Goal: Task Accomplishment & Management: Use online tool/utility

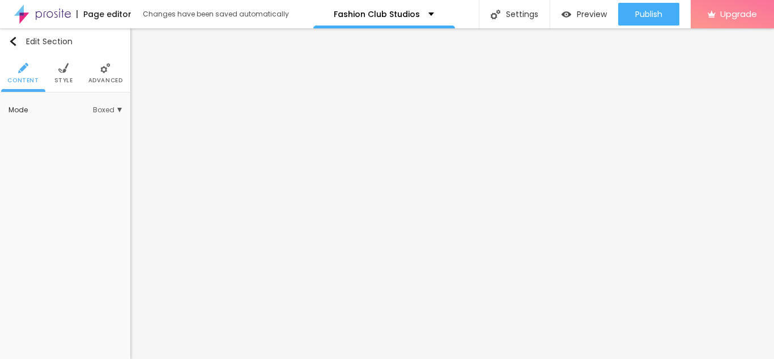
click at [68, 78] on span "Style" at bounding box center [63, 81] width 19 height 6
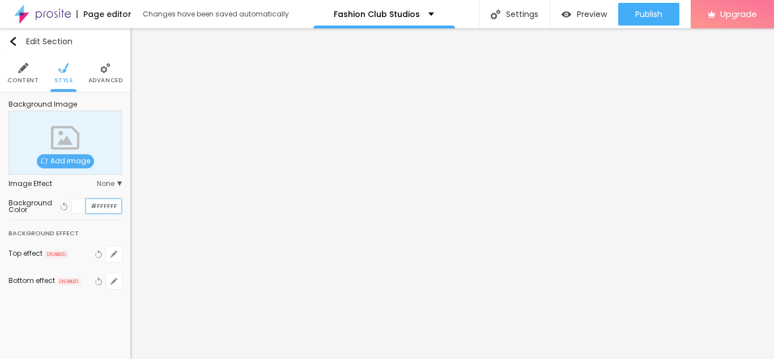
click at [107, 207] on input "#FFFFFF" at bounding box center [103, 206] width 35 height 14
type input "#0000"
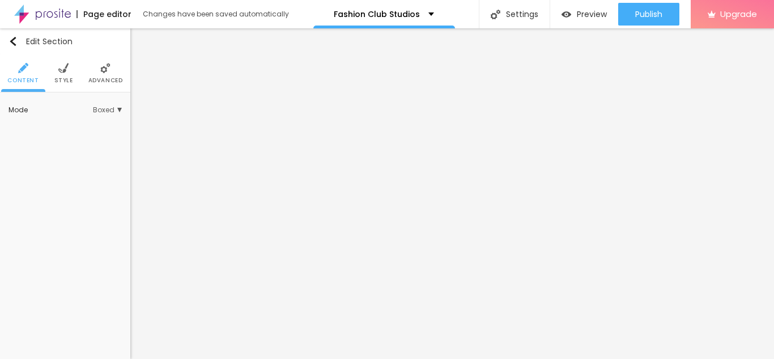
click at [57, 78] on span "Style" at bounding box center [63, 81] width 19 height 6
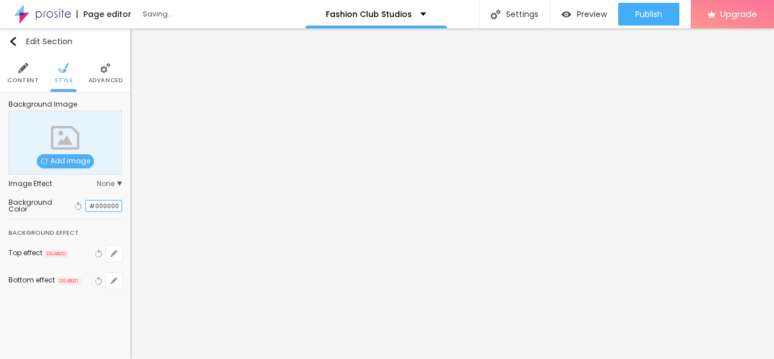
click at [106, 211] on input "#000000" at bounding box center [103, 206] width 35 height 11
type input "#2B2B2B"
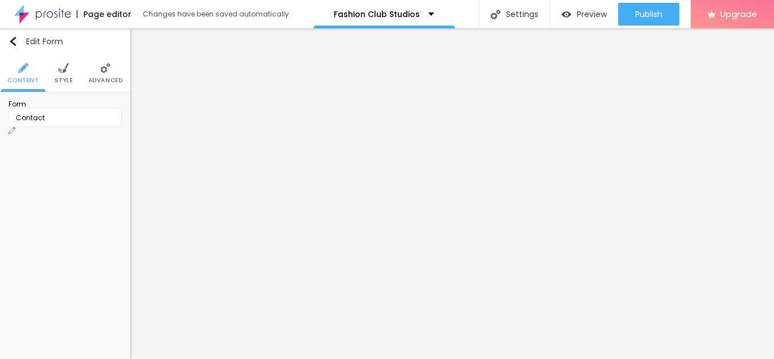
click at [95, 123] on div "Contact" at bounding box center [65, 118] width 99 height 10
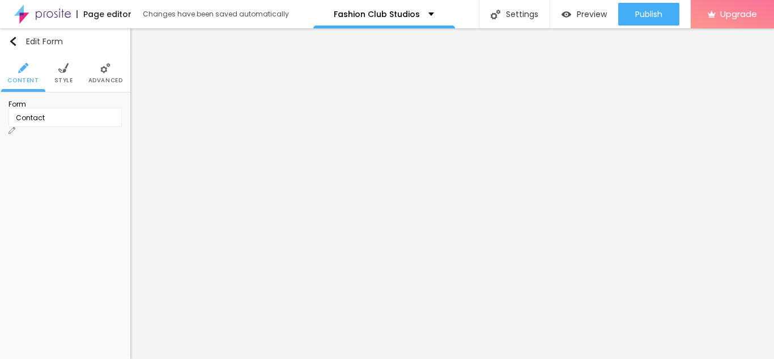
scroll to position [32, 0]
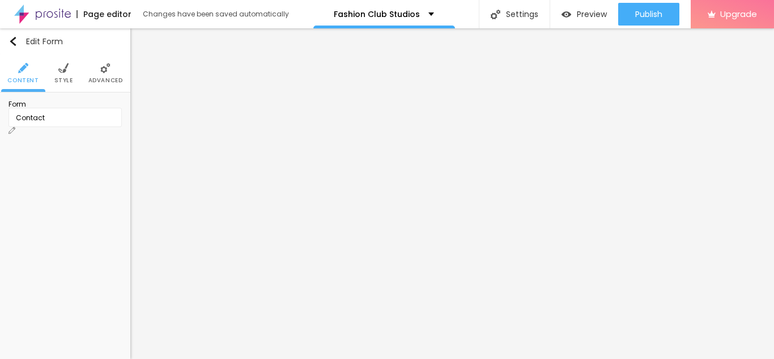
type input "Celular"
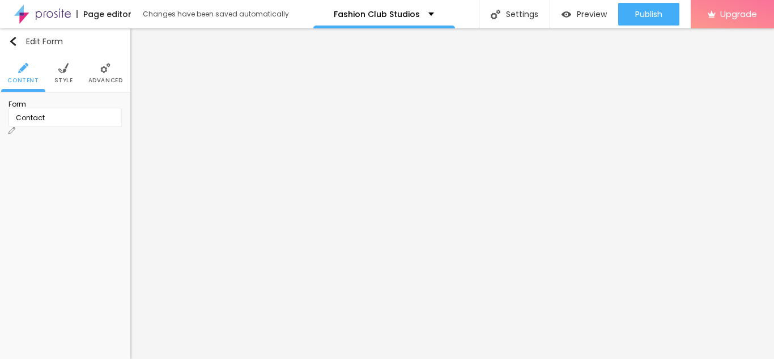
scroll to position [0, 0]
type input "n"
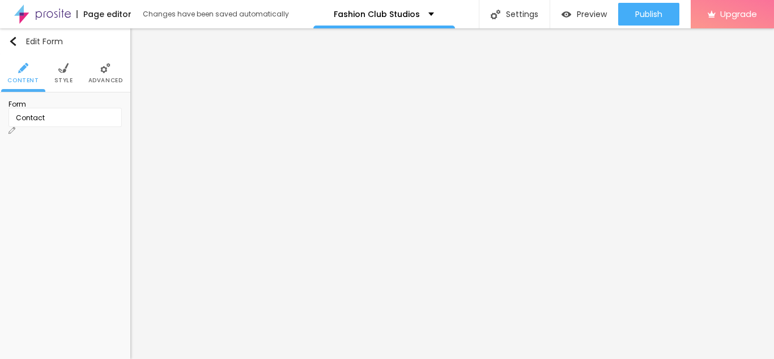
scroll to position [126, 0]
type input "Nome"
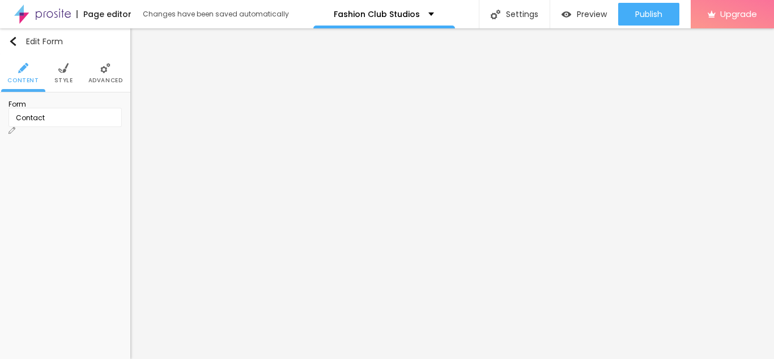
scroll to position [0, 0]
type input "Formulário"
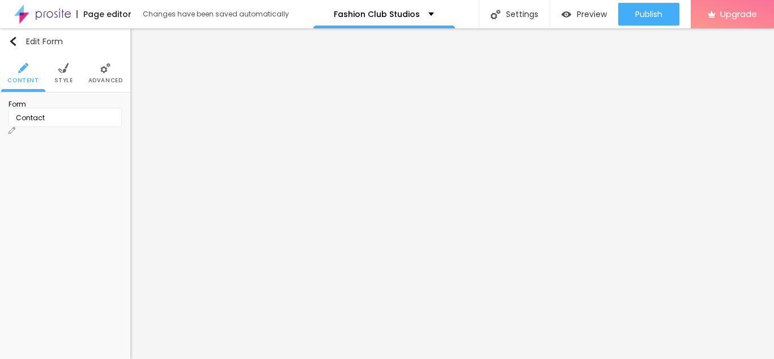
click at [15, 127] on img at bounding box center [12, 130] width 7 height 7
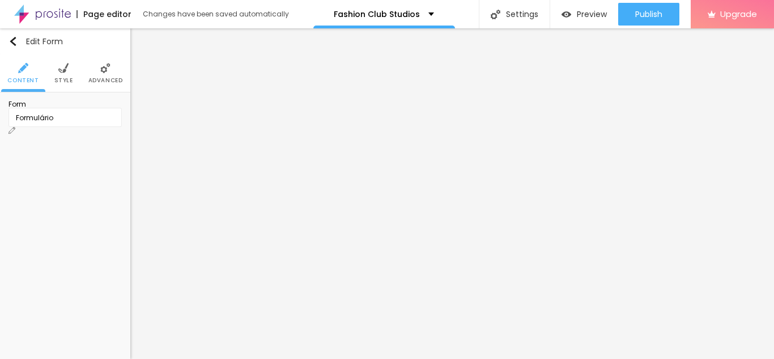
type textarea "Solicitação enviada com sucesso!"
type input "S"
type input "Enviar"
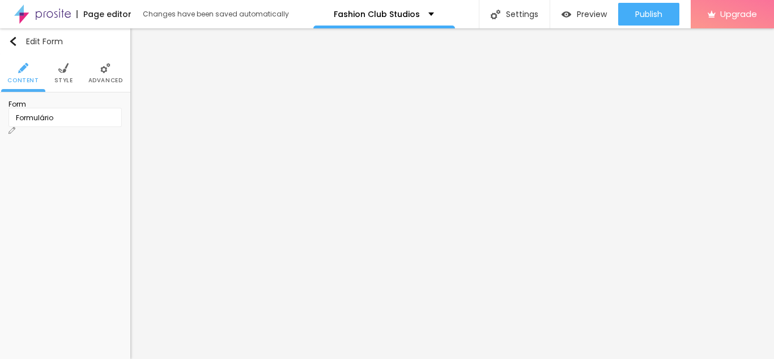
click at [83, 74] on li "Advanced" at bounding box center [94, 72] width 35 height 37
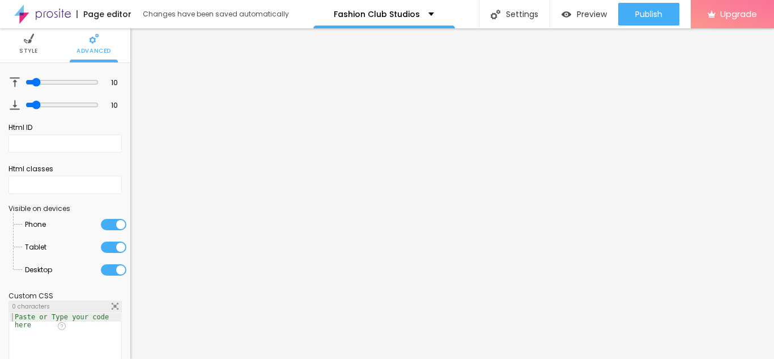
scroll to position [0, 0]
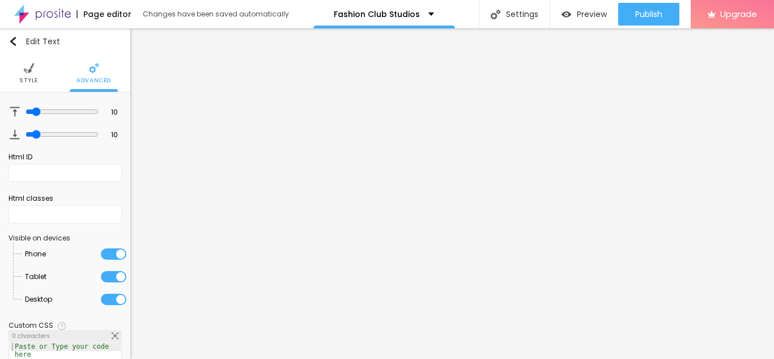
click at [28, 82] on span "Style" at bounding box center [28, 81] width 19 height 6
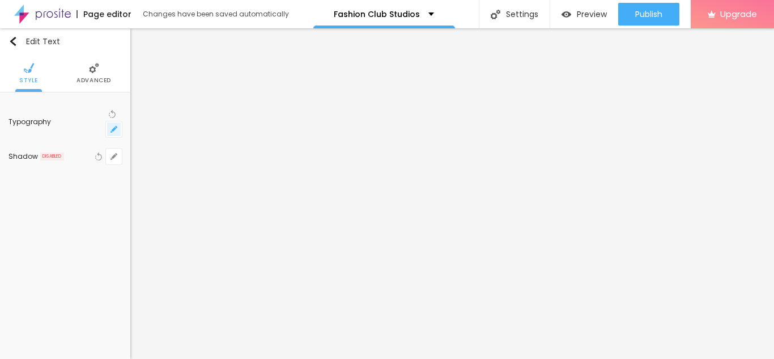
click at [113, 127] on icon "button" at bounding box center [114, 129] width 5 height 5
type input "1"
type input "29"
type input "1"
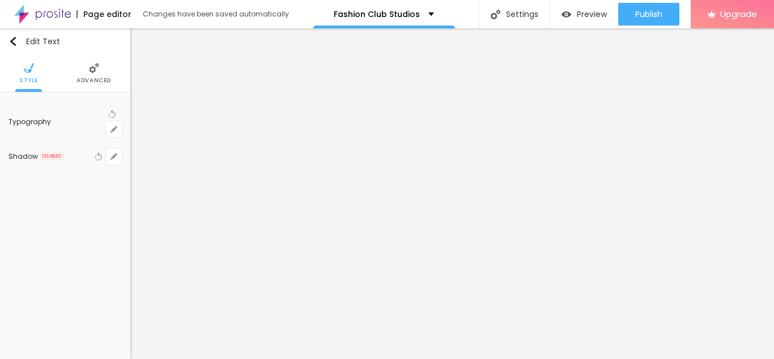
type input "32"
type input "1"
type input "33"
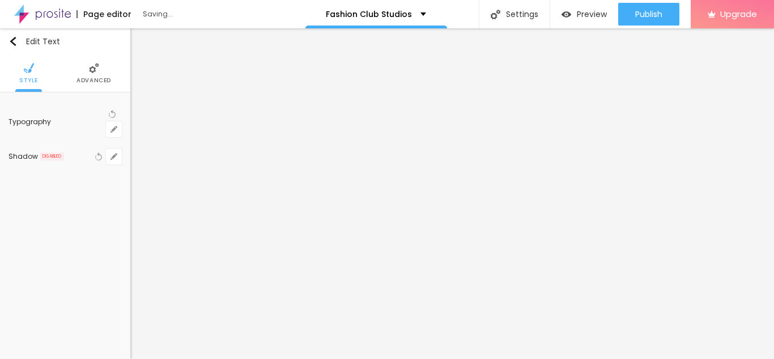
type input "1"
drag, startPoint x: 155, startPoint y: 194, endPoint x: 167, endPoint y: 194, distance: 11.9
type input "26"
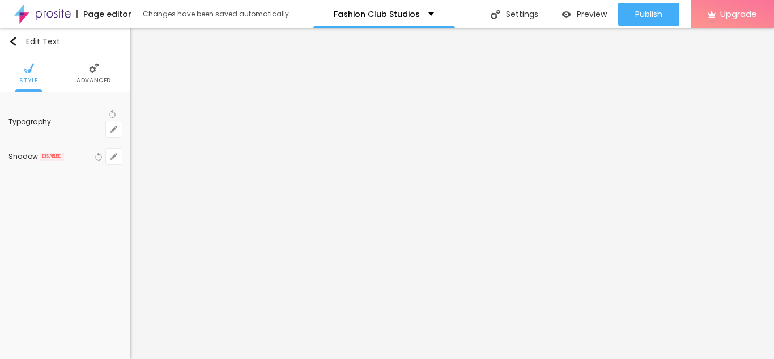
type input "1"
type input "26"
type input "1"
click at [362, 358] on div at bounding box center [387, 359] width 774 height 0
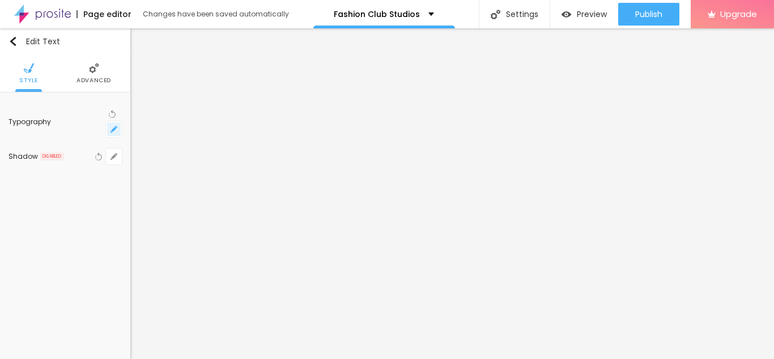
click at [113, 126] on icon "button" at bounding box center [114, 129] width 7 height 7
type input "1"
drag, startPoint x: 159, startPoint y: 196, endPoint x: 154, endPoint y: 196, distance: 5.7
type input "18"
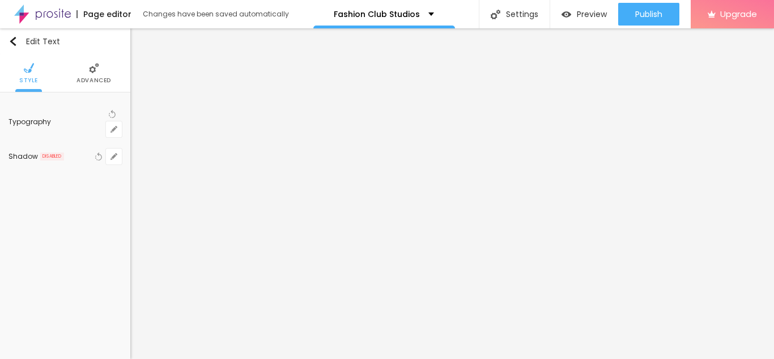
type input "18"
type input "1"
type input "19"
type input "1"
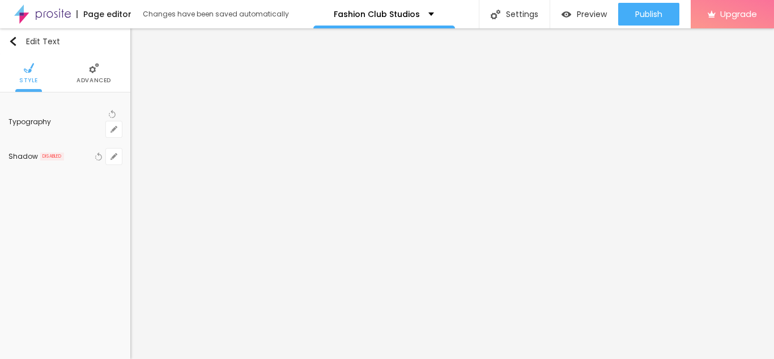
type input "20"
type input "1"
type input "20"
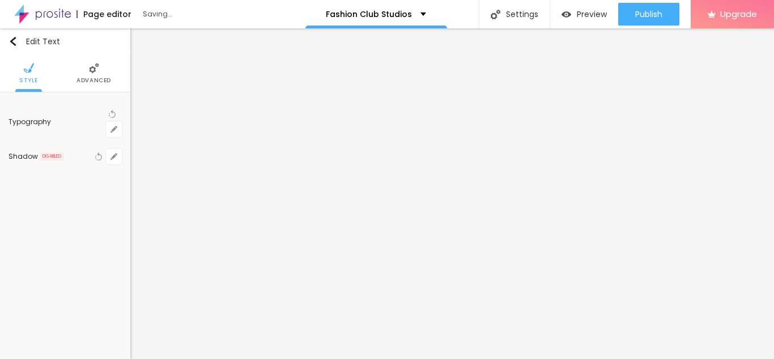
type input "1"
click at [334, 358] on div at bounding box center [387, 359] width 774 height 0
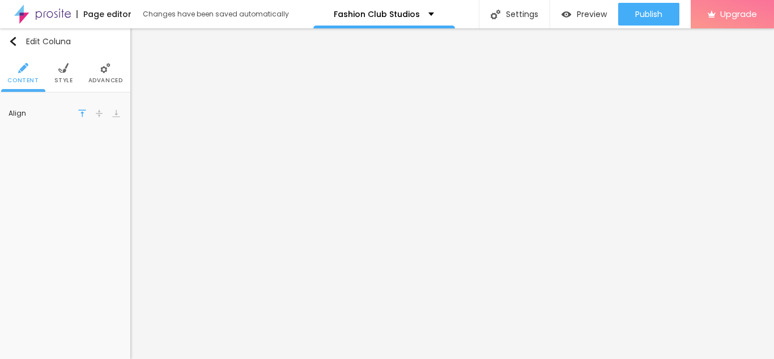
click at [69, 79] on span "Style" at bounding box center [63, 81] width 19 height 6
click at [104, 116] on input "#FFFFFF" at bounding box center [103, 114] width 35 height 14
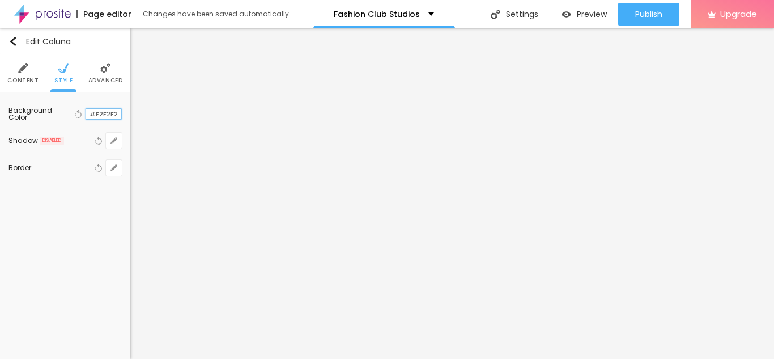
type input "#F2F2F2"
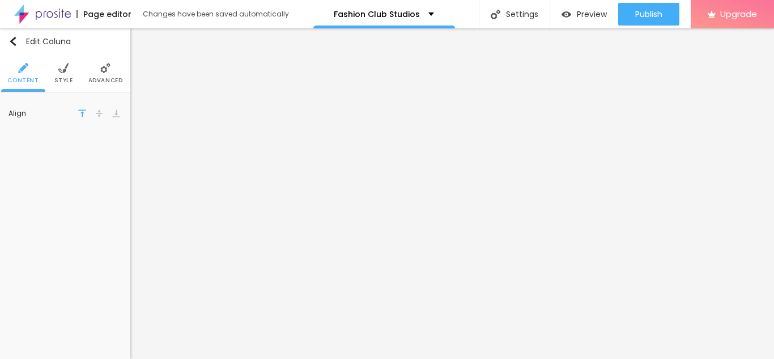
click at [75, 82] on ul "Content Style Advanced" at bounding box center [65, 73] width 130 height 38
click at [63, 78] on span "Style" at bounding box center [63, 81] width 19 height 6
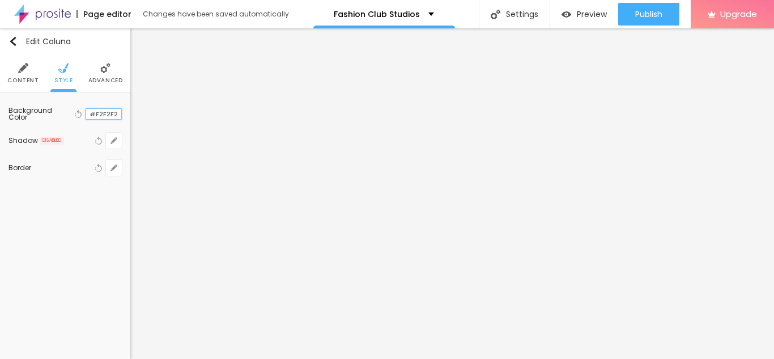
click at [103, 109] on input "#F2F2F2" at bounding box center [103, 114] width 35 height 11
type input "#2B2B2B"
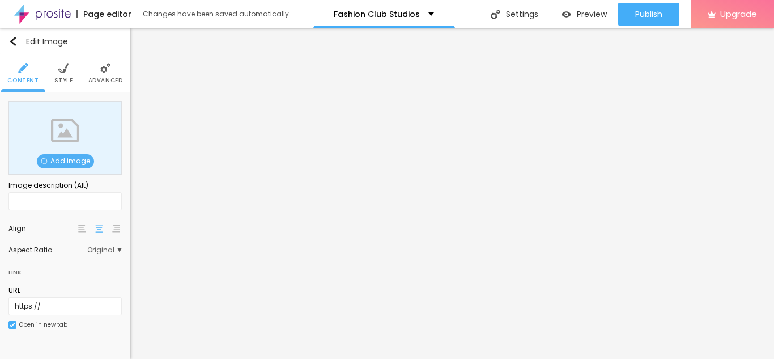
click at [71, 163] on span "Add image" at bounding box center [65, 161] width 57 height 14
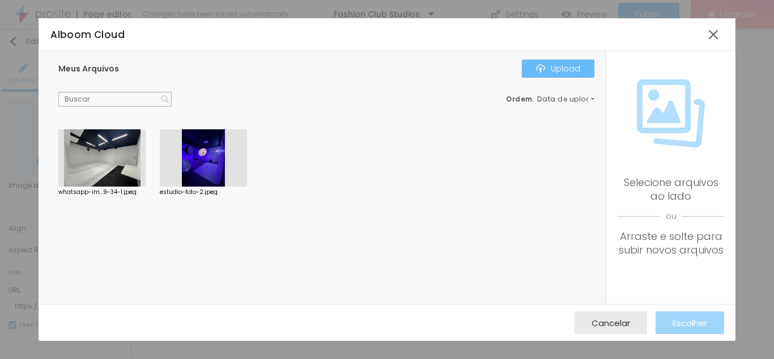
click at [538, 69] on img "button" at bounding box center [540, 68] width 9 height 9
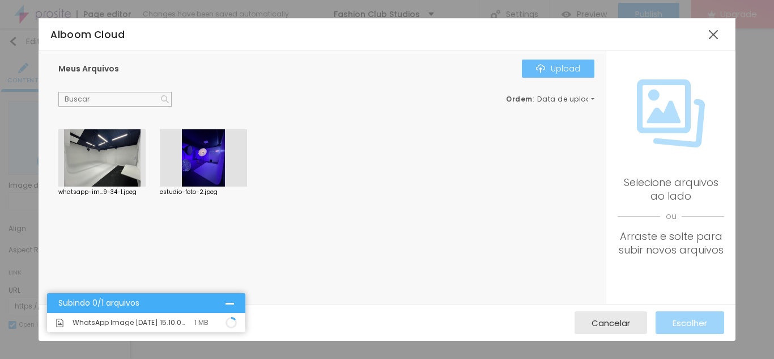
click at [534, 74] on button "Upload" at bounding box center [558, 69] width 73 height 18
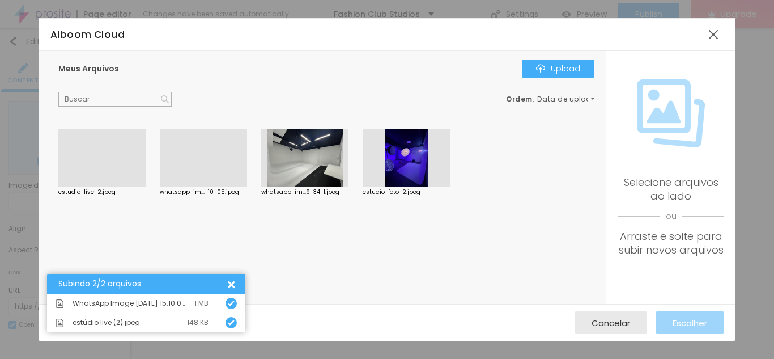
click at [81, 186] on div at bounding box center [101, 186] width 87 height 0
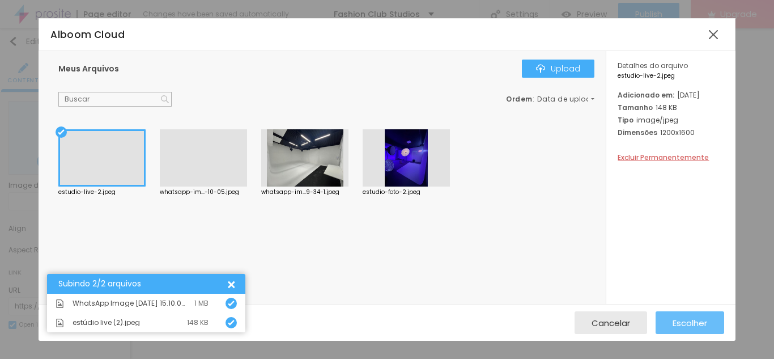
click at [673, 318] on span "Escolher" at bounding box center [690, 323] width 35 height 10
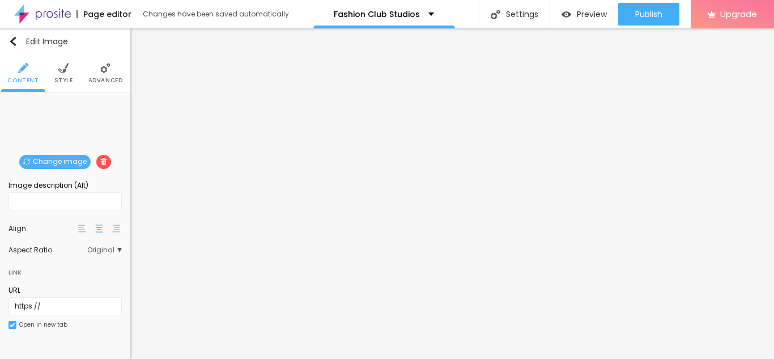
click at [96, 73] on li "Advanced" at bounding box center [105, 72] width 35 height 37
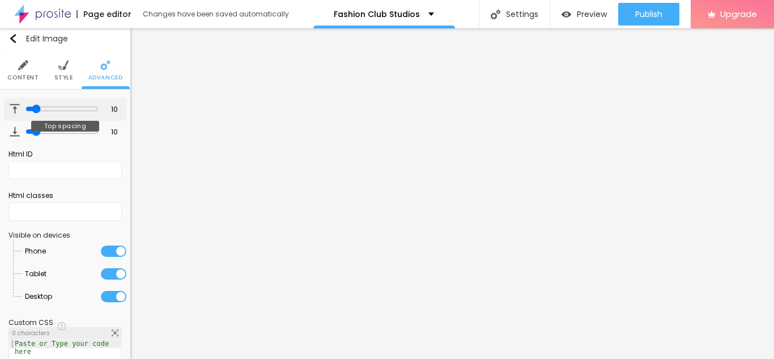
scroll to position [6, 0]
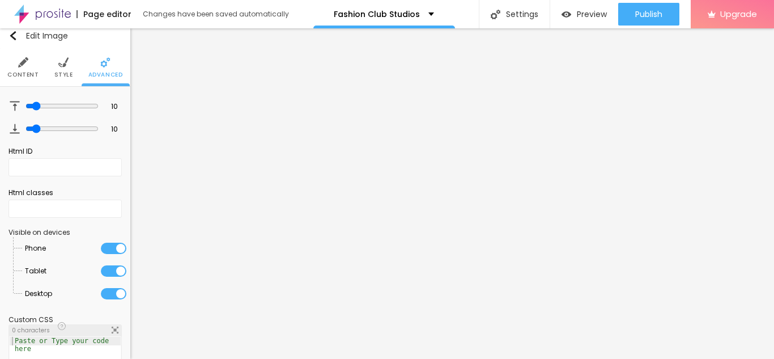
click at [52, 65] on ul "Content Style Advanced" at bounding box center [65, 68] width 130 height 38
click at [61, 69] on li "Style" at bounding box center [63, 67] width 19 height 37
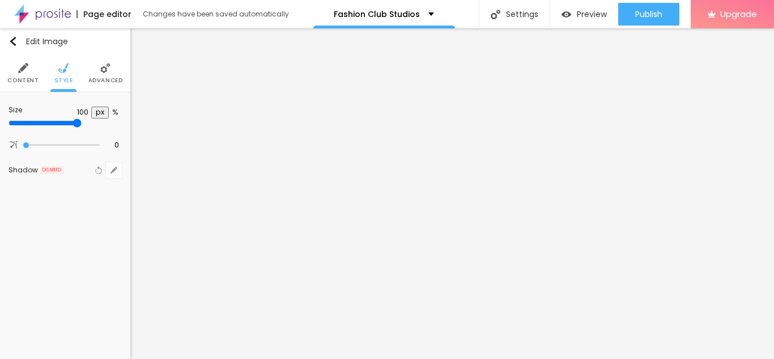
type input "95"
type input "90"
type input "85"
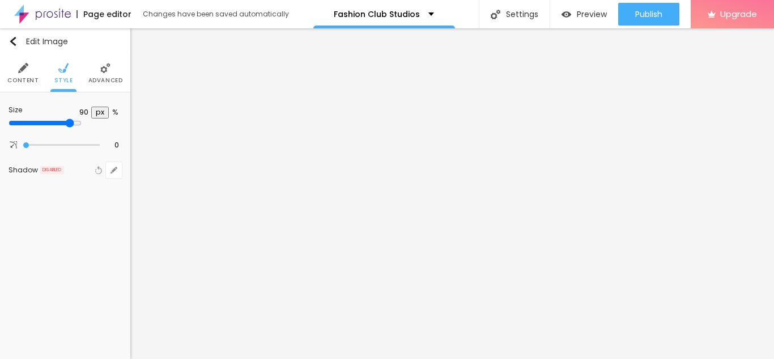
type input "85"
type input "60"
type input "55"
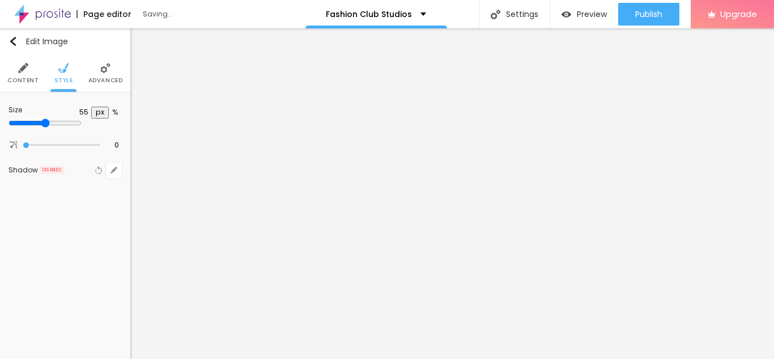
type input "40"
type input "35"
type input "30"
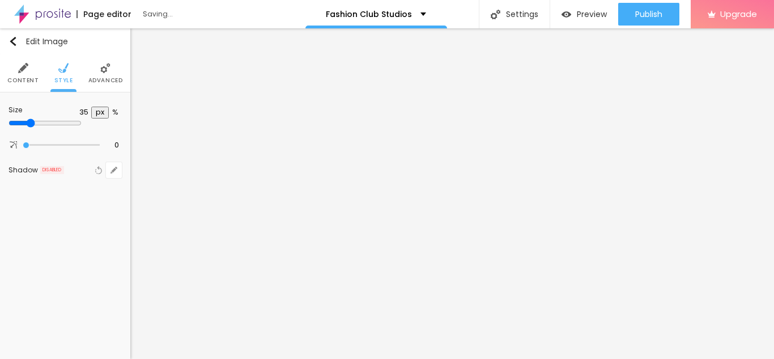
type input "30"
type input "40"
type input "65"
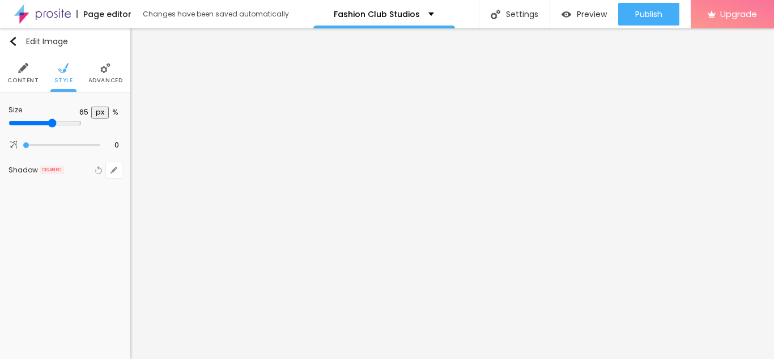
type input "80"
type input "85"
type input "90"
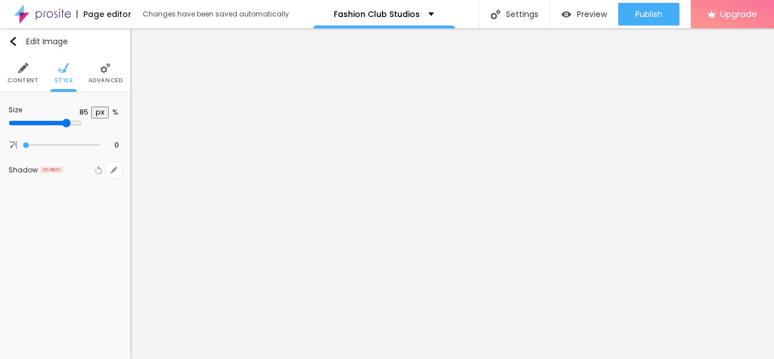
type input "90"
type input "95"
type input "100"
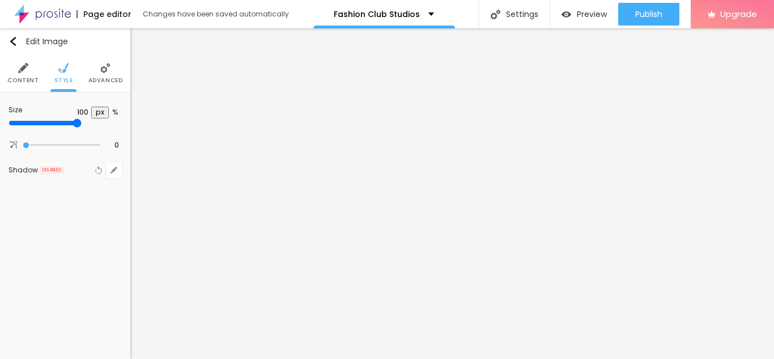
drag, startPoint x: 115, startPoint y: 124, endPoint x: 124, endPoint y: 135, distance: 14.5
click at [82, 128] on input "range" at bounding box center [45, 122] width 73 height 9
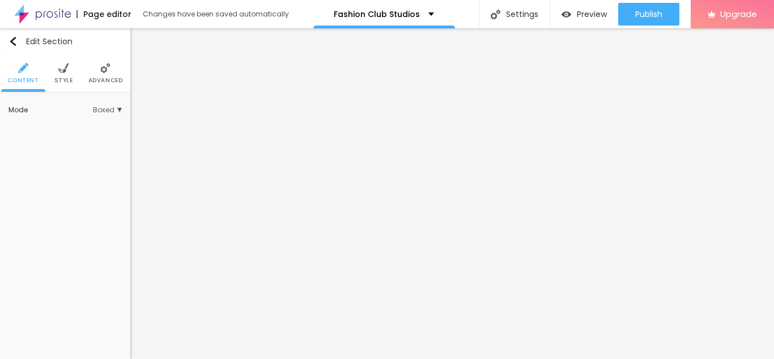
click at [66, 71] on img at bounding box center [63, 68] width 10 height 10
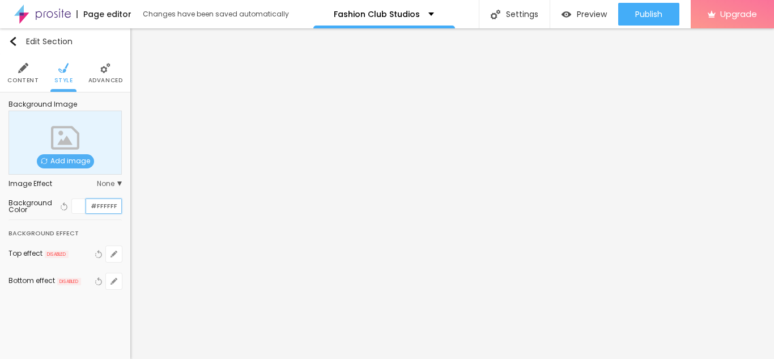
click at [102, 205] on input "#FFFFFF" at bounding box center [103, 206] width 35 height 14
type input "#2B2B2B"
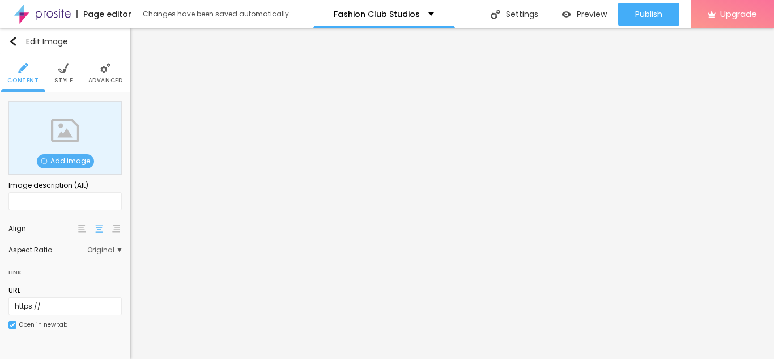
click at [58, 157] on span "Add image" at bounding box center [65, 161] width 57 height 14
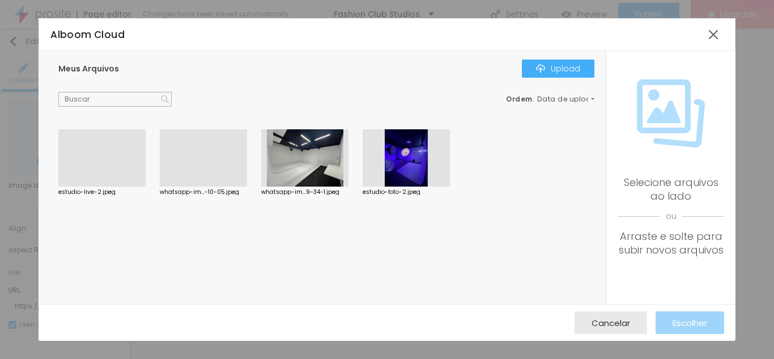
click at [200, 186] on div at bounding box center [203, 186] width 87 height 0
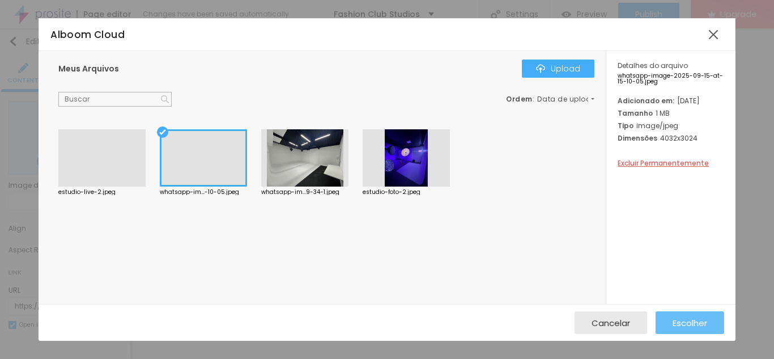
click at [697, 325] on span "Escolher" at bounding box center [690, 323] width 35 height 10
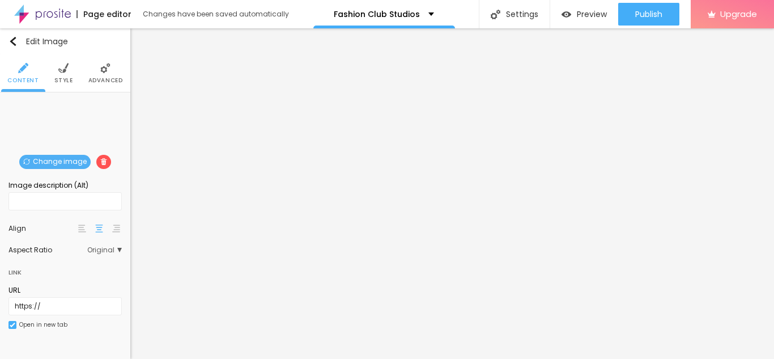
click at [108, 247] on span "Original" at bounding box center [104, 250] width 35 height 7
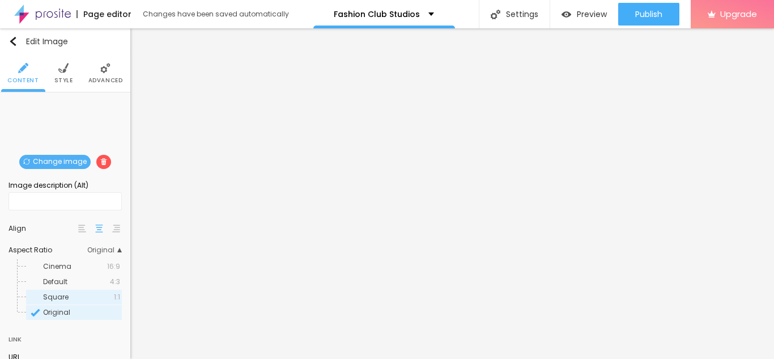
click at [98, 298] on span "Square" at bounding box center [78, 297] width 71 height 7
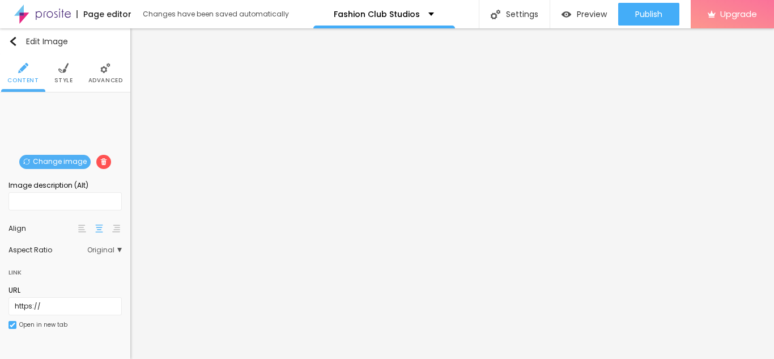
click at [87, 252] on div "Aspect Ratio" at bounding box center [48, 250] width 79 height 7
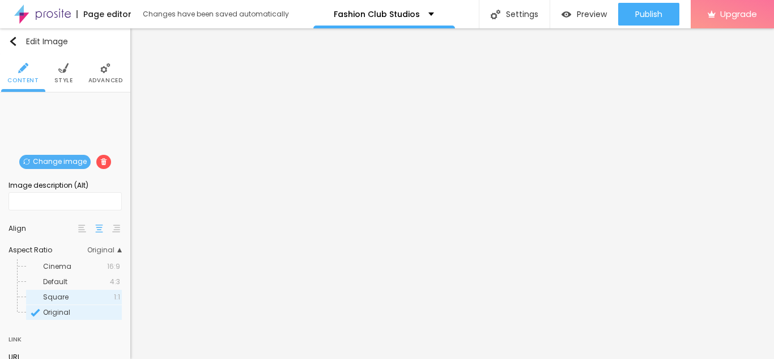
click at [97, 292] on div "Square 1:1" at bounding box center [74, 297] width 96 height 15
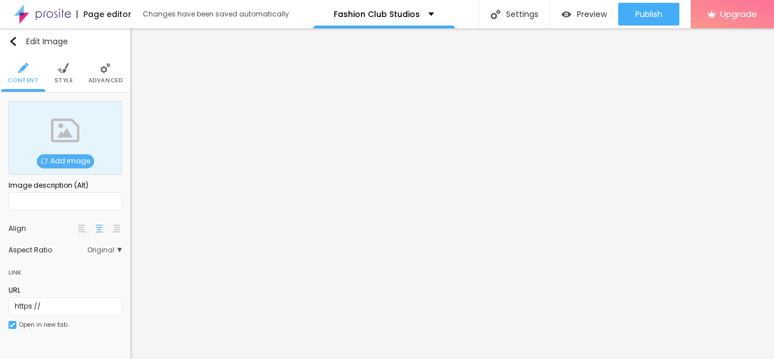
click at [76, 160] on span "Add image" at bounding box center [65, 161] width 57 height 14
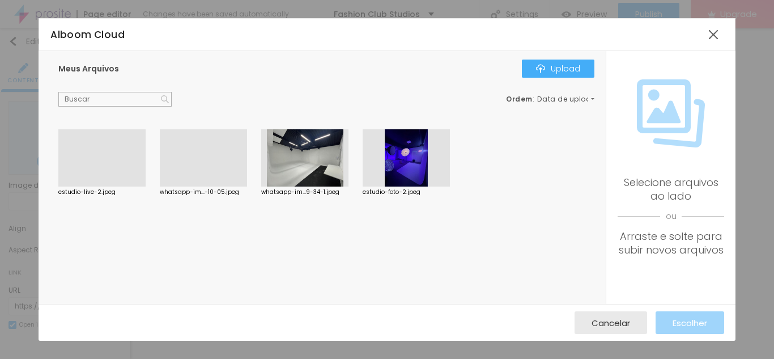
click at [310, 167] on div at bounding box center [304, 158] width 87 height 58
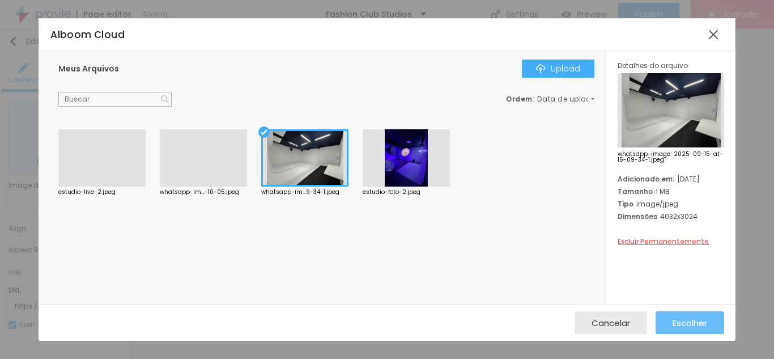
click at [709, 325] on button "Escolher" at bounding box center [690, 322] width 69 height 23
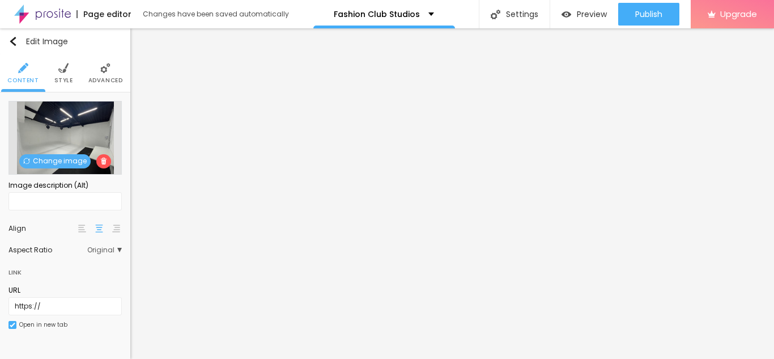
click at [77, 249] on div "Aspect Ratio" at bounding box center [48, 250] width 79 height 7
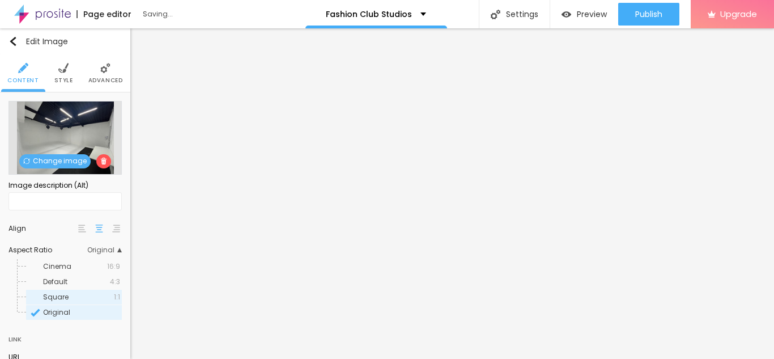
click at [75, 299] on span "Square" at bounding box center [78, 297] width 71 height 7
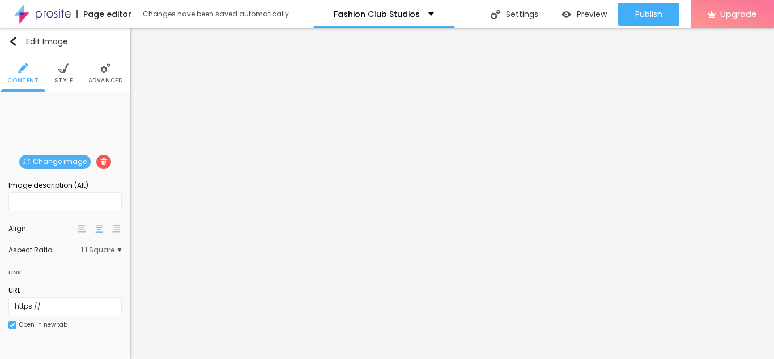
click at [115, 248] on span "1:1 Square" at bounding box center [101, 250] width 41 height 7
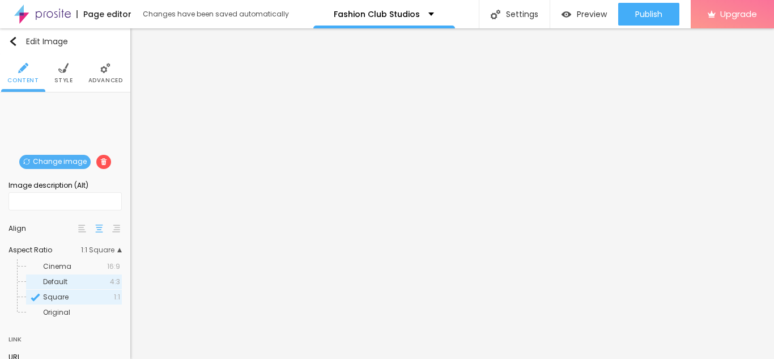
click at [95, 281] on span "Default" at bounding box center [76, 281] width 67 height 7
click at [86, 298] on span "Square" at bounding box center [78, 297] width 71 height 7
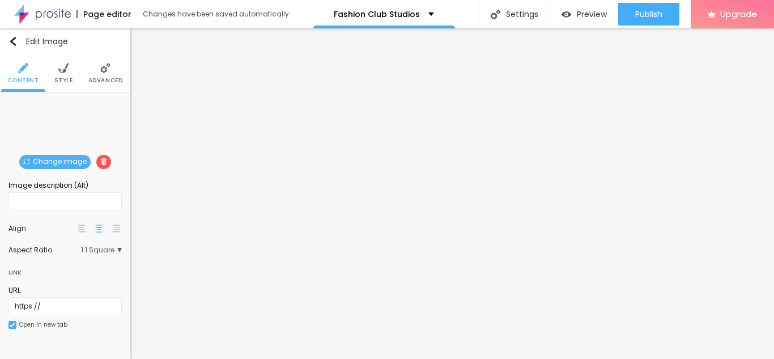
click at [62, 165] on span "Change image" at bounding box center [54, 162] width 71 height 14
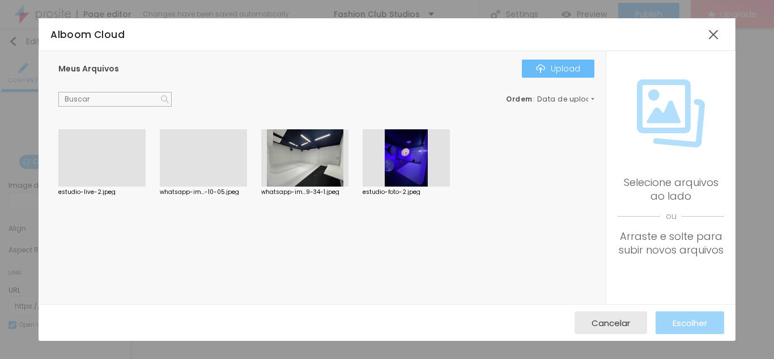
click at [552, 60] on button "Upload" at bounding box center [558, 69] width 73 height 18
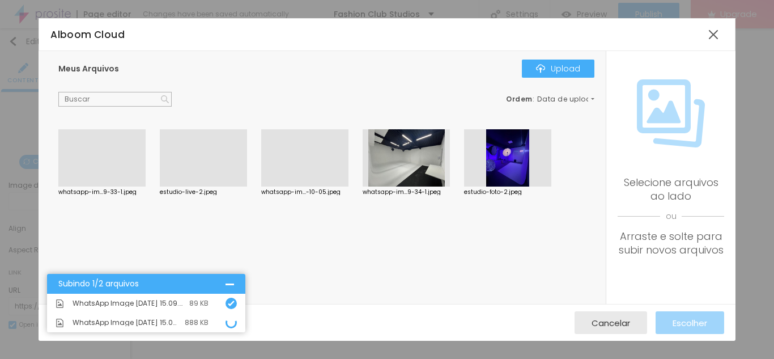
click at [116, 186] on div at bounding box center [101, 186] width 87 height 0
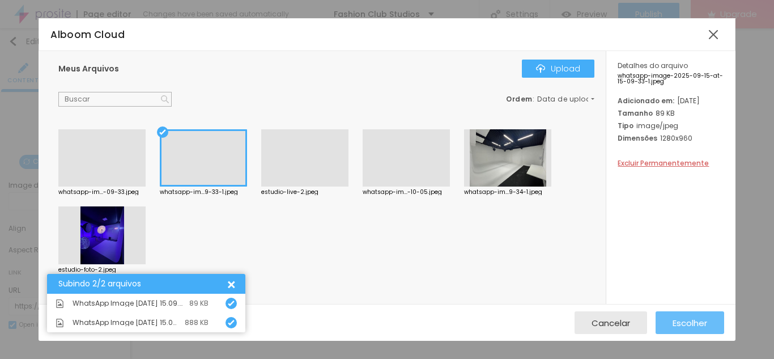
click at [710, 319] on button "Escolher" at bounding box center [690, 322] width 69 height 23
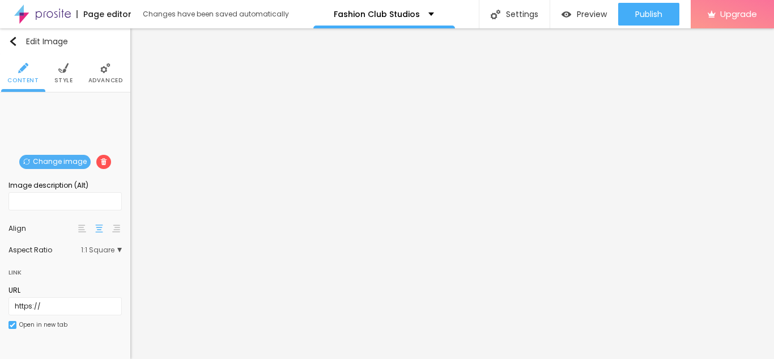
click at [66, 162] on span "Change image" at bounding box center [54, 162] width 71 height 14
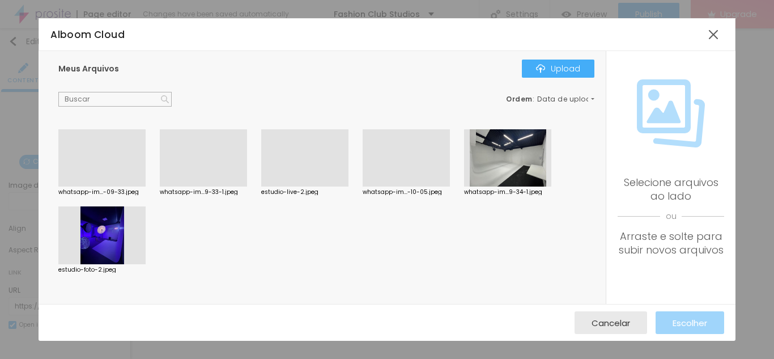
click at [133, 186] on div at bounding box center [101, 186] width 87 height 0
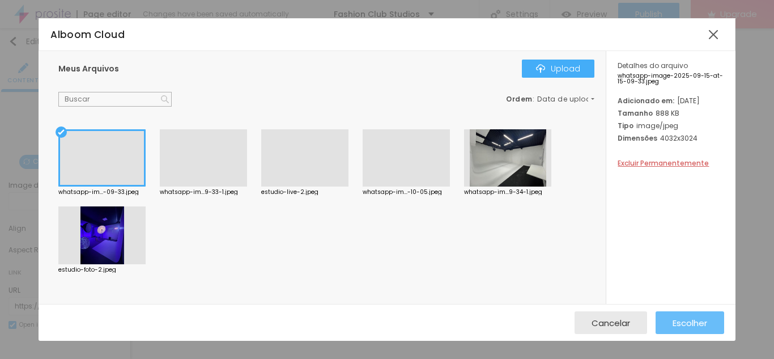
click at [719, 330] on button "Escolher" at bounding box center [690, 322] width 69 height 23
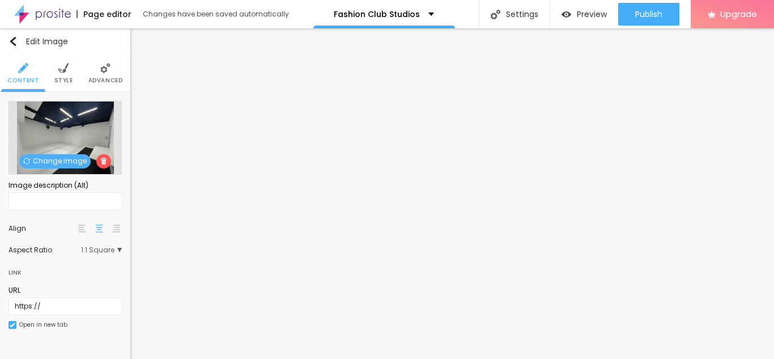
click at [70, 163] on span "Change image" at bounding box center [54, 161] width 71 height 14
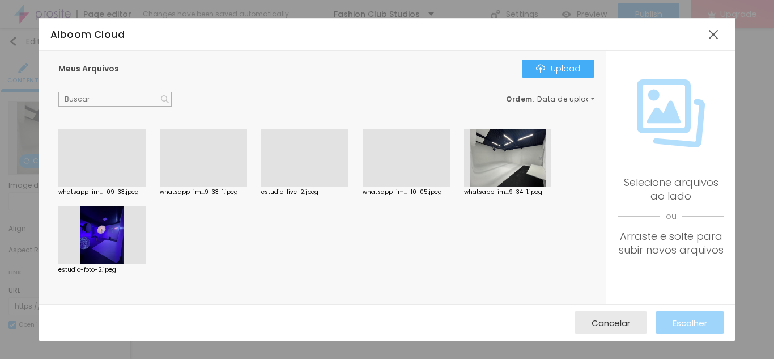
click at [100, 253] on div at bounding box center [101, 235] width 87 height 58
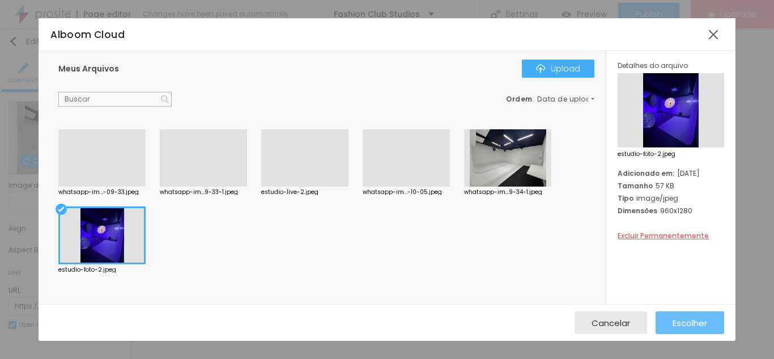
click at [692, 319] on span "Escolher" at bounding box center [690, 323] width 35 height 10
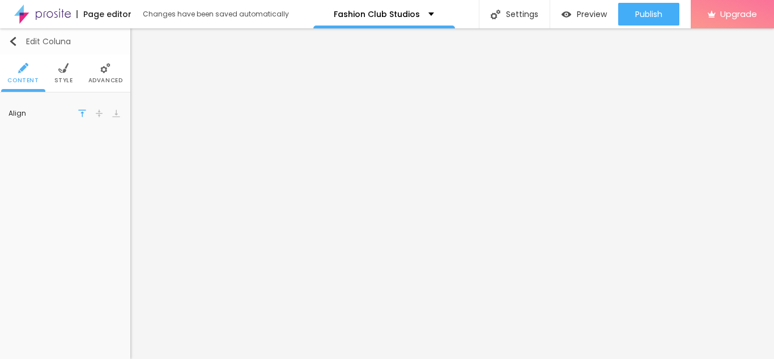
click at [16, 45] on img "button" at bounding box center [13, 41] width 9 height 9
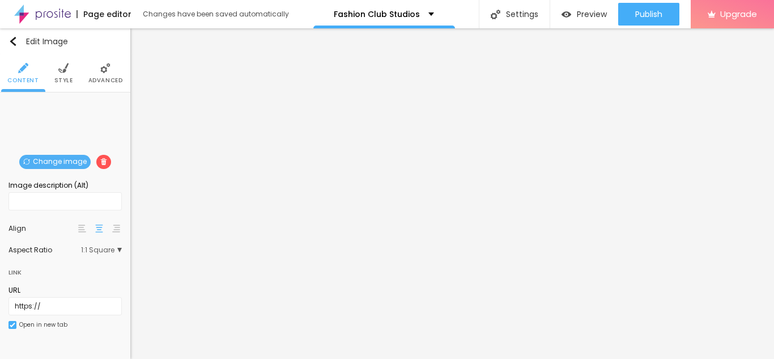
click at [100, 162] on img at bounding box center [103, 161] width 7 height 7
click at [107, 164] on span at bounding box center [103, 162] width 15 height 14
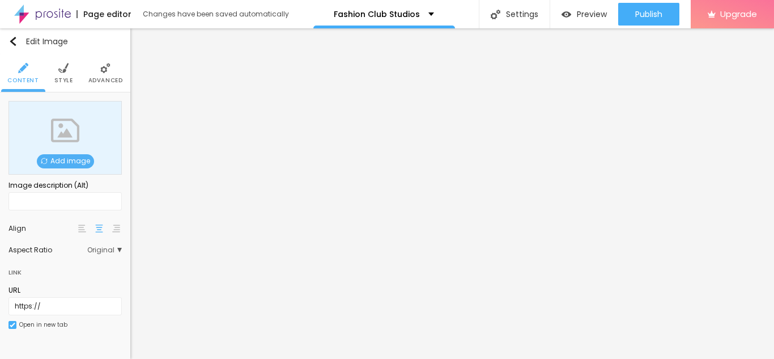
click at [103, 255] on div "Aspect Ratio Original Cinema 16:9 Default 4:3 Square 1:1 Original" at bounding box center [65, 250] width 113 height 18
click at [103, 252] on span "Original" at bounding box center [104, 250] width 35 height 7
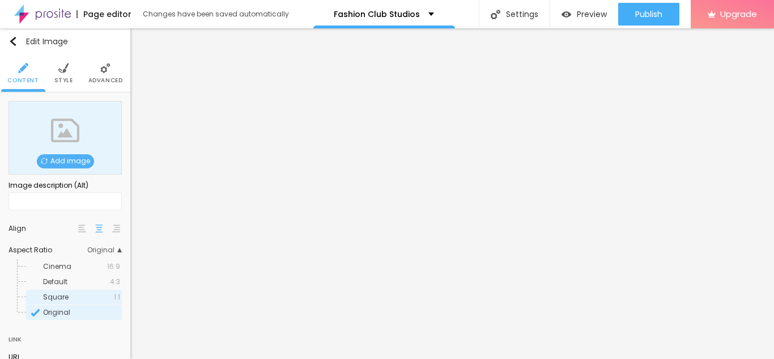
click at [95, 291] on div "Square 1:1" at bounding box center [74, 297] width 96 height 15
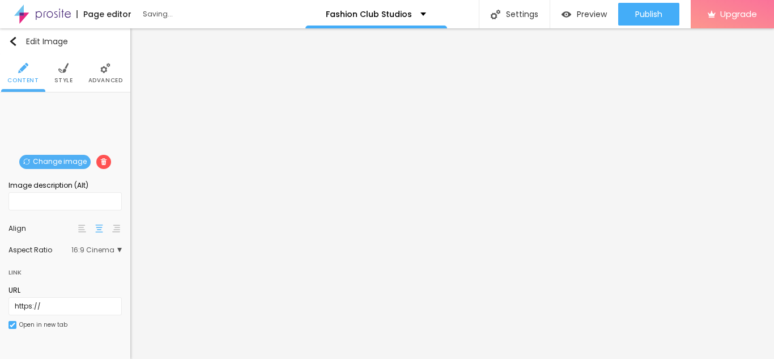
click at [74, 160] on span "Change image" at bounding box center [54, 162] width 71 height 14
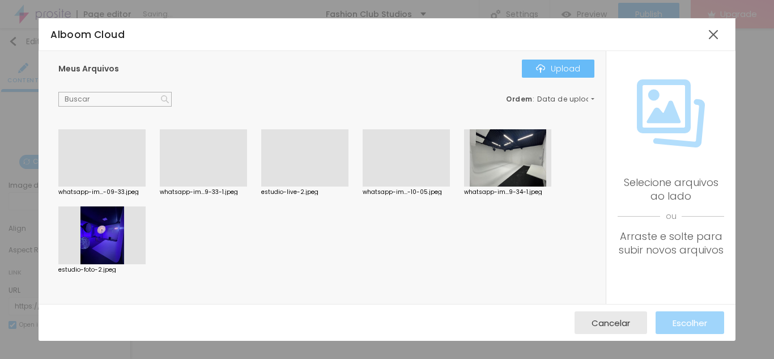
click at [536, 65] on button "Upload" at bounding box center [558, 69] width 73 height 18
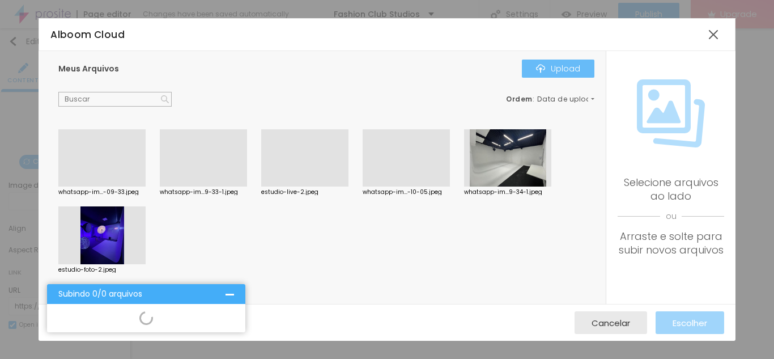
click at [565, 65] on div "Upload" at bounding box center [558, 68] width 44 height 9
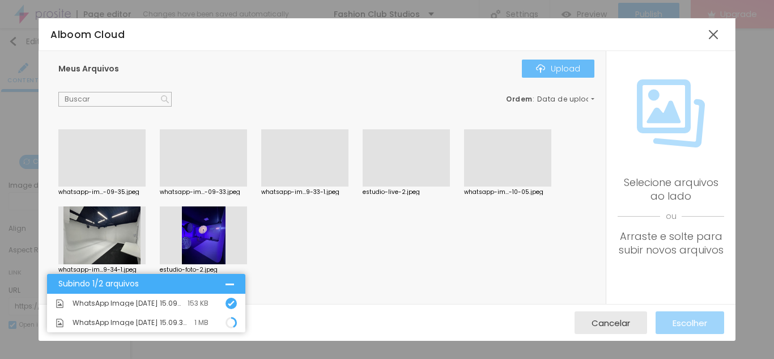
click at [539, 66] on img "button" at bounding box center [540, 68] width 9 height 9
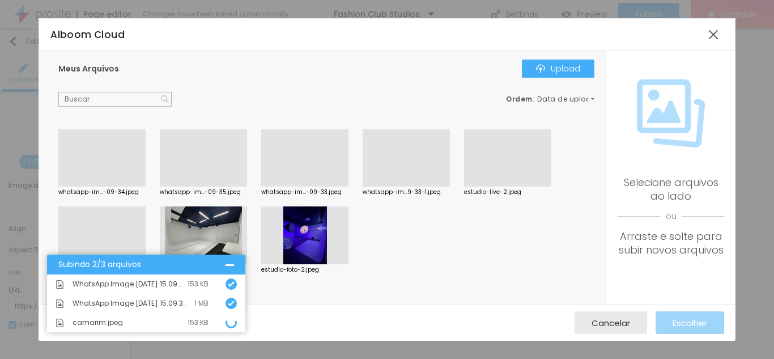
click at [224, 186] on div at bounding box center [203, 186] width 87 height 0
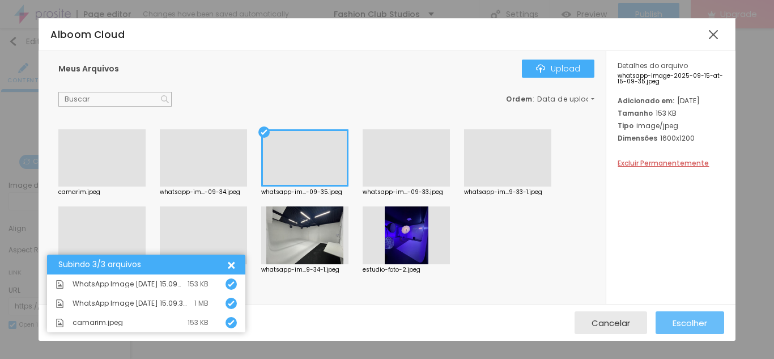
click at [694, 330] on div "Escolher" at bounding box center [690, 322] width 35 height 23
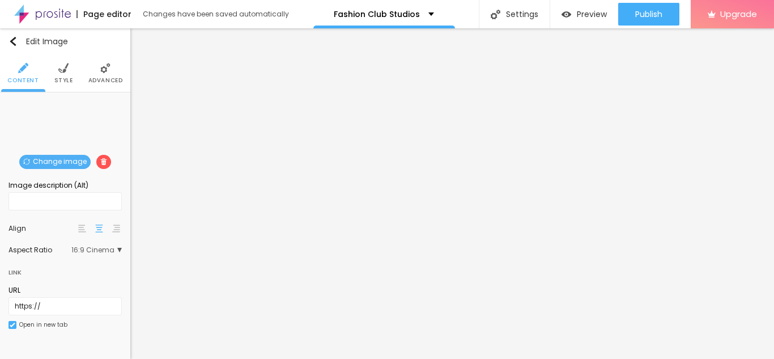
click at [71, 165] on span "Change image" at bounding box center [54, 162] width 71 height 14
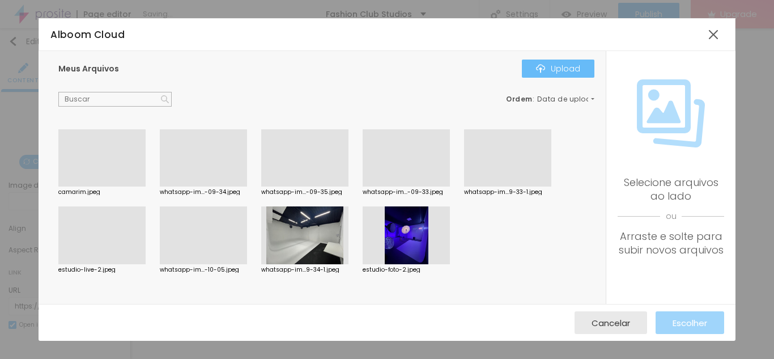
click at [559, 70] on div "Upload" at bounding box center [558, 68] width 44 height 9
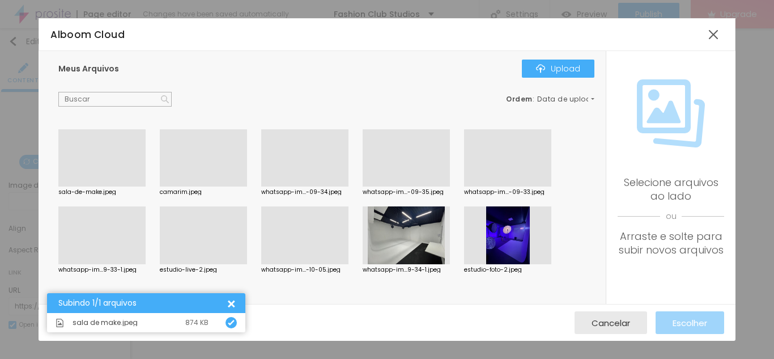
click at [133, 186] on div at bounding box center [101, 186] width 87 height 0
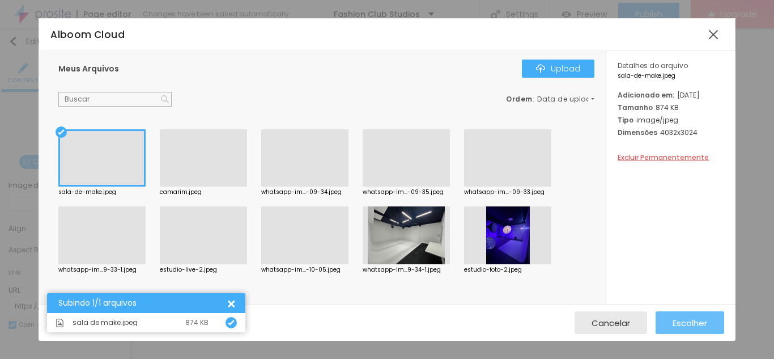
click at [705, 324] on span "Escolher" at bounding box center [690, 323] width 35 height 10
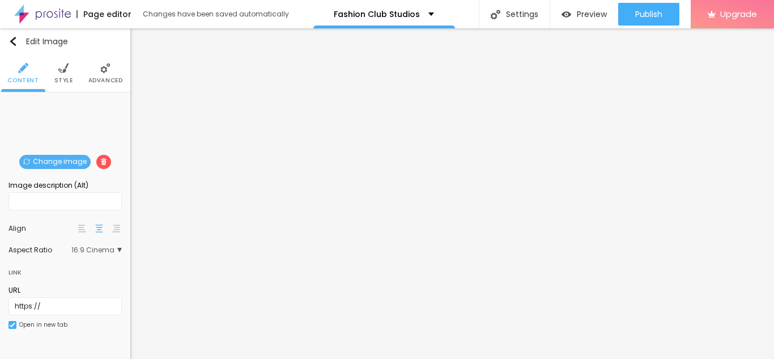
click at [71, 158] on span "Change image" at bounding box center [54, 162] width 71 height 14
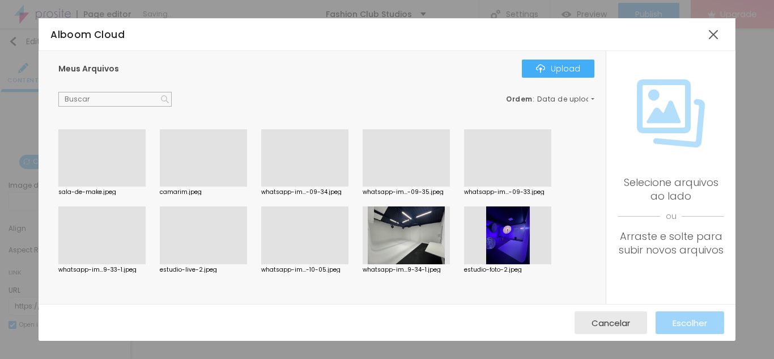
click at [298, 186] on div at bounding box center [304, 186] width 87 height 0
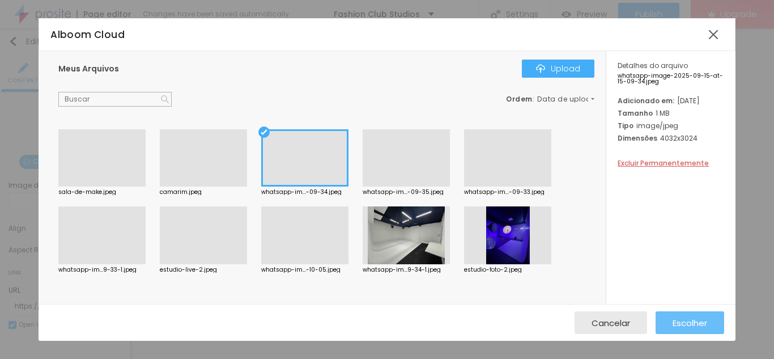
click at [676, 320] on span "Escolher" at bounding box center [690, 323] width 35 height 10
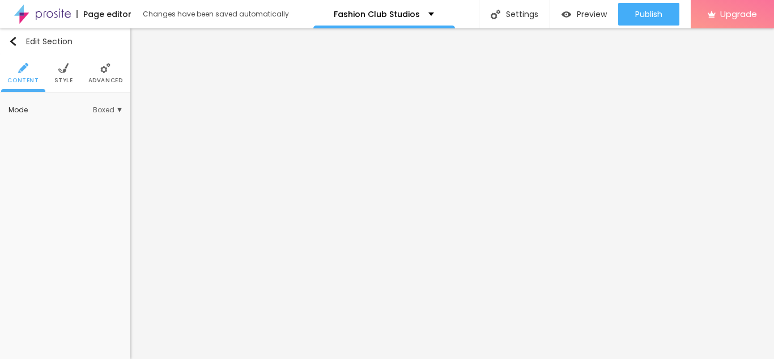
click at [58, 71] on img at bounding box center [63, 68] width 10 height 10
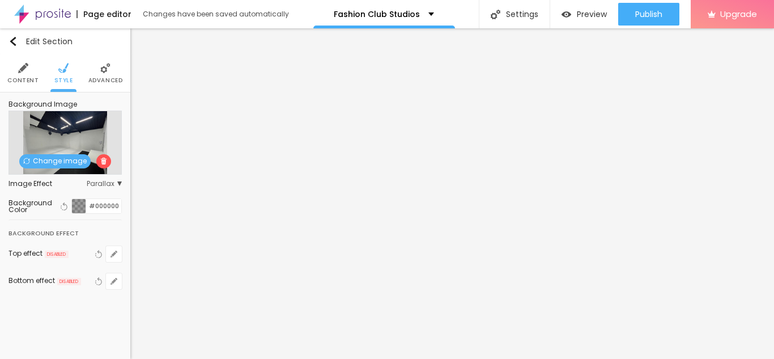
click at [56, 166] on span "Change image" at bounding box center [54, 161] width 71 height 14
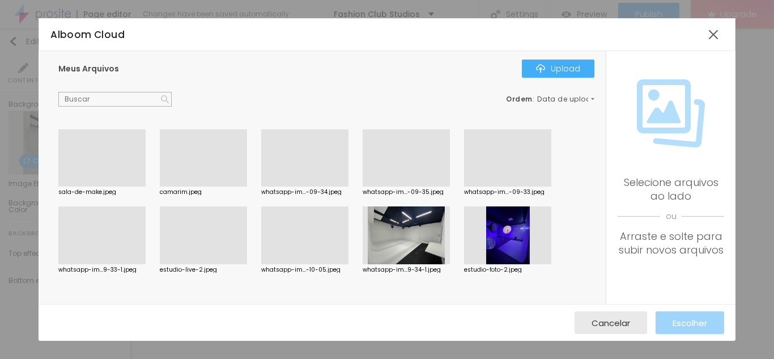
click at [321, 186] on div at bounding box center [304, 186] width 87 height 0
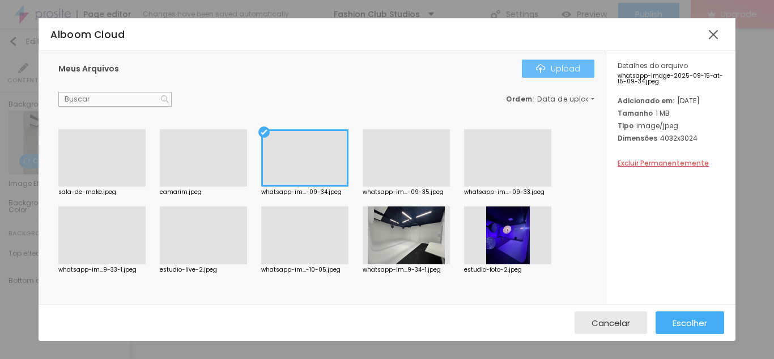
click at [545, 69] on img "button" at bounding box center [540, 68] width 9 height 9
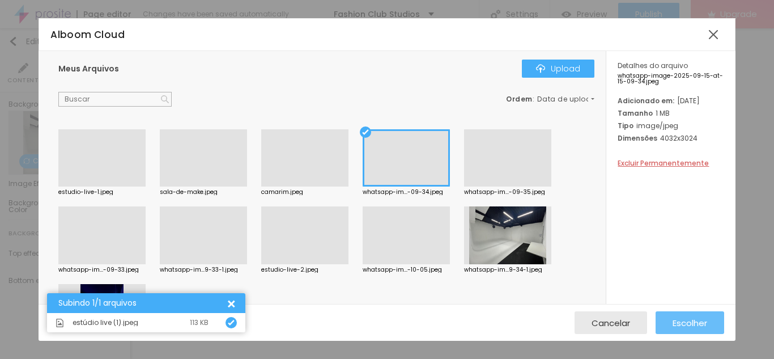
click at [686, 329] on div "Escolher" at bounding box center [690, 322] width 35 height 23
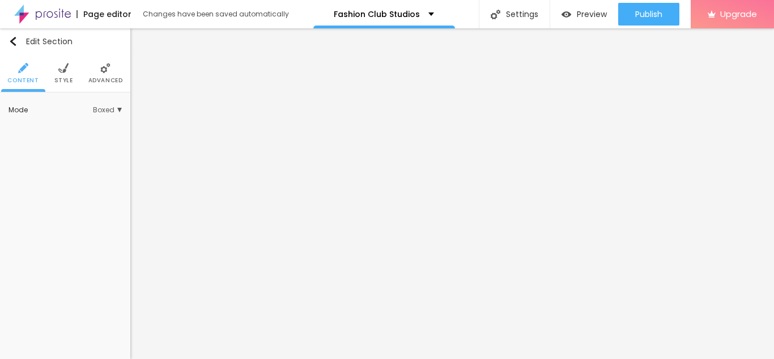
click at [69, 78] on span "Style" at bounding box center [63, 81] width 19 height 6
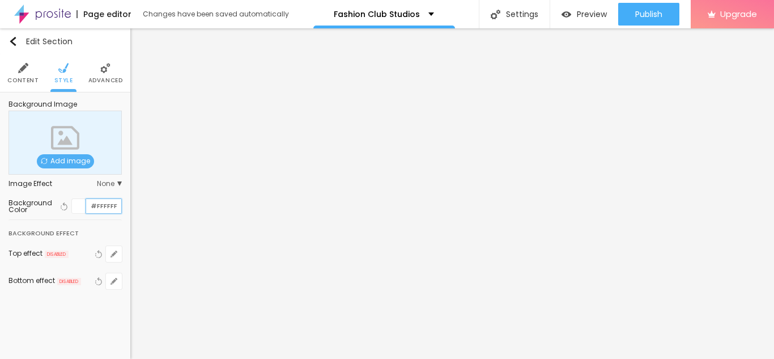
click at [104, 201] on input "#FFFFFF" at bounding box center [103, 206] width 35 height 14
type input "#F2F0F8"
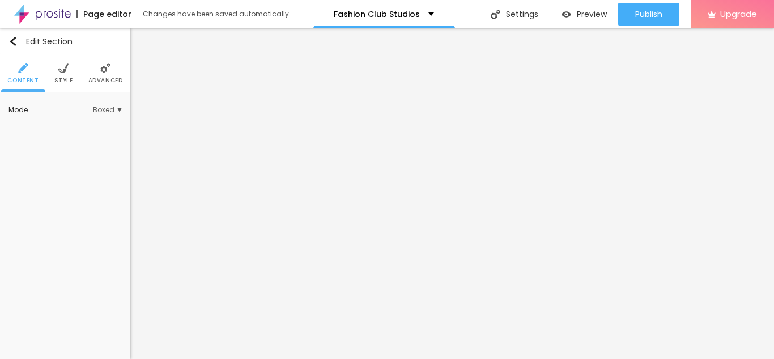
click at [54, 71] on li "Style" at bounding box center [63, 72] width 19 height 37
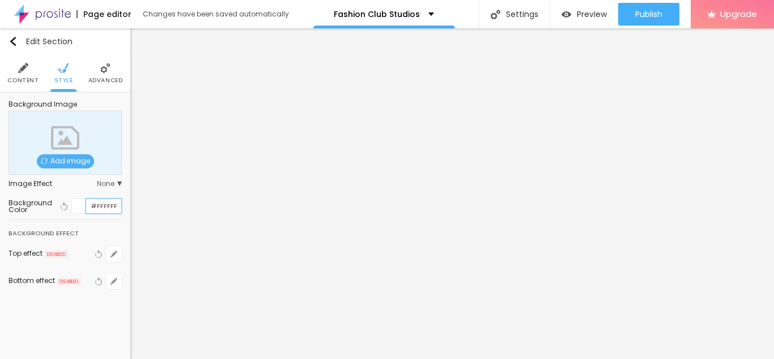
click at [99, 206] on input "#FFFFFF" at bounding box center [103, 206] width 35 height 14
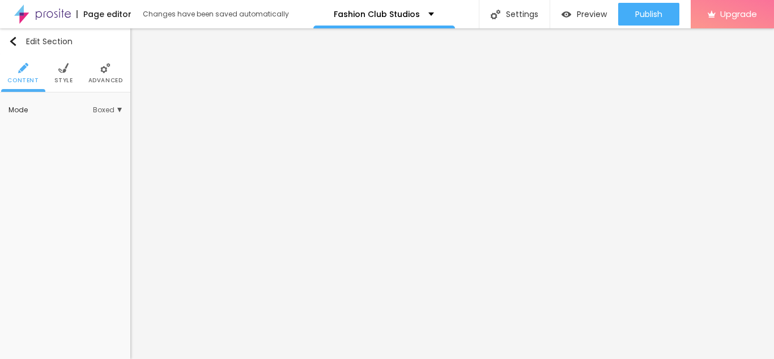
click at [61, 80] on span "Style" at bounding box center [63, 81] width 19 height 6
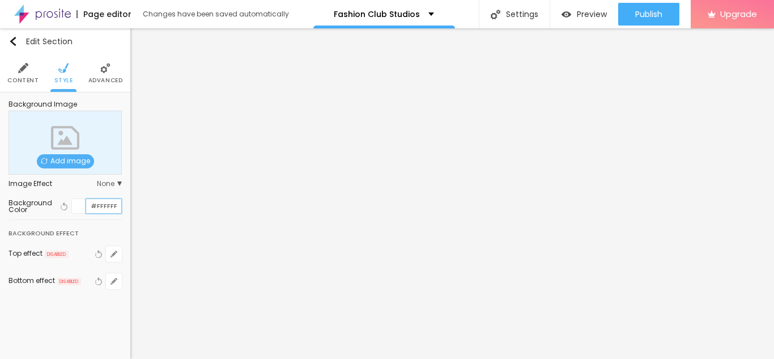
click at [97, 210] on input "#FFFFFF" at bounding box center [103, 206] width 35 height 14
type input "#2B2B2B"
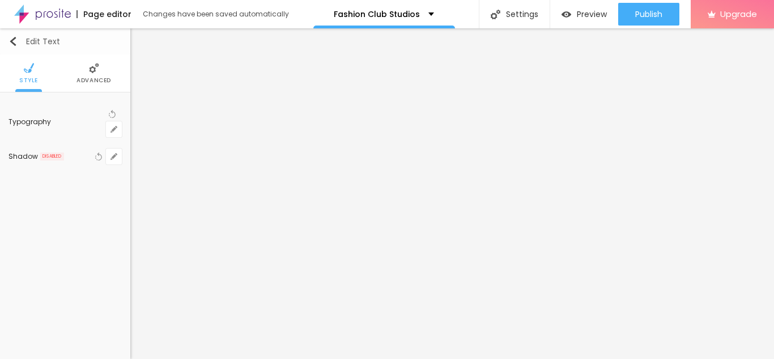
click at [14, 39] on img "button" at bounding box center [13, 41] width 9 height 9
click at [11, 49] on button "Edit Text" at bounding box center [65, 41] width 130 height 26
click at [14, 40] on img "button" at bounding box center [13, 41] width 9 height 9
click at [11, 40] on img "button" at bounding box center [13, 41] width 9 height 9
click at [9, 37] on img "button" at bounding box center [13, 41] width 9 height 9
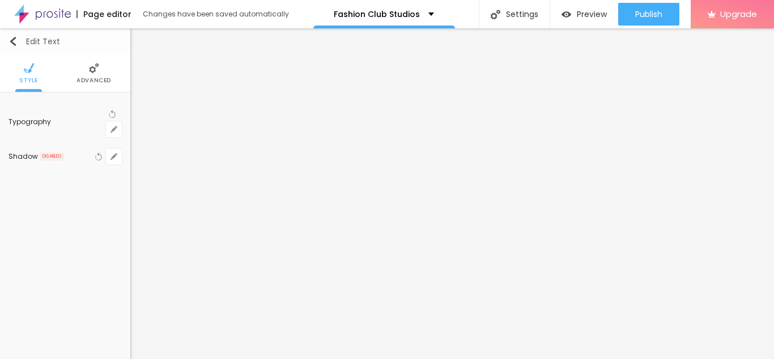
click at [9, 50] on button "Edit Text" at bounding box center [65, 41] width 130 height 26
click at [9, 40] on img "button" at bounding box center [13, 41] width 9 height 9
click at [16, 46] on button "Edit Text" at bounding box center [65, 41] width 130 height 26
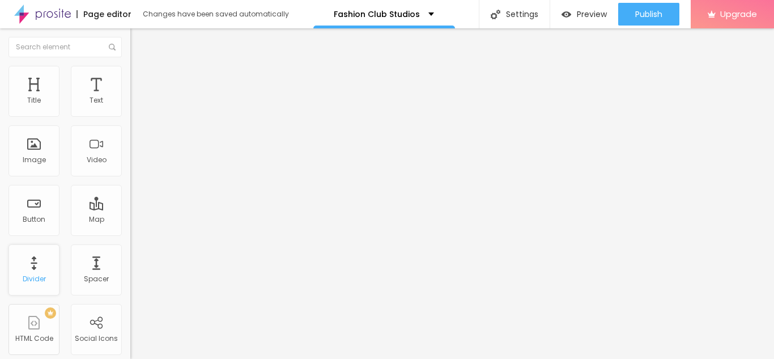
click at [29, 272] on div "Divider" at bounding box center [34, 269] width 51 height 51
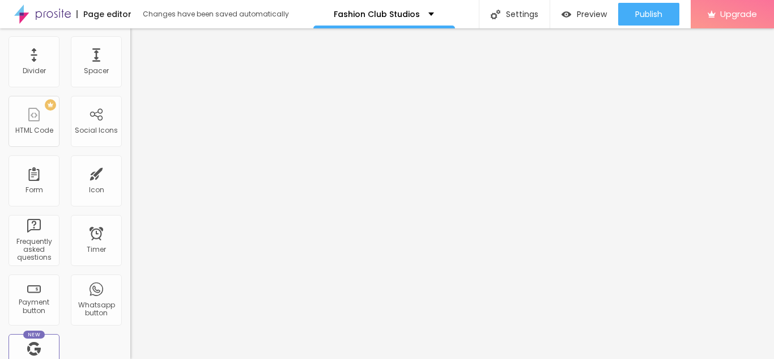
scroll to position [209, 0]
click at [105, 101] on div "Social Icons" at bounding box center [96, 120] width 51 height 51
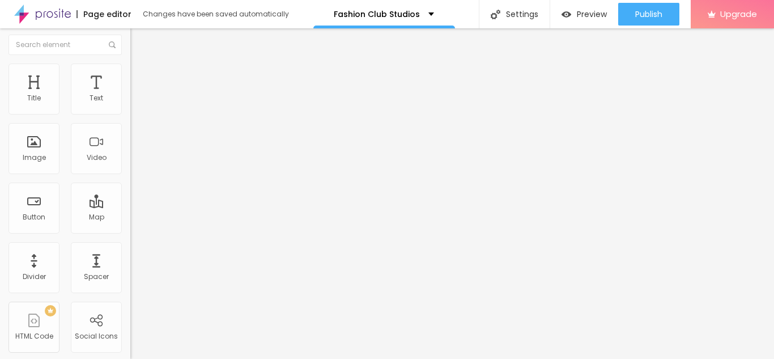
scroll to position [0, 0]
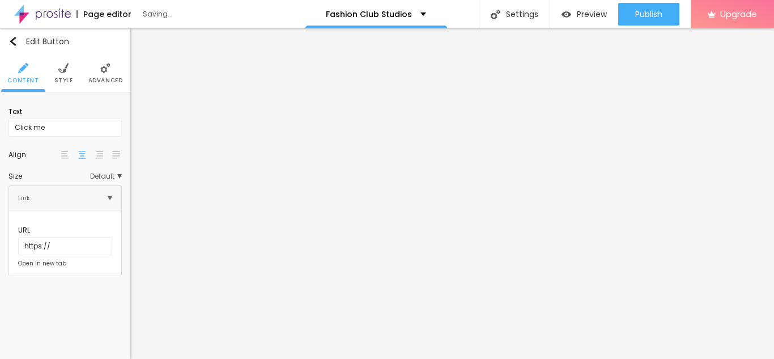
click at [108, 79] on span "Advanced" at bounding box center [105, 81] width 35 height 6
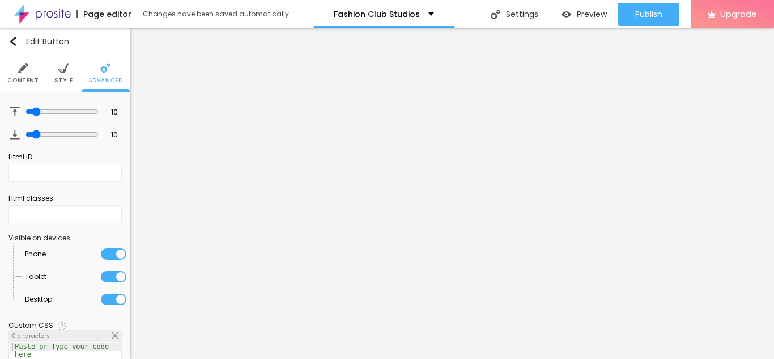
click at [67, 82] on span "Style" at bounding box center [63, 81] width 19 height 6
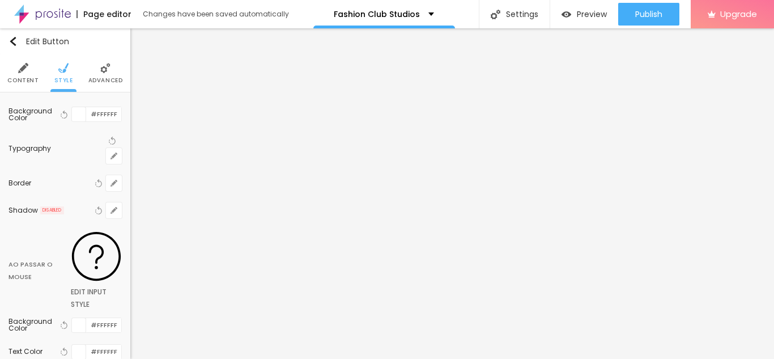
click at [16, 67] on li "Content" at bounding box center [22, 72] width 31 height 37
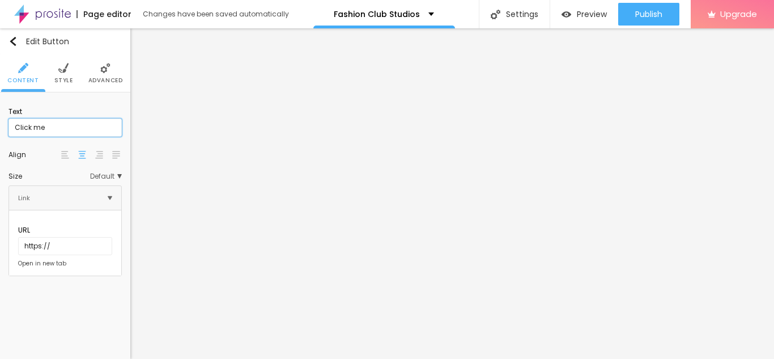
click at [70, 123] on input "Click me" at bounding box center [65, 127] width 113 height 18
type input "Acesse a tabela de valores"
click at [106, 177] on span "Default" at bounding box center [106, 176] width 32 height 7
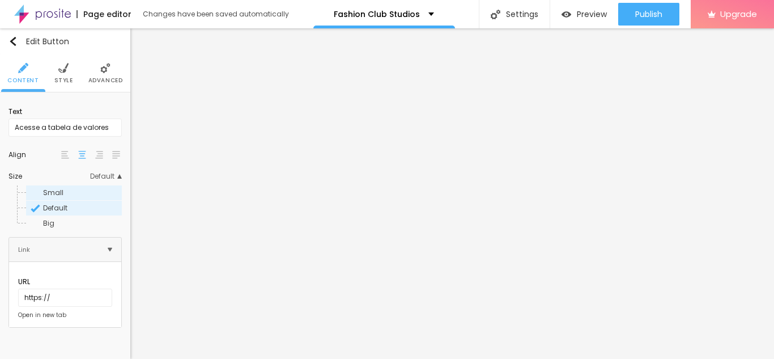
click at [85, 197] on div "Small" at bounding box center [74, 192] width 96 height 15
click at [83, 211] on span "Default" at bounding box center [81, 208] width 77 height 7
click at [70, 224] on span "Big" at bounding box center [81, 223] width 77 height 7
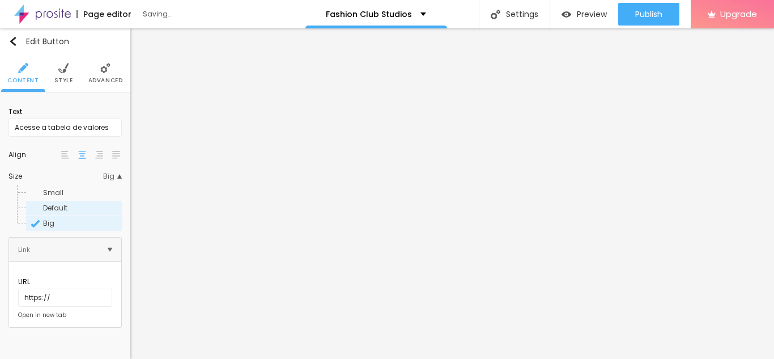
click at [72, 205] on span "Default" at bounding box center [81, 208] width 77 height 7
click at [16, 46] on button "Edit Button" at bounding box center [65, 41] width 130 height 26
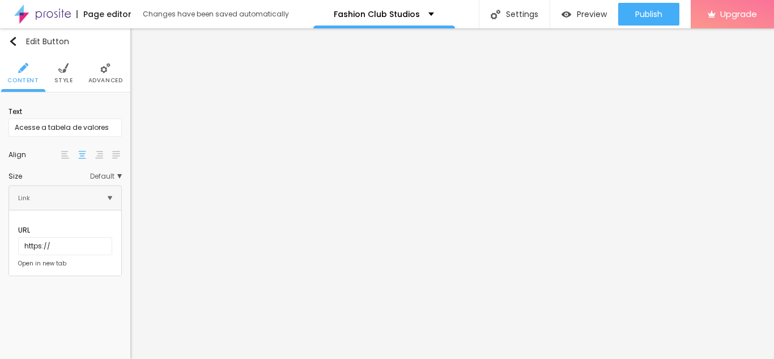
click at [57, 78] on span "Style" at bounding box center [63, 81] width 19 height 6
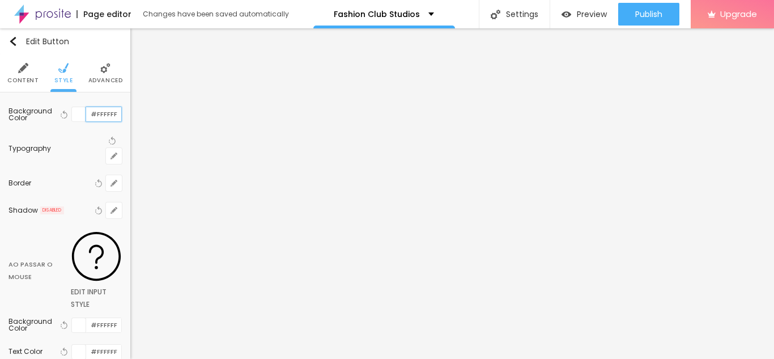
click at [99, 117] on input "#FFFFFF" at bounding box center [103, 114] width 35 height 14
type input "#F2F8F0"
click at [104, 344] on input "#FFFFFF" at bounding box center [103, 351] width 35 height 14
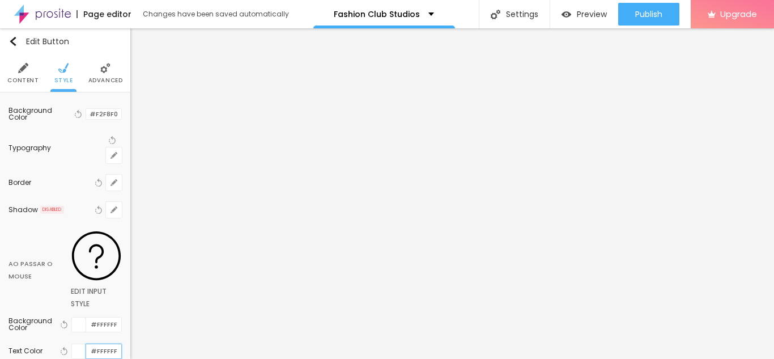
click at [104, 344] on input "#FFFFFF" at bounding box center [103, 351] width 35 height 14
type input "#2B2B2B"
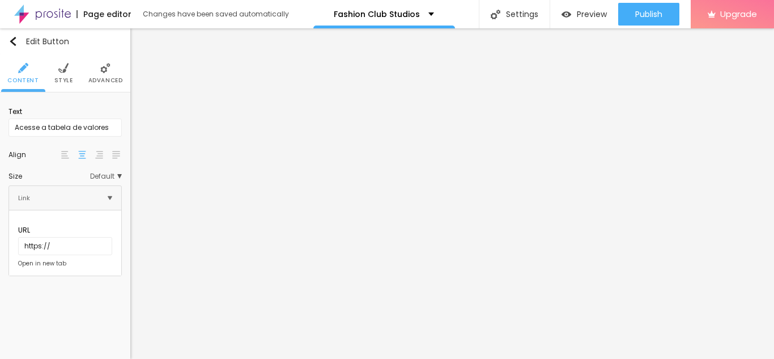
click at [66, 80] on span "Style" at bounding box center [63, 81] width 19 height 6
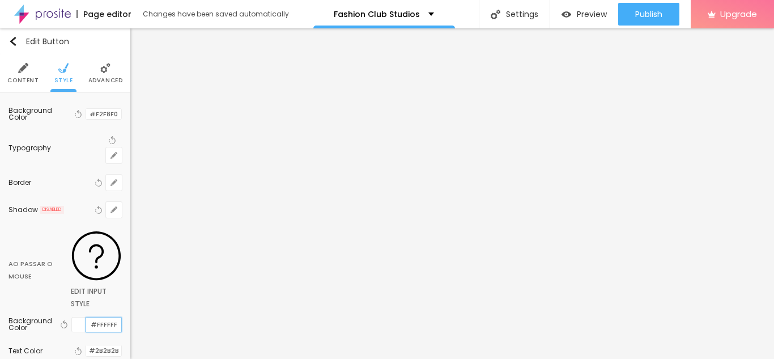
click at [108, 317] on input "#FFFFFF" at bounding box center [103, 324] width 35 height 14
click at [111, 319] on input "#2B2B2B" at bounding box center [103, 324] width 35 height 11
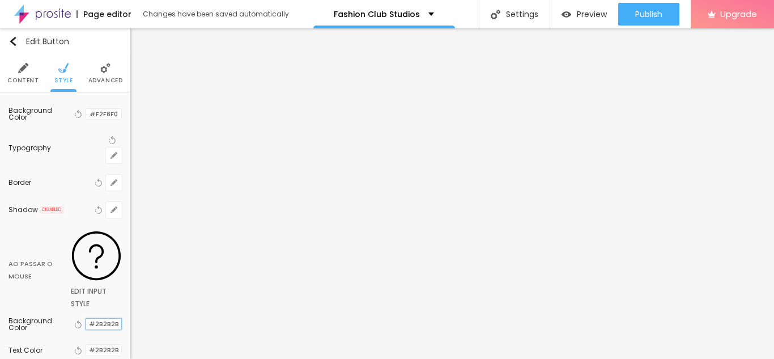
click at [111, 319] on input "#2B2B2B" at bounding box center [103, 324] width 35 height 11
type input "#2B2B2B"
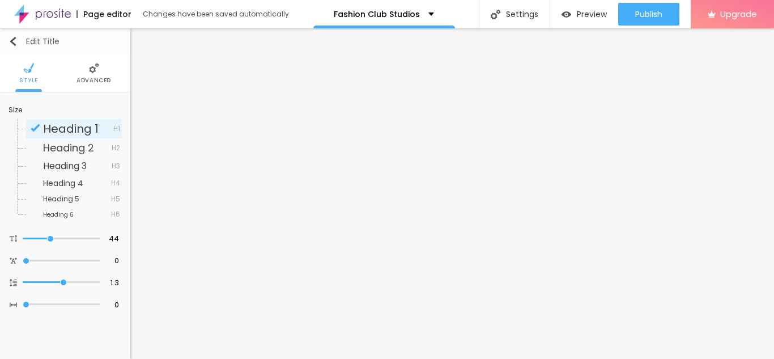
click at [10, 42] on img "button" at bounding box center [13, 41] width 9 height 9
click at [9, 46] on button "Edit Title" at bounding box center [65, 41] width 130 height 26
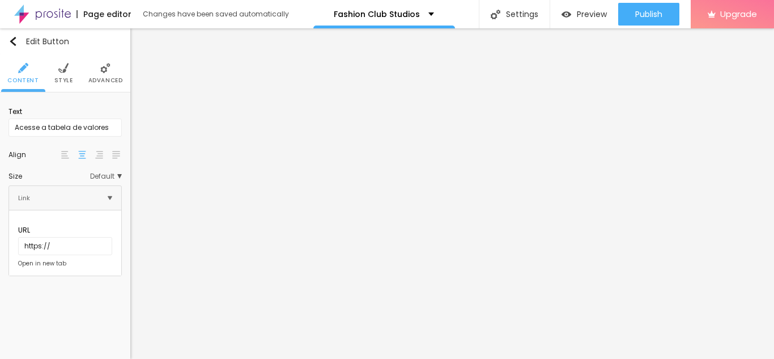
click at [61, 69] on img at bounding box center [63, 68] width 10 height 10
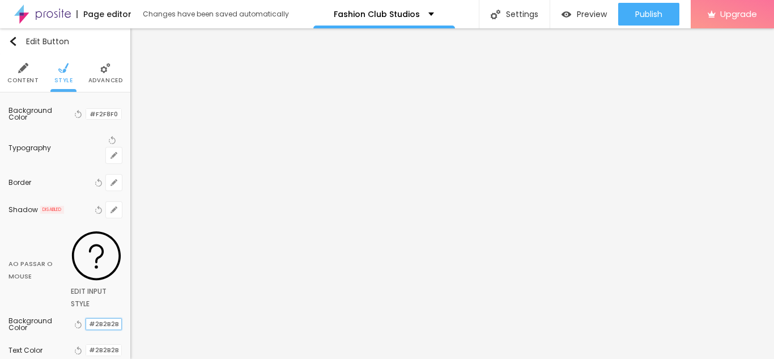
click at [103, 319] on input "#2B2B2B" at bounding box center [103, 324] width 35 height 11
type input "#FF66C4"
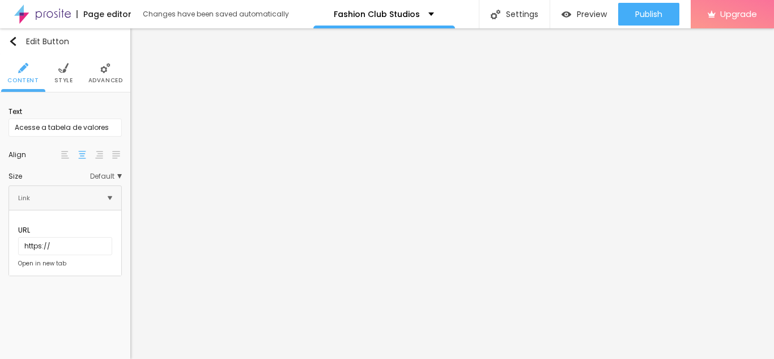
click at [63, 83] on span "Style" at bounding box center [63, 81] width 19 height 6
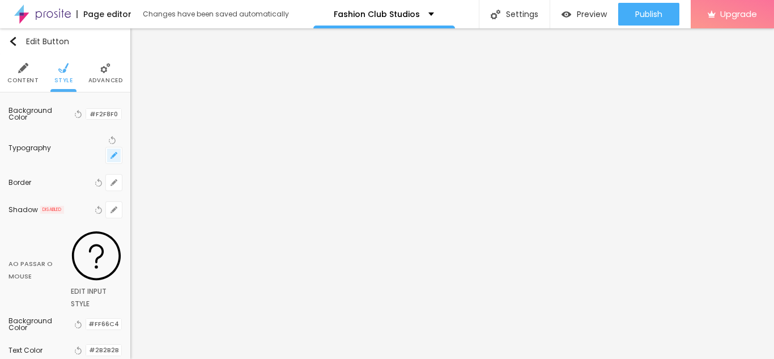
click at [113, 153] on icon "button" at bounding box center [114, 155] width 5 height 5
type input "#2B2B2B"
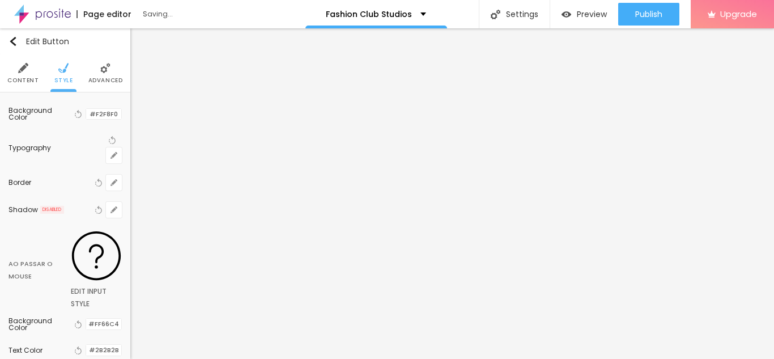
click at [317, 358] on div at bounding box center [387, 359] width 774 height 0
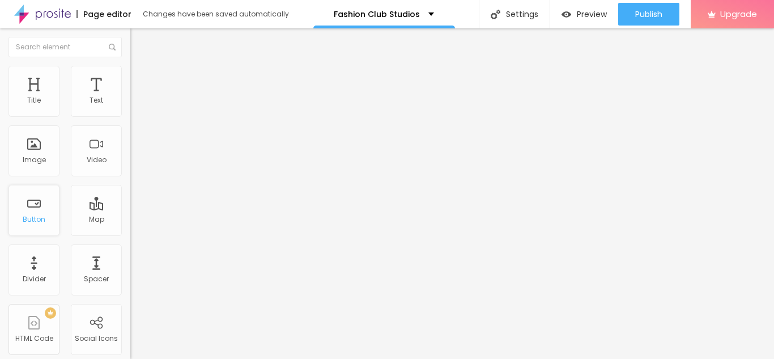
click at [41, 207] on div "Button" at bounding box center [34, 210] width 51 height 51
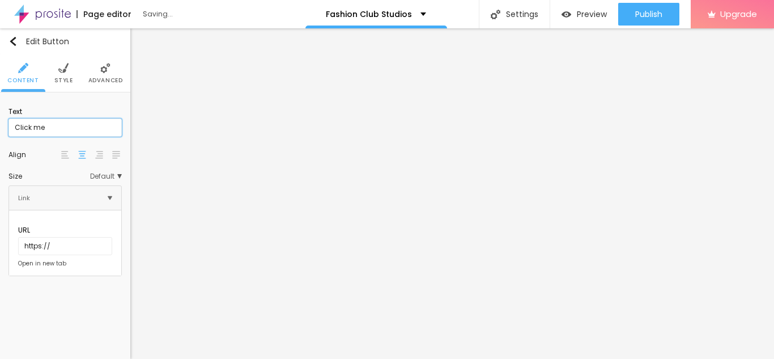
click at [44, 132] on input "Click me" at bounding box center [65, 127] width 113 height 18
type input "a"
type input "Acesse a tabela de valores"
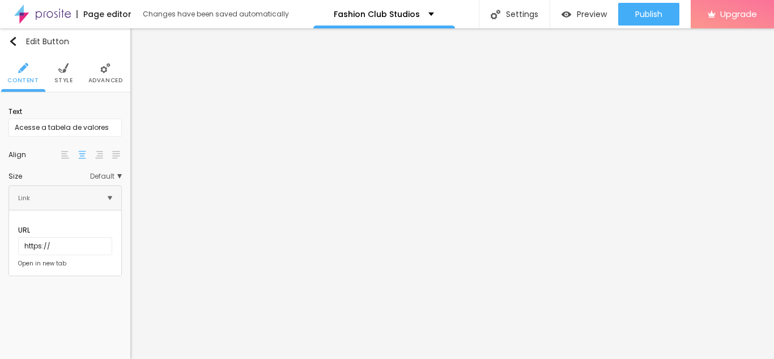
click at [60, 73] on img at bounding box center [63, 68] width 10 height 10
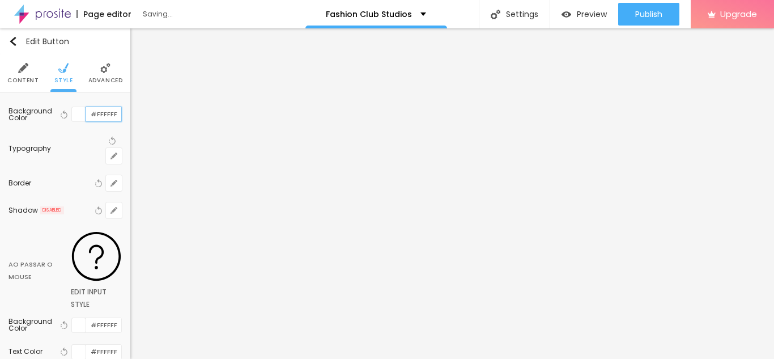
click at [105, 112] on input "#FFFFFF" at bounding box center [103, 114] width 35 height 14
type input "#F2F8F0"
click at [110, 317] on input "#FFFFFF" at bounding box center [103, 324] width 35 height 14
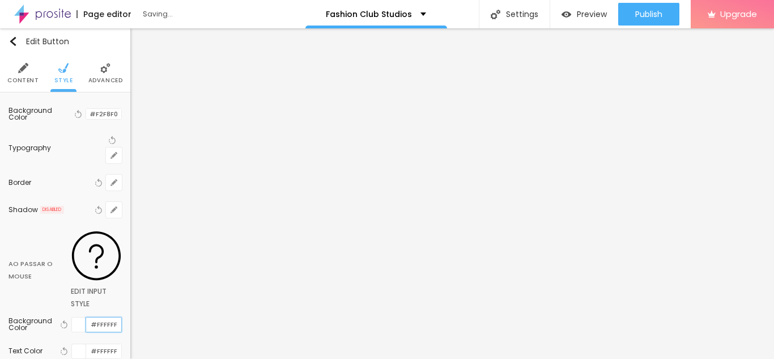
click at [110, 317] on input "#FFFFFF" at bounding box center [103, 324] width 35 height 14
type input "#FF66C4"
click at [100, 344] on input "#FFFFFF" at bounding box center [103, 351] width 35 height 14
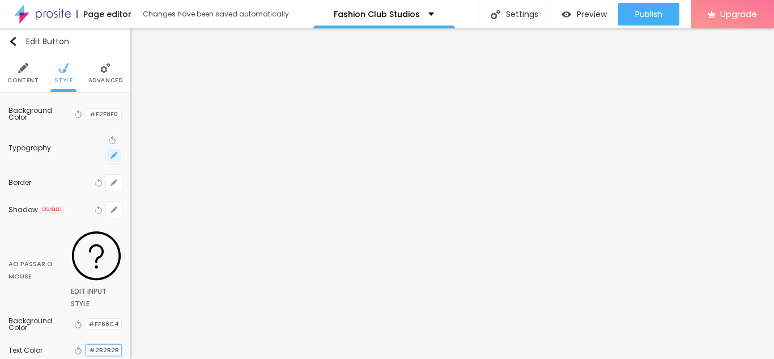
type input "#2B2B2B"
click at [110, 147] on button "button" at bounding box center [114, 155] width 16 height 16
type input "#2B2B2B"
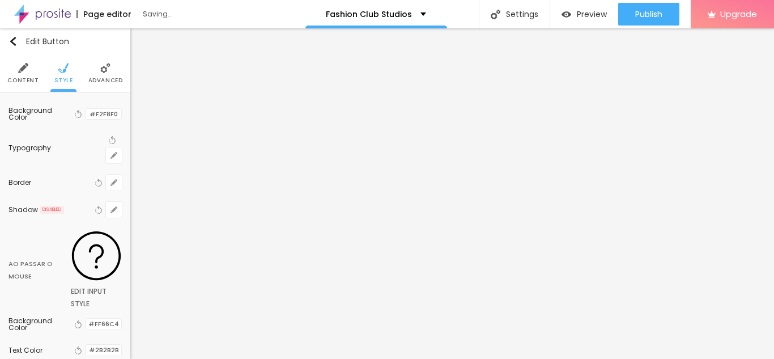
click at [299, 358] on div at bounding box center [387, 359] width 774 height 0
click at [109, 345] on input "#2B2B2B" at bounding box center [103, 350] width 35 height 11
type input "#F2F8F0"
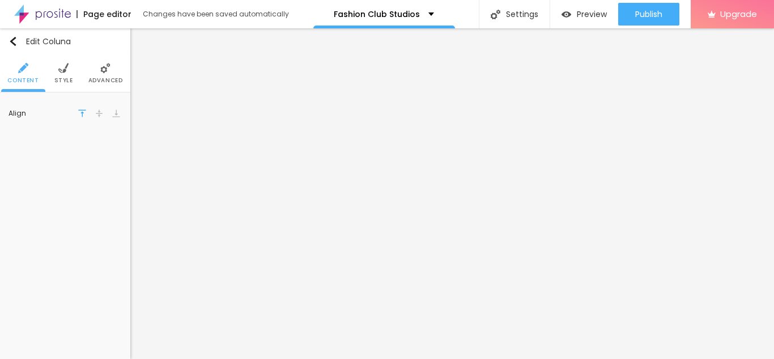
click at [57, 75] on li "Style" at bounding box center [63, 72] width 19 height 37
click at [65, 78] on span "Style" at bounding box center [63, 81] width 19 height 6
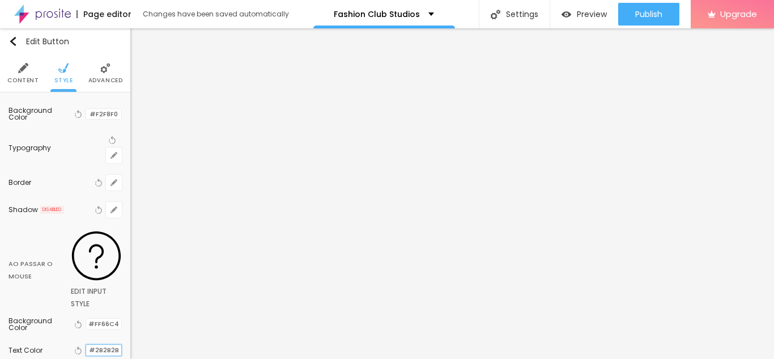
click at [105, 345] on input "#2B2B2B" at bounding box center [103, 350] width 35 height 11
type input "#F2F8F0"
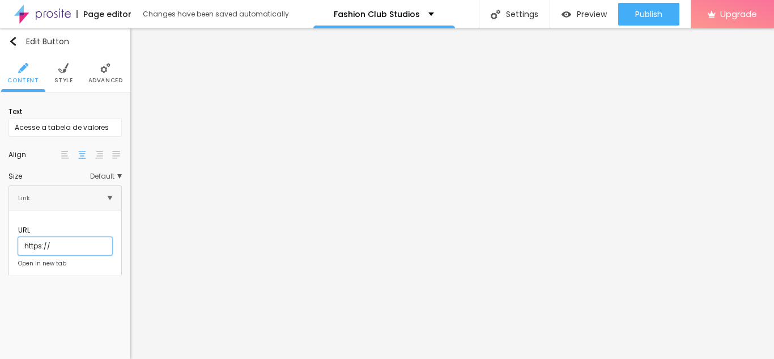
click at [72, 237] on input "https://" at bounding box center [65, 246] width 94 height 18
paste input "https://forms.gle/Ho4MjcVg41dWmqcG8"
drag, startPoint x: 65, startPoint y: 236, endPoint x: 14, endPoint y: 238, distance: 51.6
click at [18, 238] on input "https://https://forms.gle/Ho4MjcVg41dWmqcG8" at bounding box center [65, 246] width 94 height 18
click at [27, 237] on input "https://https://forms.gle/Ho4MjcVg41dWmqcG8" at bounding box center [65, 246] width 94 height 18
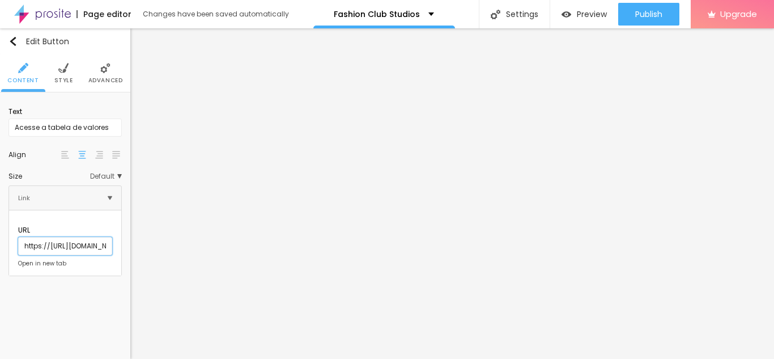
click at [27, 237] on input "https://https://forms.gle/Ho4MjcVg41dWmqcG8" at bounding box center [65, 246] width 94 height 18
paste input "text"
type input "https://forms.gle/Ho4MjcVg41dWmqcG8"
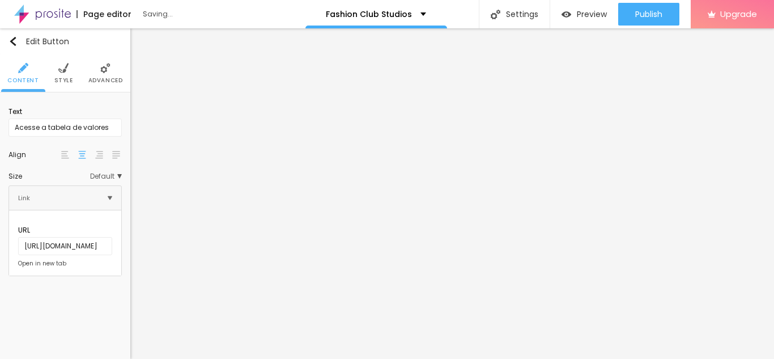
click at [18, 264] on div at bounding box center [18, 264] width 0 height 0
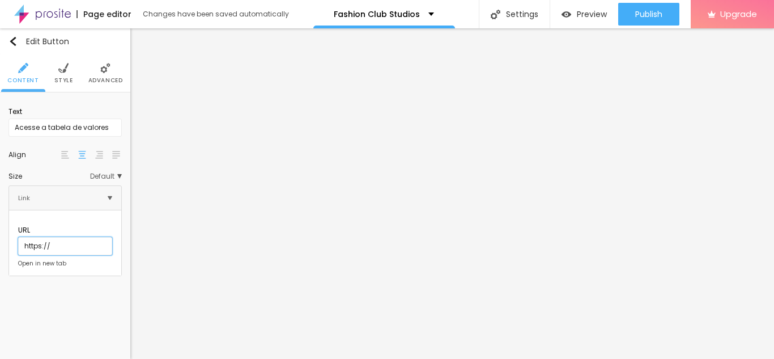
click at [50, 237] on input "https://" at bounding box center [65, 246] width 94 height 18
paste input "forms.gle/Ho4MjcVg41dWmqcG8"
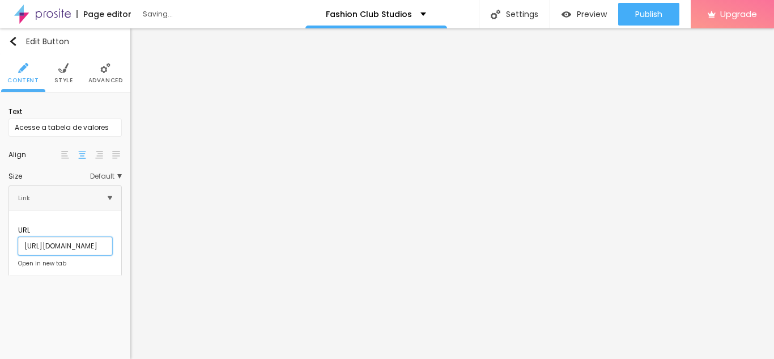
type input "https://forms.gle/Ho4MjcVg41dWmqcG8"
click at [18, 258] on div "URL https://forms.gle/Ho4MjcVg41dWmqcG8 Open in new tab" at bounding box center [65, 242] width 94 height 47
click at [18, 264] on div at bounding box center [18, 264] width 0 height 0
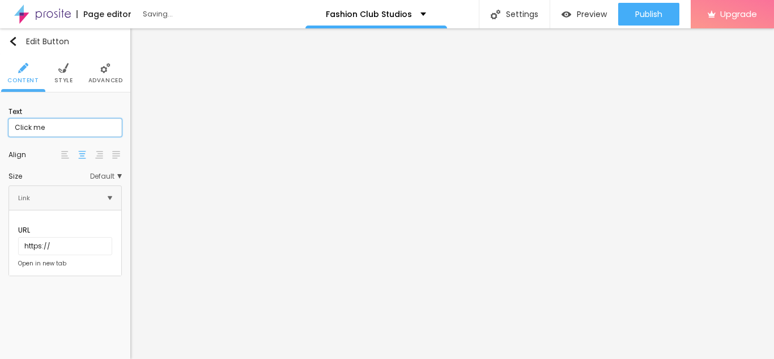
click at [70, 127] on input "Click me" at bounding box center [65, 127] width 113 height 18
type input "Acesse a tabela de valores"
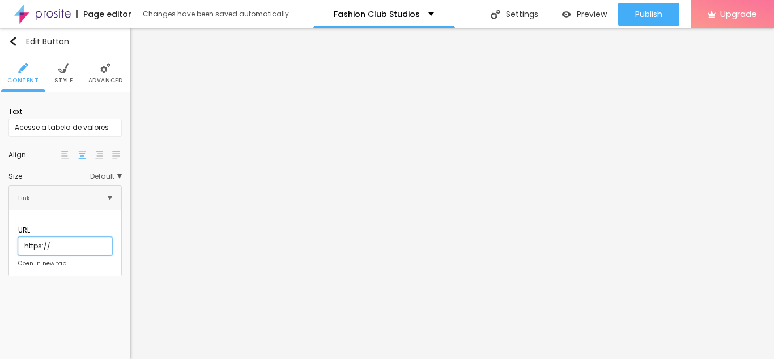
click at [68, 237] on input "https://" at bounding box center [65, 246] width 94 height 18
paste input "forms.gle/Ho4MjcVg41dWmqcG8"
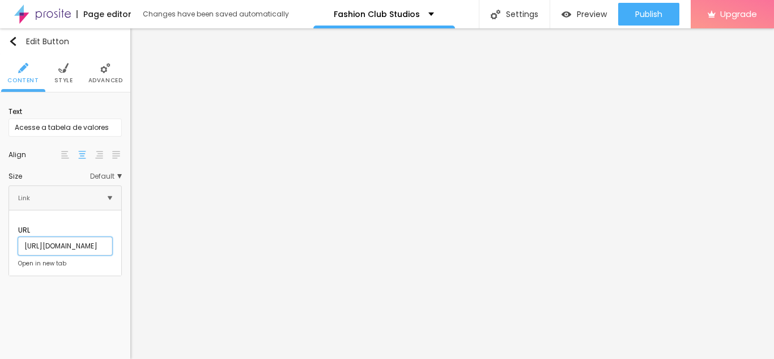
type input "https://forms.gle/Ho4MjcVg41dWmqcG8"
click at [18, 264] on div at bounding box center [18, 264] width 0 height 0
click at [56, 83] on span "Style" at bounding box center [63, 81] width 19 height 6
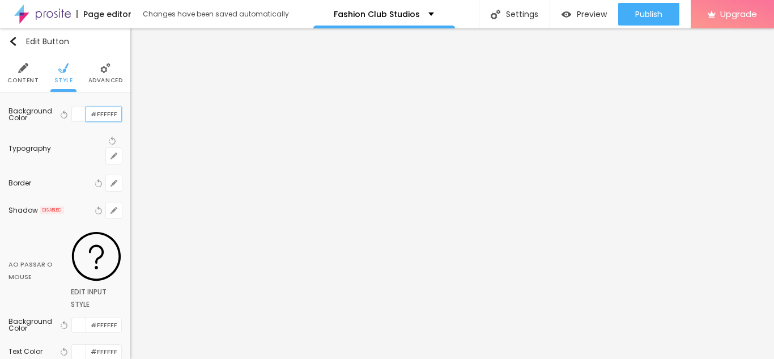
click at [103, 109] on input "#FFFFFF" at bounding box center [103, 114] width 35 height 14
type input "#F2F8F0"
click at [101, 317] on input "#FFFFFF" at bounding box center [103, 324] width 35 height 14
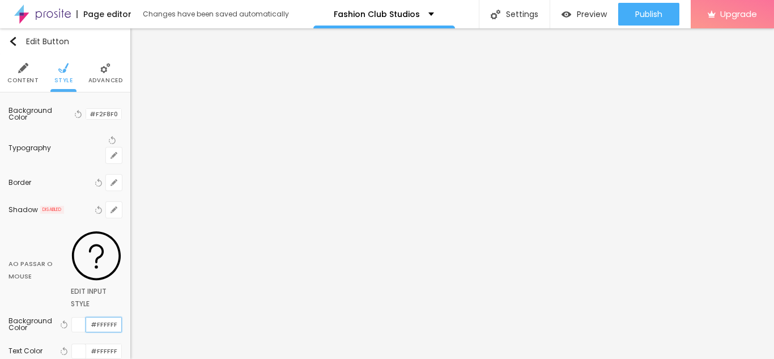
click at [101, 317] on input "#FFFFFF" at bounding box center [103, 324] width 35 height 14
type input "#2B2B2B"
click at [103, 344] on input "#FFFFFF" at bounding box center [103, 351] width 35 height 14
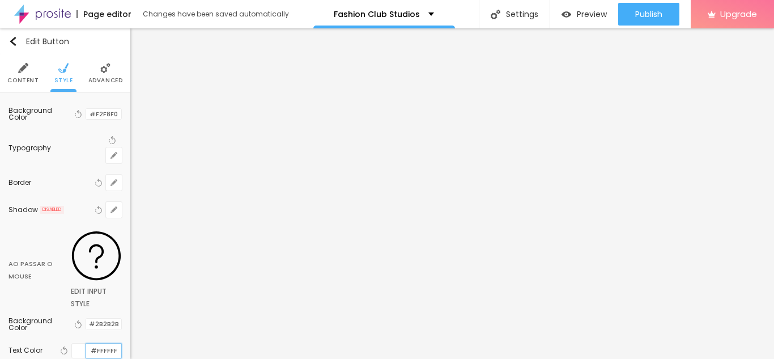
click at [103, 344] on input "#FFFFFF" at bounding box center [103, 351] width 35 height 14
type input "#F2F8F0"
click at [75, 314] on div "Background Color Reset to default #2B2B2B Text Color Reset to default #F2F8F0 B…" at bounding box center [65, 354] width 113 height 87
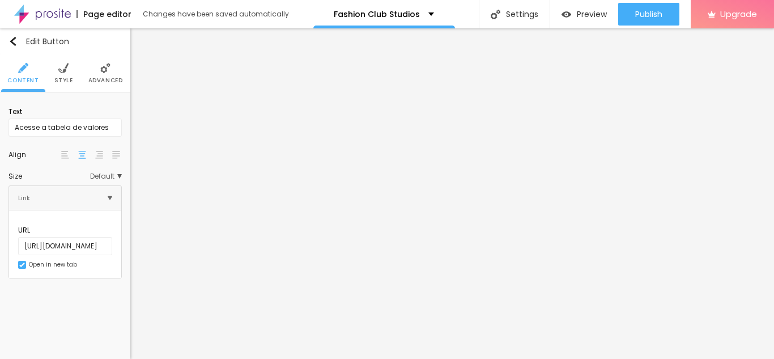
click at [54, 74] on li "Style" at bounding box center [63, 72] width 19 height 37
click at [65, 61] on li "Style" at bounding box center [63, 72] width 19 height 37
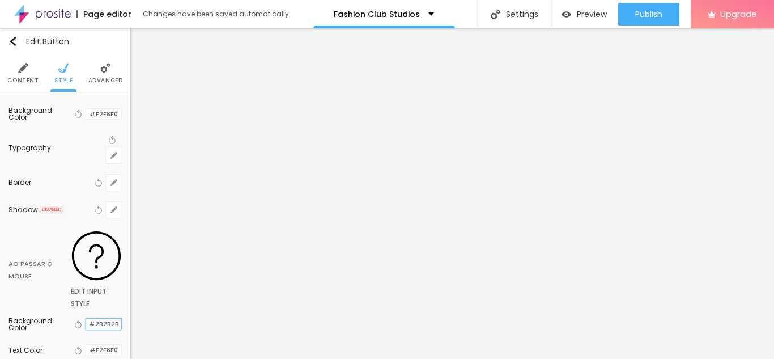
click at [95, 319] on input "#2B2B2B" at bounding box center [103, 324] width 35 height 11
type input "#FF66C4"
click at [117, 147] on button "button" at bounding box center [114, 155] width 16 height 16
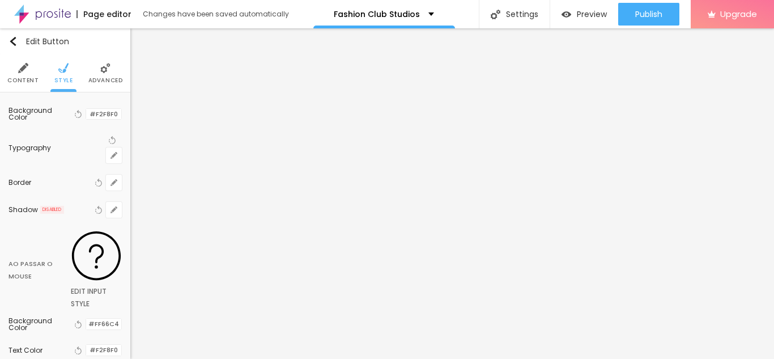
type input "#2B2B2B"
click at [308, 358] on div at bounding box center [387, 359] width 774 height 0
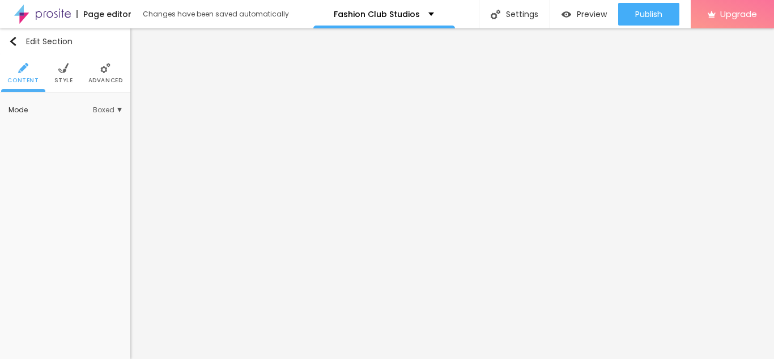
click at [64, 85] on li "Style" at bounding box center [63, 72] width 19 height 37
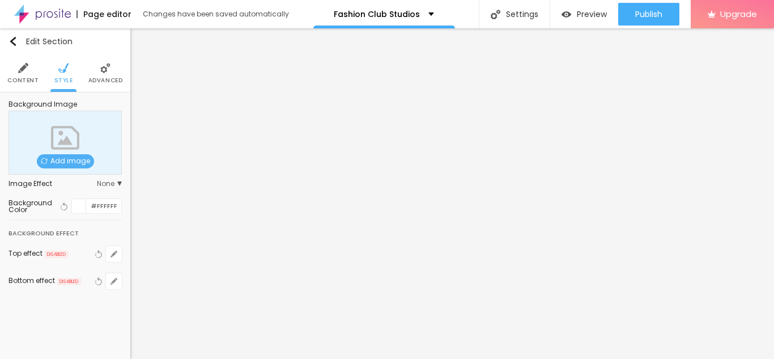
click at [37, 73] on li "Content" at bounding box center [22, 72] width 31 height 37
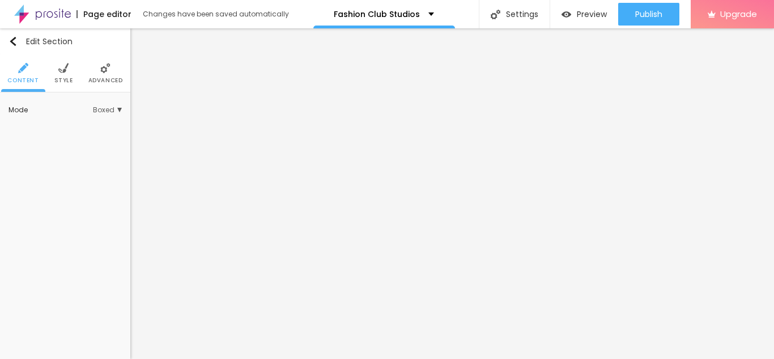
click at [53, 107] on div "Mode" at bounding box center [51, 110] width 84 height 7
click at [57, 78] on span "Style" at bounding box center [63, 81] width 19 height 6
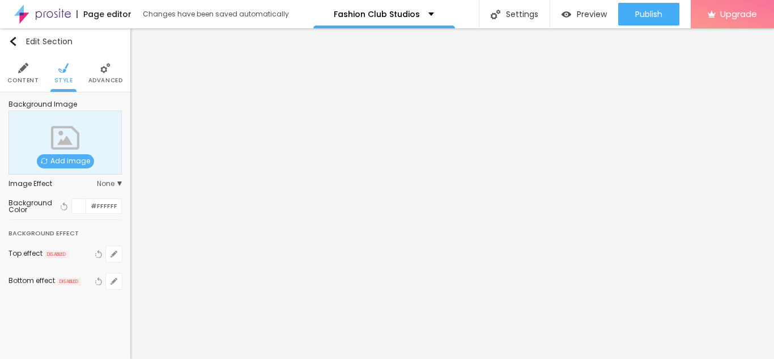
click at [97, 83] on span "Advanced" at bounding box center [105, 81] width 35 height 6
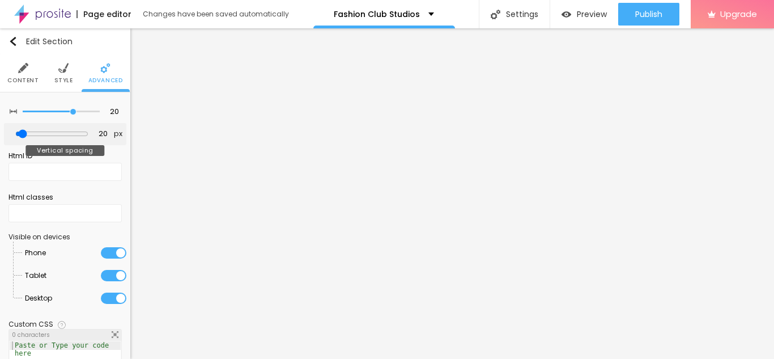
type input "0"
drag, startPoint x: 26, startPoint y: 133, endPoint x: 11, endPoint y: 132, distance: 14.3
type input "0"
click at [21, 132] on input "range" at bounding box center [52, 134] width 62 height 6
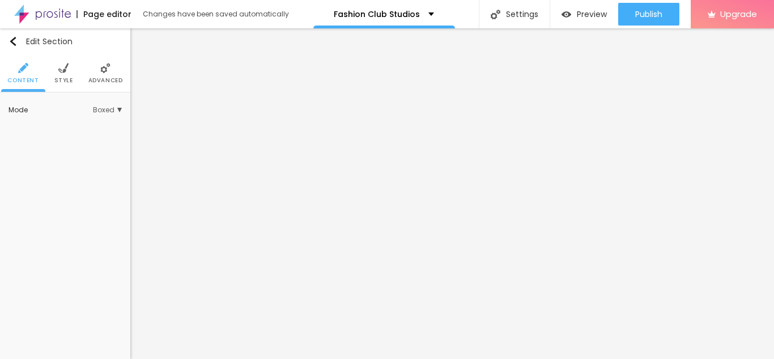
click at [88, 79] on span "Advanced" at bounding box center [105, 81] width 35 height 6
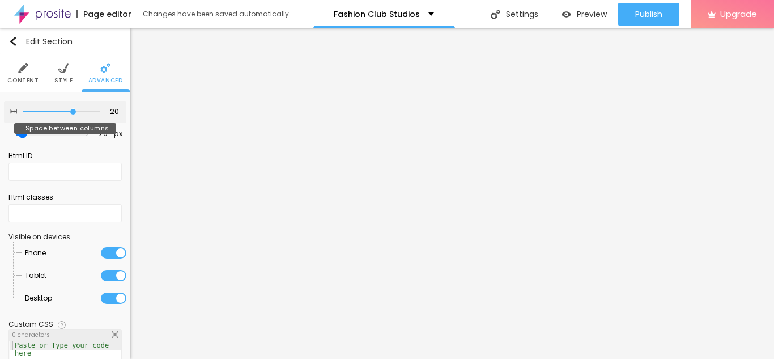
type input "15"
type input "10"
type input "5"
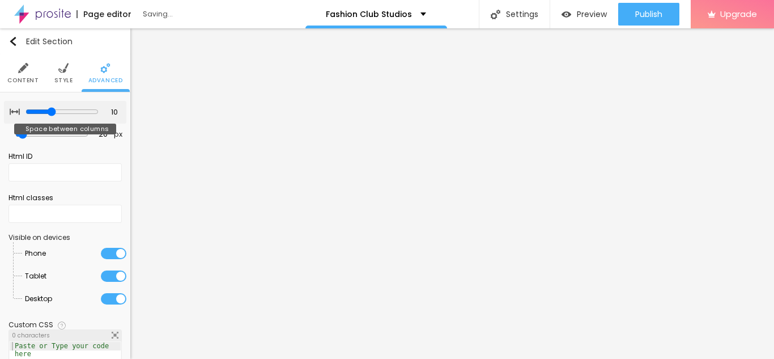
type input "5"
type input "0"
type input "30"
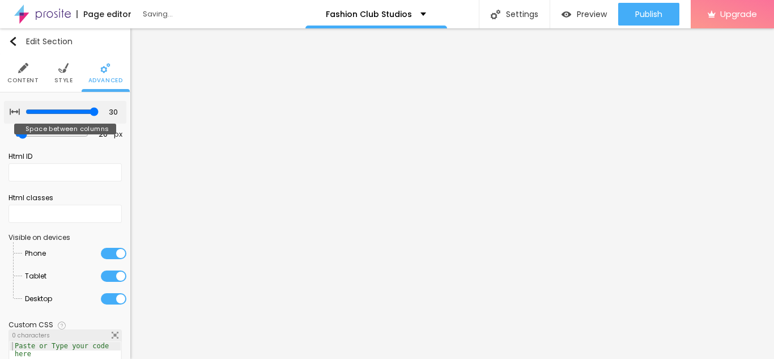
drag, startPoint x: 70, startPoint y: 113, endPoint x: 115, endPoint y: 111, distance: 44.9
click at [99, 111] on input "range" at bounding box center [62, 111] width 73 height 9
type input "20"
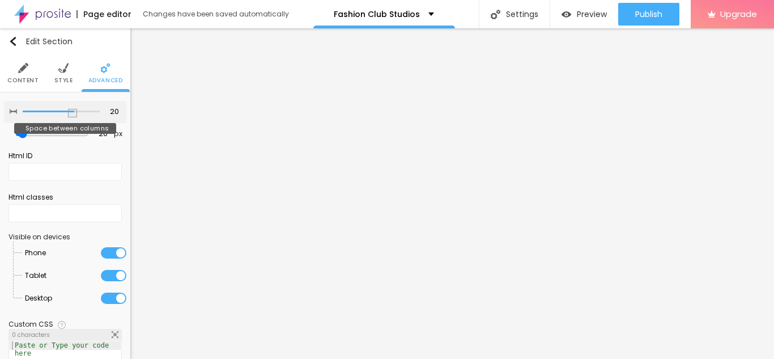
type input "15"
type input "5"
type input "0"
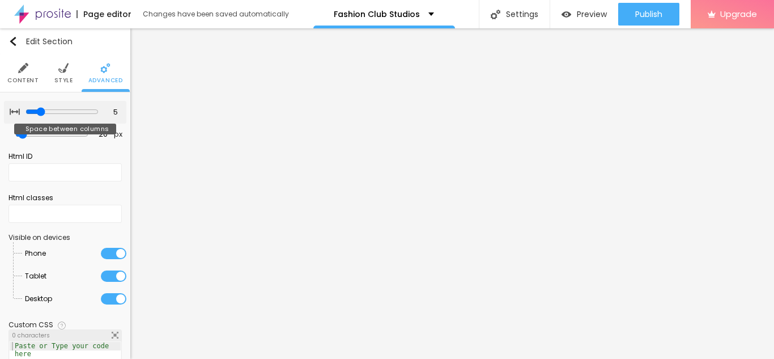
type input "0"
drag, startPoint x: 91, startPoint y: 111, endPoint x: 19, endPoint y: 114, distance: 72.1
type input "0"
click at [23, 114] on input "range" at bounding box center [61, 112] width 77 height 6
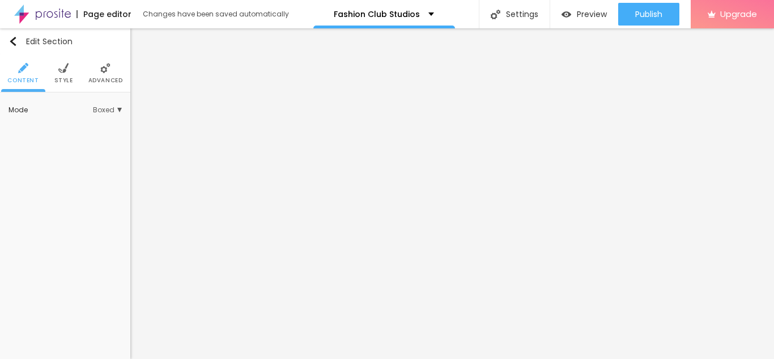
click at [106, 81] on span "Advanced" at bounding box center [105, 81] width 35 height 6
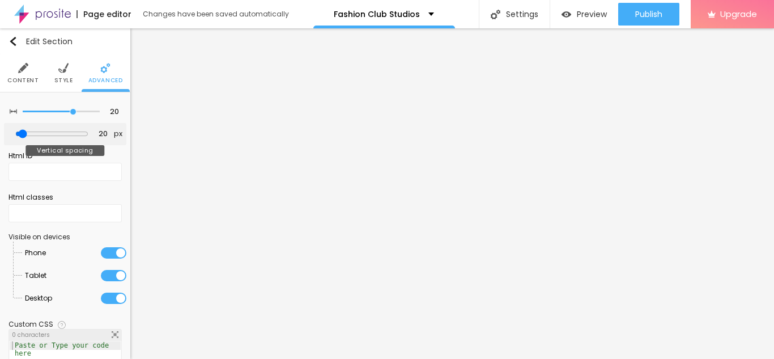
type input "0"
drag, startPoint x: 27, startPoint y: 136, endPoint x: 2, endPoint y: 134, distance: 25.0
type input "0"
click at [21, 134] on input "range" at bounding box center [52, 134] width 62 height 6
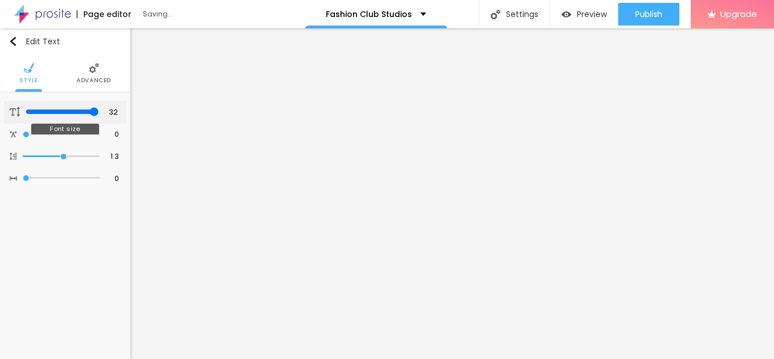
type input "31"
type input "25"
type input "19"
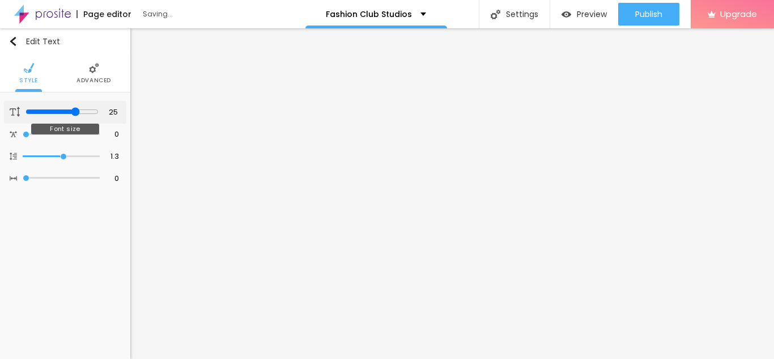
type input "19"
type input "20"
drag, startPoint x: 94, startPoint y: 110, endPoint x: 61, endPoint y: 112, distance: 33.5
type input "20"
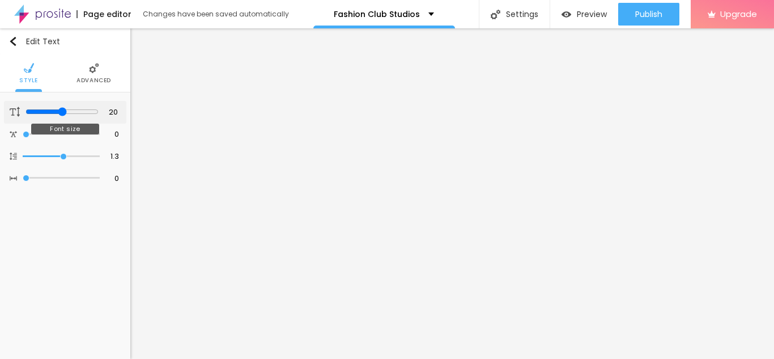
click at [61, 112] on input "range" at bounding box center [62, 111] width 73 height 9
type input "31"
type input "29"
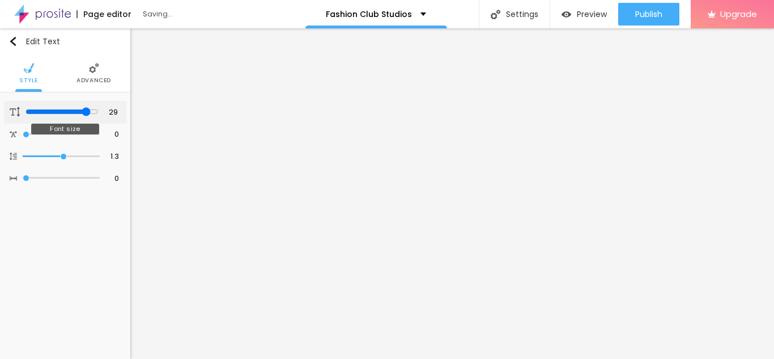
type input "25"
type input "24"
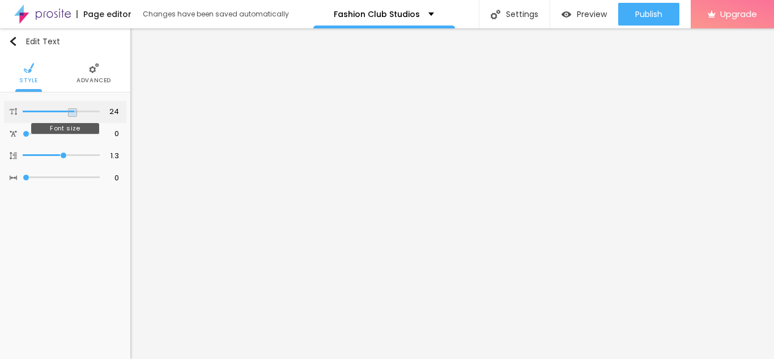
type input "23"
type input "22"
type input "21"
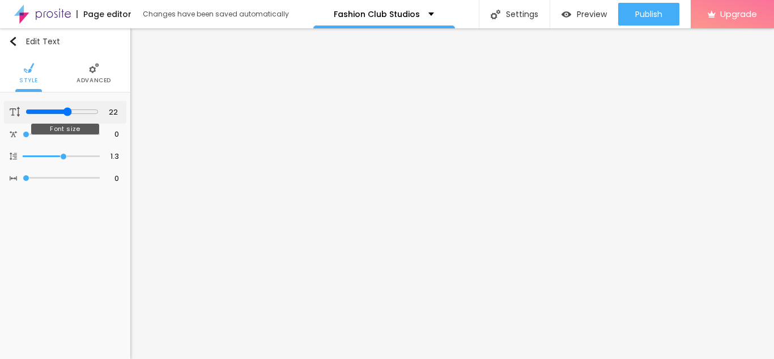
type input "21"
type input "20"
drag, startPoint x: 96, startPoint y: 111, endPoint x: 60, endPoint y: 100, distance: 37.3
type input "20"
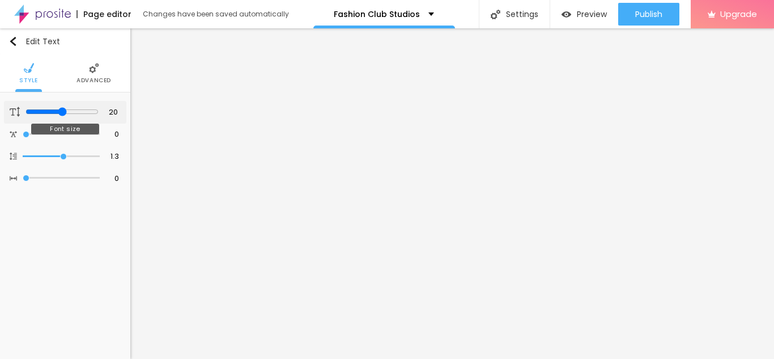
click at [60, 107] on input "range" at bounding box center [62, 111] width 73 height 9
type input "25"
type input "21"
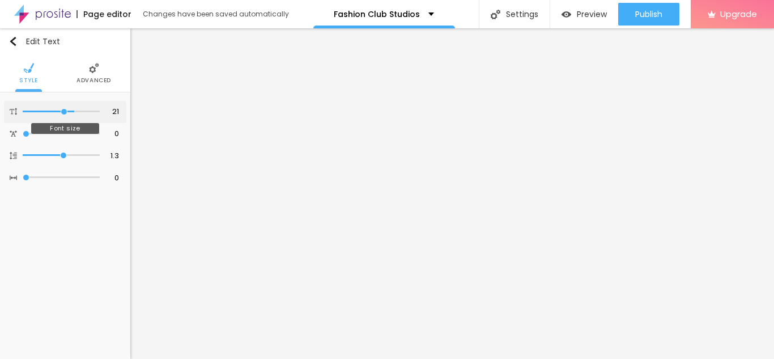
type input "20"
type input "19"
type input "20"
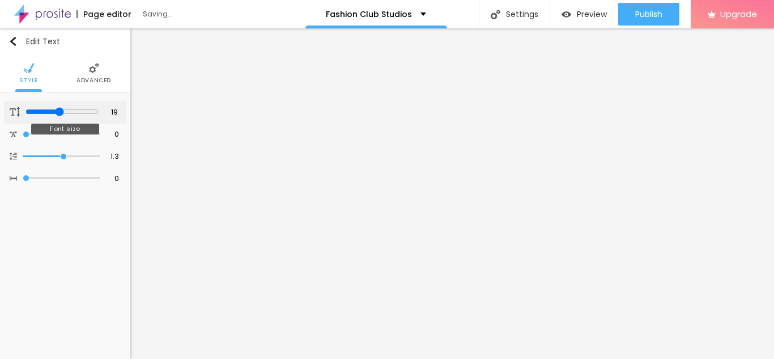
type input "20"
drag, startPoint x: 97, startPoint y: 111, endPoint x: 62, endPoint y: 116, distance: 35.6
type input "20"
click at [62, 116] on input "range" at bounding box center [62, 111] width 73 height 9
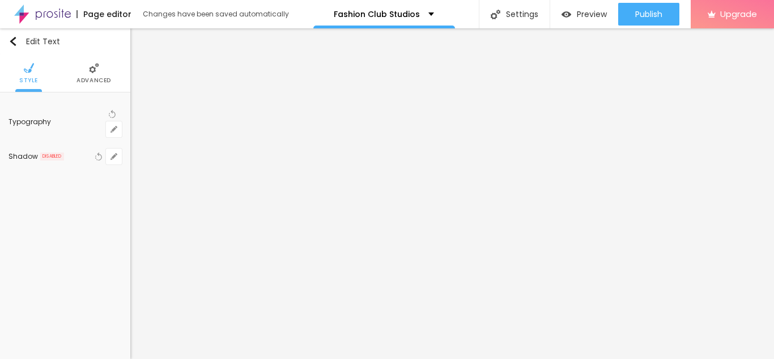
click at [83, 72] on li "Advanced" at bounding box center [94, 72] width 35 height 37
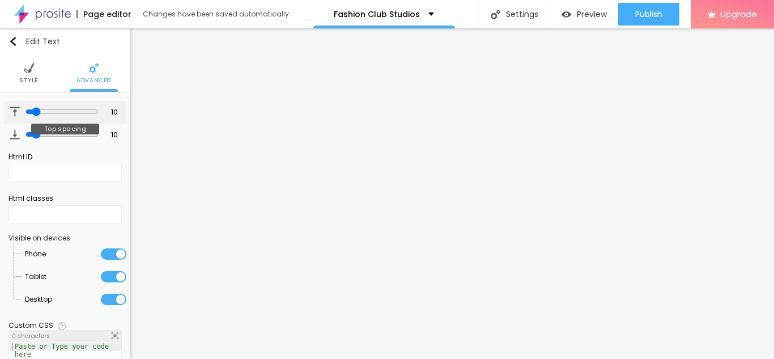
type input "24"
type input "25"
type input "26"
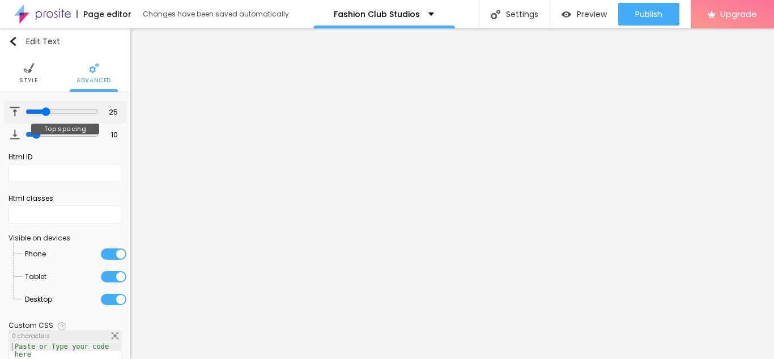
type input "26"
type input "25"
type input "23"
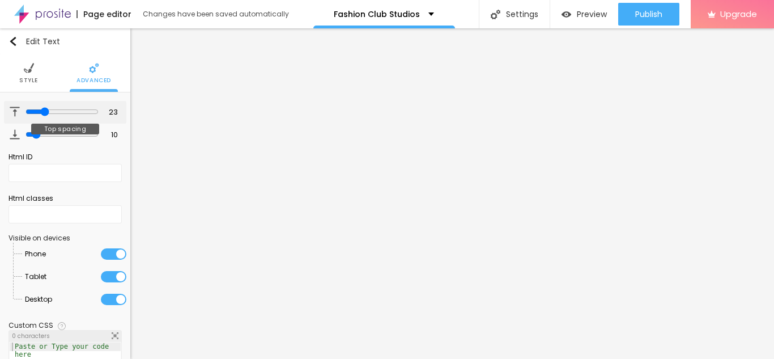
type input "21"
type input "18"
type input "19"
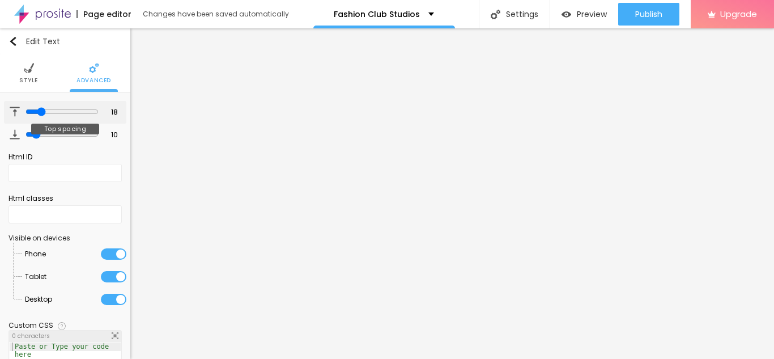
type input "19"
type input "20"
type input "23"
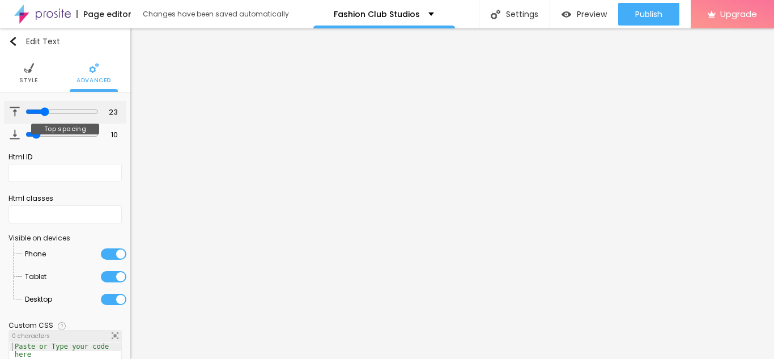
type input "22"
type input "21"
type input "20"
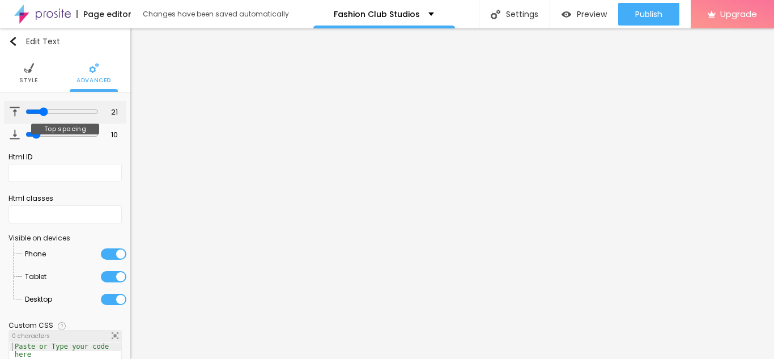
type input "20"
drag, startPoint x: 33, startPoint y: 110, endPoint x: 40, endPoint y: 108, distance: 6.6
type input "20"
click at [40, 108] on input "range" at bounding box center [62, 111] width 73 height 9
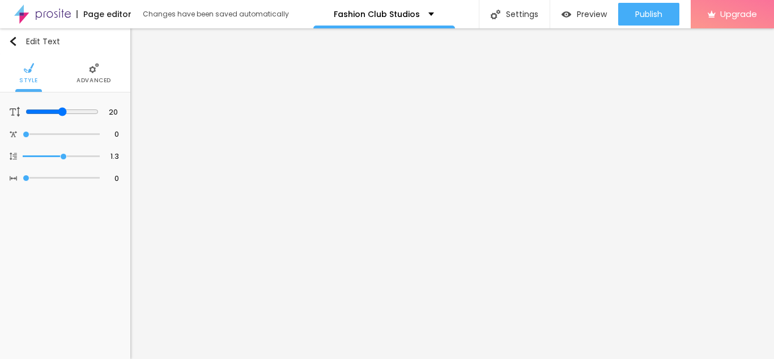
click at [90, 65] on img at bounding box center [94, 68] width 10 height 10
click at [108, 121] on button "button" at bounding box center [114, 129] width 16 height 16
type input "1"
type input "17"
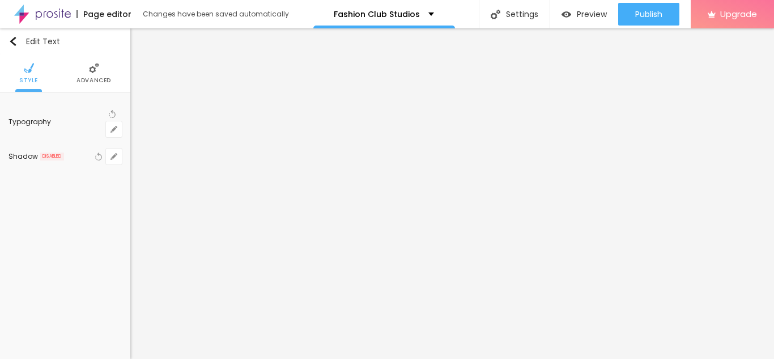
type input "1"
type input "18"
type input "1"
type input "20"
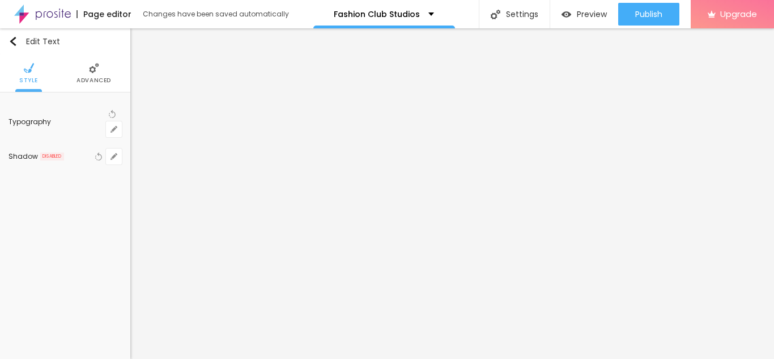
type input "20"
type input "1"
drag, startPoint x: 152, startPoint y: 194, endPoint x: 156, endPoint y: 190, distance: 6.0
type input "20"
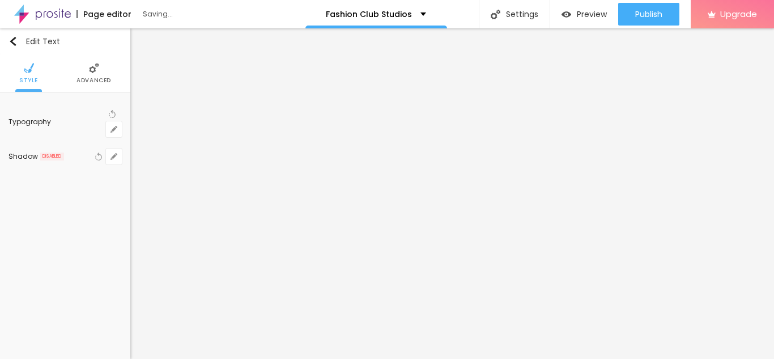
type input "1"
click at [485, 358] on div at bounding box center [387, 359] width 774 height 0
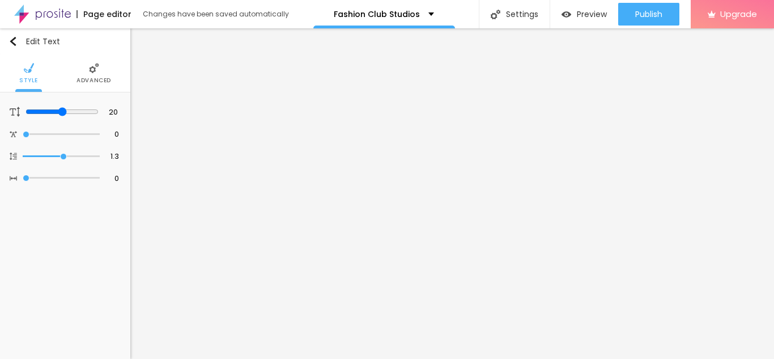
click at [86, 80] on span "Advanced" at bounding box center [94, 81] width 35 height 6
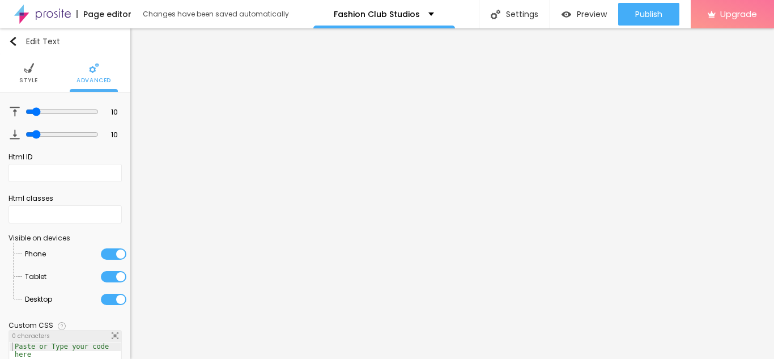
click at [37, 75] on ul "Style Advanced" at bounding box center [65, 73] width 130 height 38
click at [31, 78] on span "Style" at bounding box center [28, 81] width 19 height 6
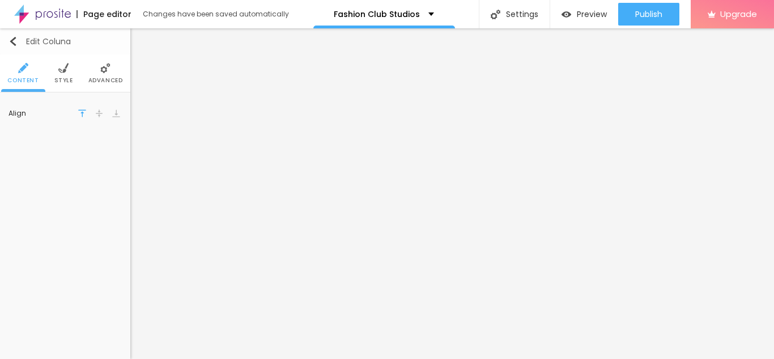
click at [7, 35] on button "Edit Coluna" at bounding box center [65, 41] width 130 height 26
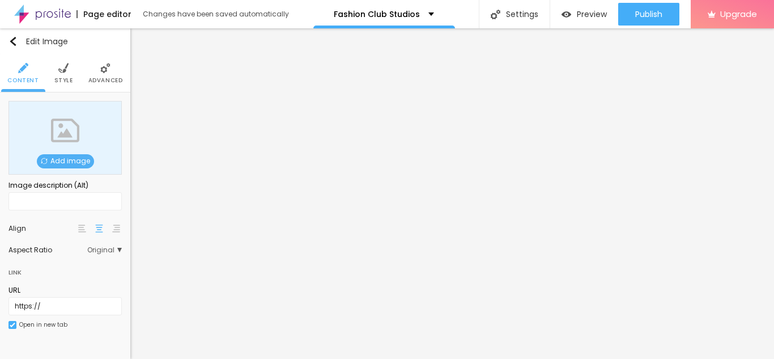
click at [66, 164] on span "Add image" at bounding box center [65, 161] width 57 height 14
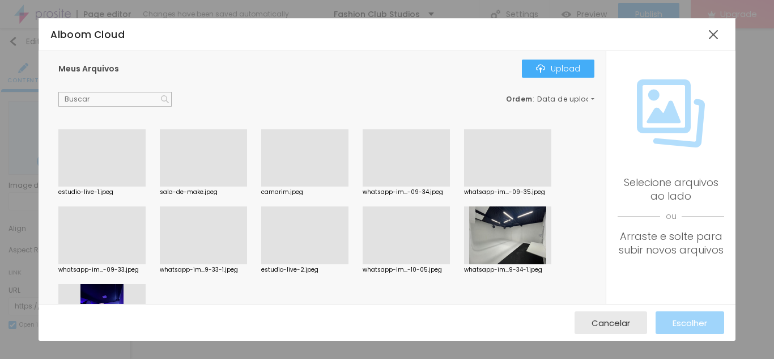
click at [100, 186] on div at bounding box center [101, 186] width 87 height 0
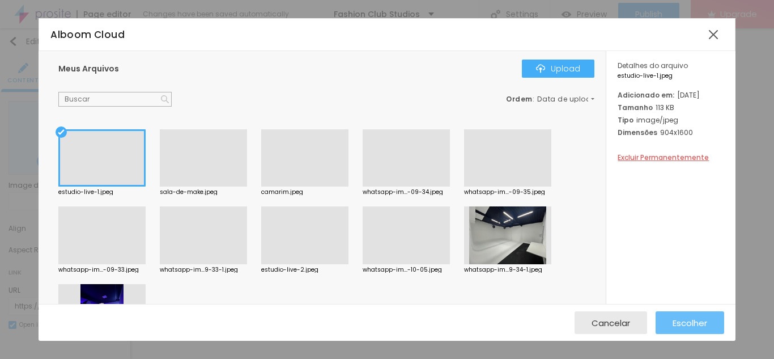
click at [694, 327] on span "Escolher" at bounding box center [690, 323] width 35 height 10
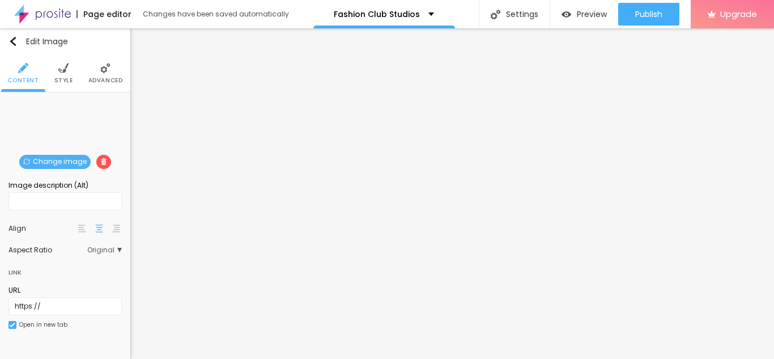
click at [101, 247] on span "Original" at bounding box center [104, 250] width 35 height 7
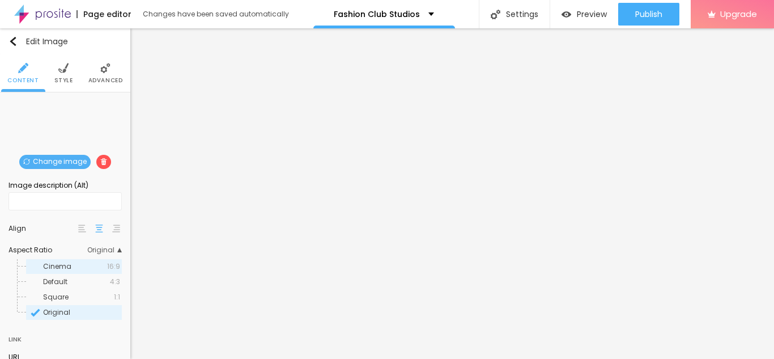
click at [101, 269] on span "Cinema" at bounding box center [75, 266] width 64 height 7
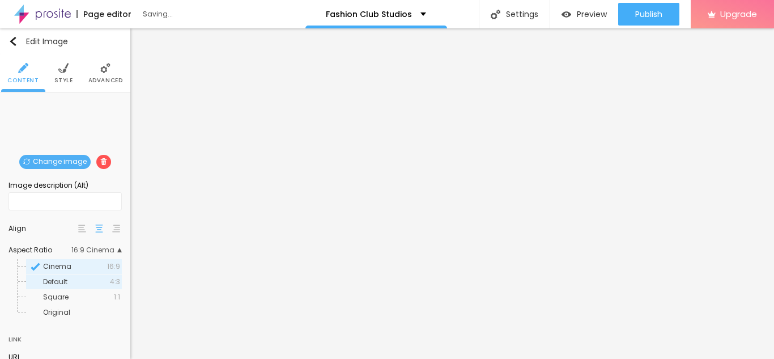
click at [101, 281] on span "Default" at bounding box center [76, 281] width 67 height 7
click at [96, 311] on span "Original" at bounding box center [81, 312] width 77 height 7
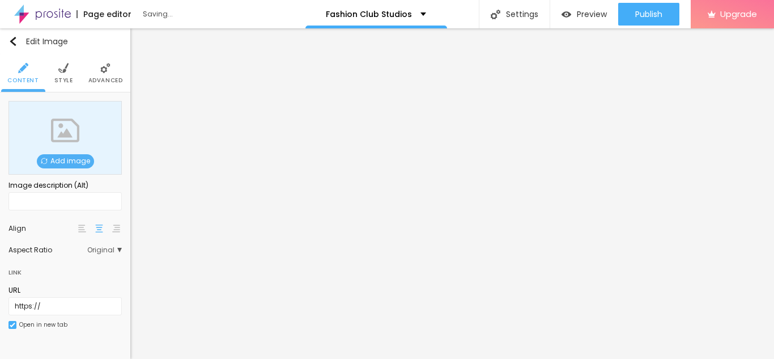
click at [43, 161] on img at bounding box center [44, 161] width 7 height 7
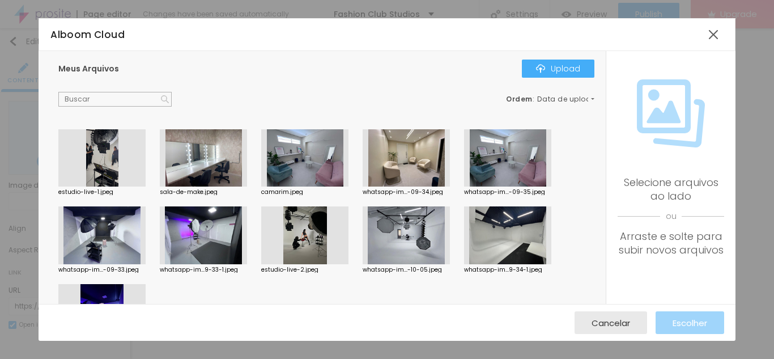
click at [121, 162] on div at bounding box center [101, 158] width 87 height 58
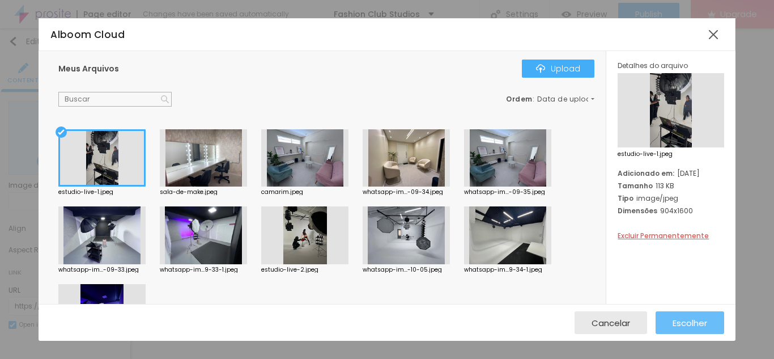
click at [688, 323] on span "Escolher" at bounding box center [690, 323] width 35 height 10
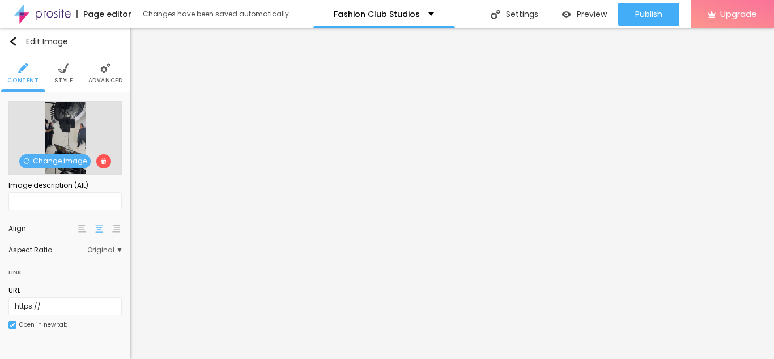
click at [109, 255] on div "Aspect Ratio Original Cinema 16:9 Default 4:3 Square 1:1 Original" at bounding box center [65, 250] width 113 height 18
click at [114, 249] on span "Original" at bounding box center [104, 250] width 35 height 7
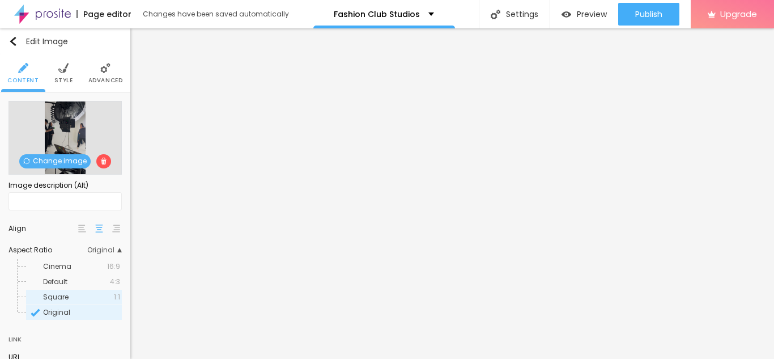
click at [98, 294] on span "Square" at bounding box center [78, 297] width 71 height 7
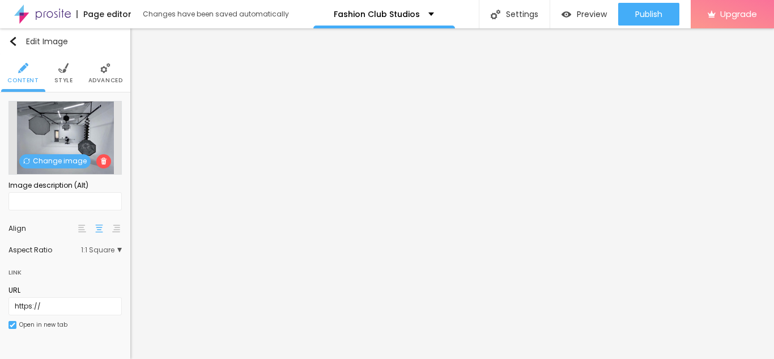
click at [59, 72] on img at bounding box center [63, 68] width 10 height 10
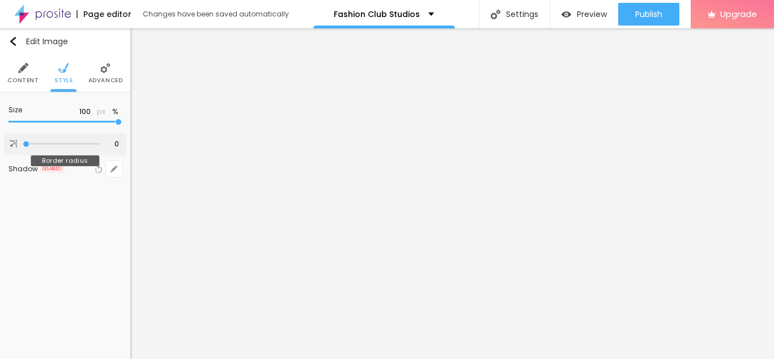
type input "97"
type input "200"
type input "188"
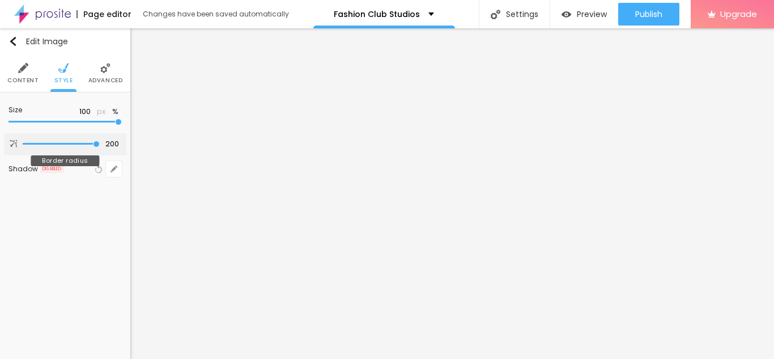
type input "188"
type input "0"
drag, startPoint x: 26, startPoint y: 142, endPoint x: 0, endPoint y: 147, distance: 26.7
click at [23, 147] on input "range" at bounding box center [61, 144] width 77 height 6
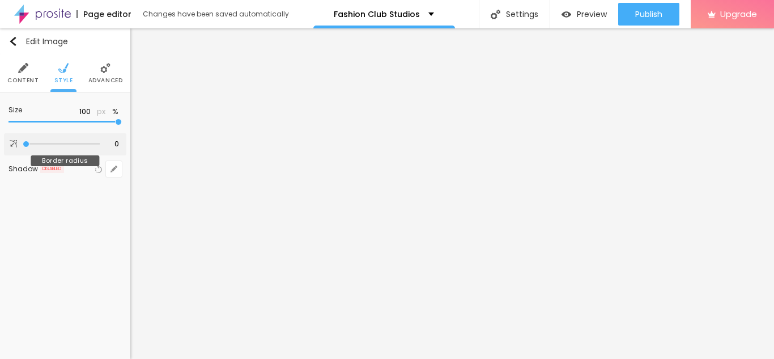
type input "3"
type input "17"
type input "0"
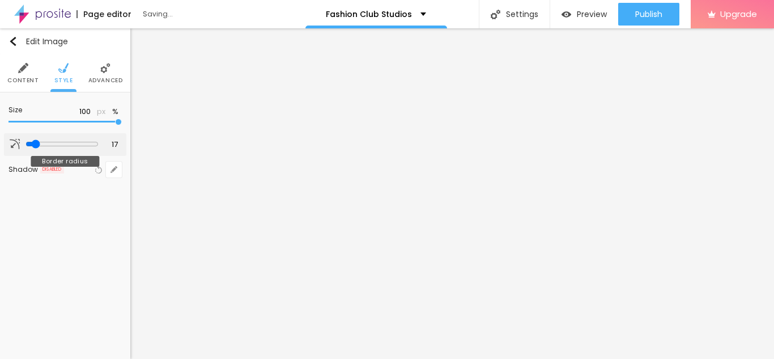
type input "0"
drag, startPoint x: 26, startPoint y: 143, endPoint x: 18, endPoint y: 141, distance: 7.9
click at [23, 141] on input "range" at bounding box center [61, 144] width 77 height 6
click at [92, 85] on li "Advanced" at bounding box center [105, 72] width 35 height 37
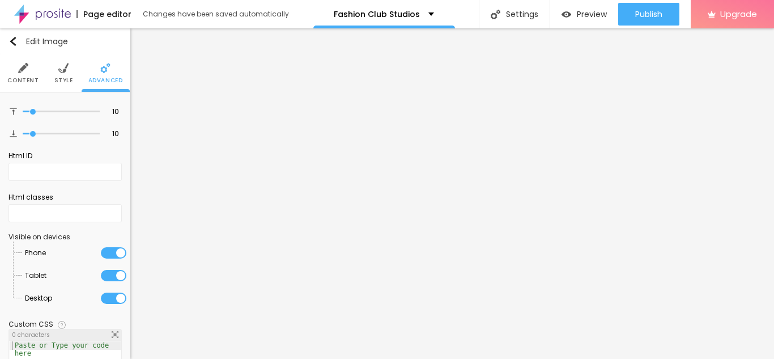
click at [67, 78] on span "Style" at bounding box center [63, 81] width 19 height 6
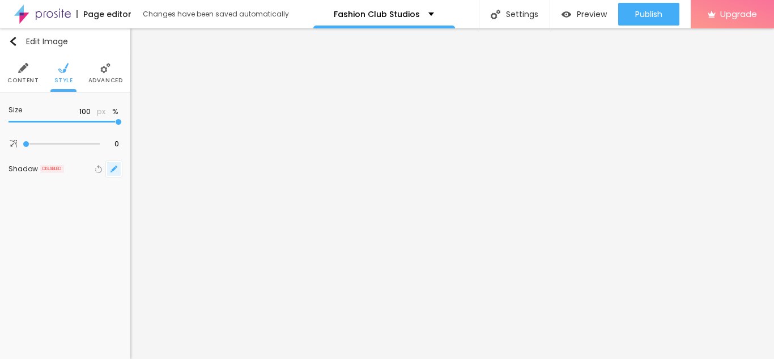
click at [108, 176] on button "button" at bounding box center [114, 169] width 16 height 16
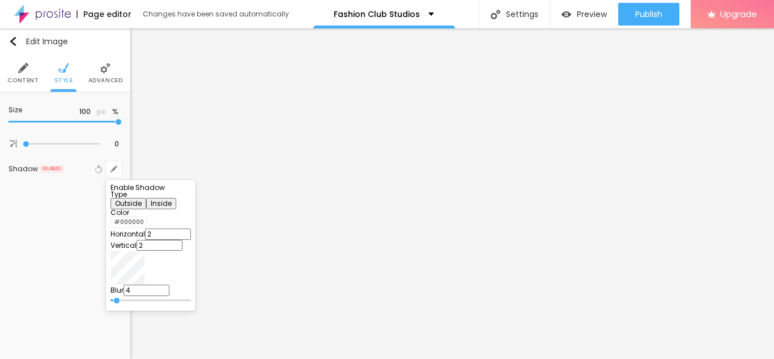
type input "0"
drag, startPoint x: 186, startPoint y: 312, endPoint x: 173, endPoint y: 314, distance: 12.7
type input "0"
click at [173, 303] on input "range" at bounding box center [151, 301] width 80 height 6
click at [426, 228] on div at bounding box center [387, 179] width 774 height 359
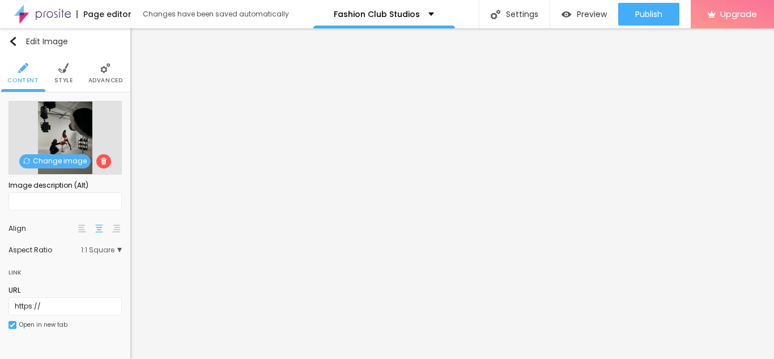
click at [58, 74] on li "Style" at bounding box center [63, 72] width 19 height 37
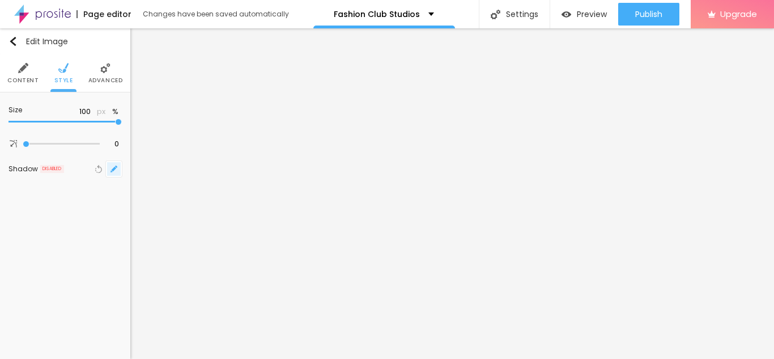
click at [108, 169] on button "button" at bounding box center [114, 169] width 16 height 16
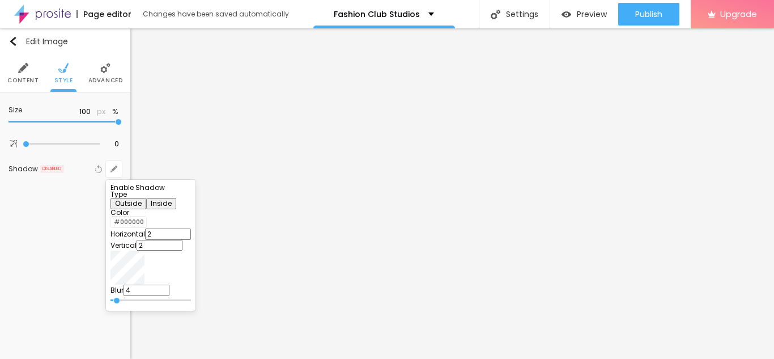
type input "0"
drag, startPoint x: 188, startPoint y: 310, endPoint x: 142, endPoint y: 312, distance: 46.5
type input "0"
click at [142, 303] on input "range" at bounding box center [151, 301] width 80 height 6
click at [632, 303] on div at bounding box center [387, 179] width 774 height 359
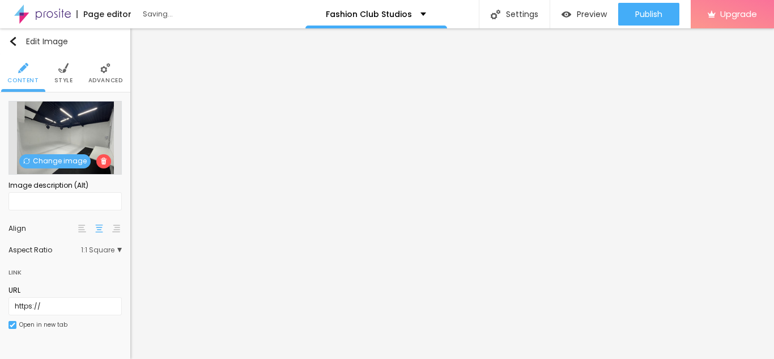
click at [92, 78] on span "Advanced" at bounding box center [105, 81] width 35 height 6
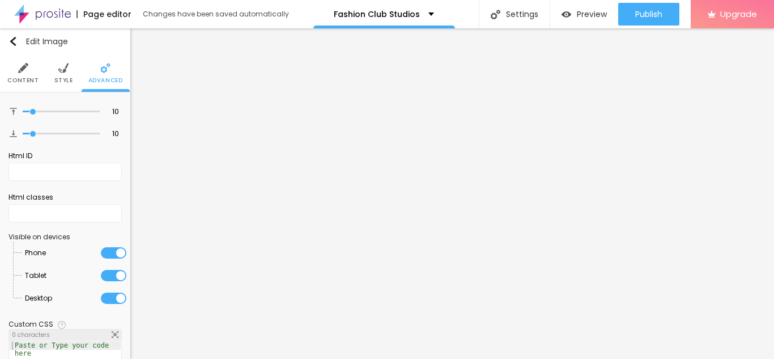
click at [65, 75] on li "Style" at bounding box center [63, 72] width 19 height 37
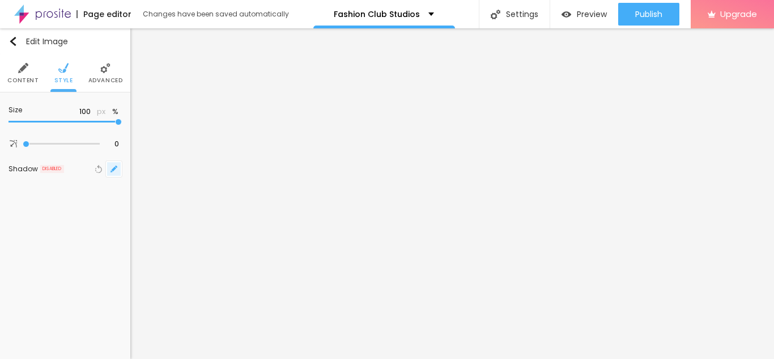
click at [117, 171] on icon "button" at bounding box center [114, 169] width 7 height 7
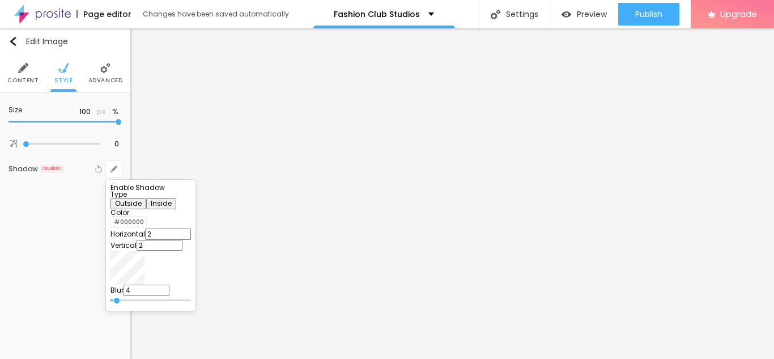
type input "0"
drag, startPoint x: 188, startPoint y: 309, endPoint x: 147, endPoint y: 312, distance: 41.0
type input "0"
click at [147, 303] on input "range" at bounding box center [151, 301] width 80 height 6
click at [84, 285] on div at bounding box center [387, 179] width 774 height 359
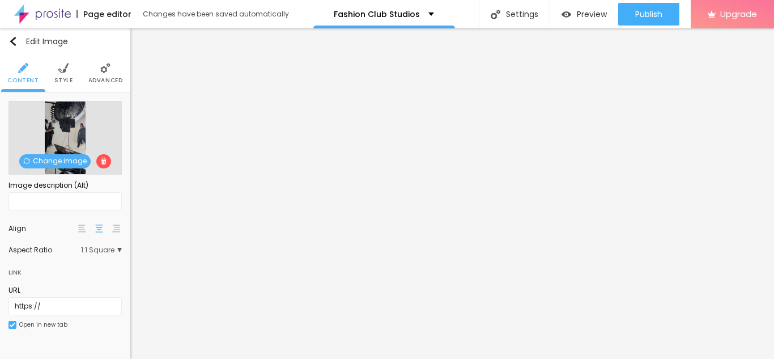
click at [61, 83] on span "Style" at bounding box center [63, 81] width 19 height 6
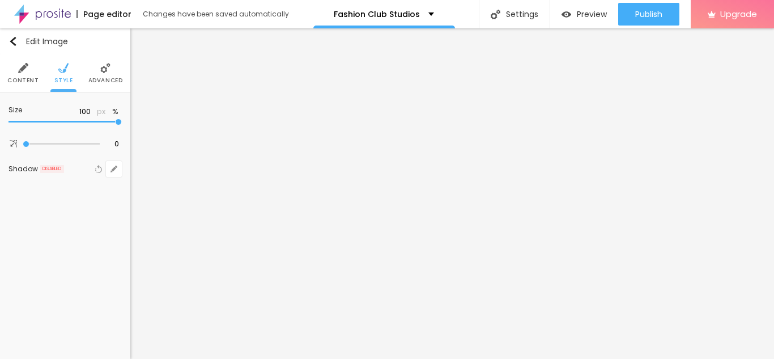
click at [103, 74] on li "Advanced" at bounding box center [105, 72] width 35 height 37
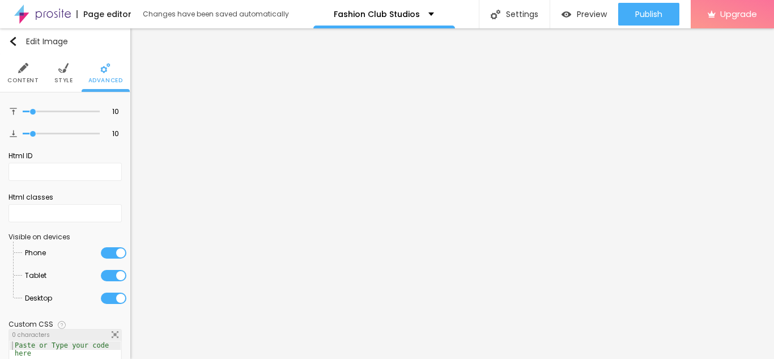
click at [57, 62] on li "Style" at bounding box center [63, 72] width 19 height 37
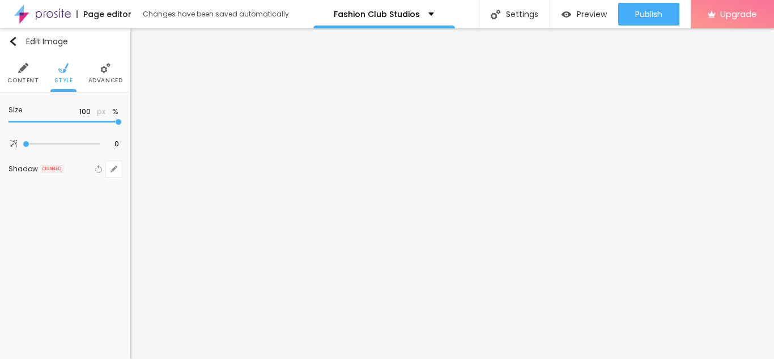
click at [33, 68] on li "Content" at bounding box center [22, 72] width 31 height 37
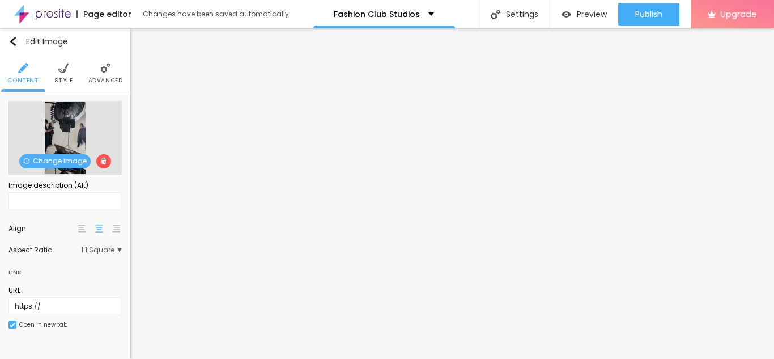
click at [74, 163] on span "Change image" at bounding box center [54, 161] width 71 height 14
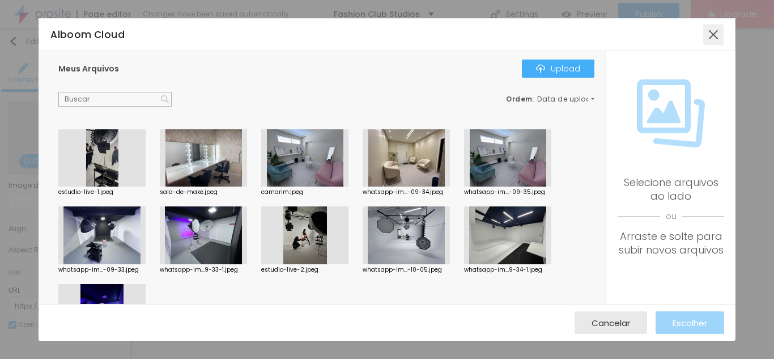
click at [714, 37] on div at bounding box center [713, 34] width 20 height 20
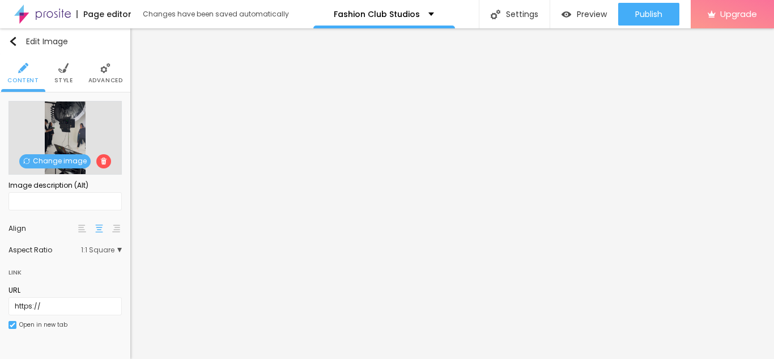
click at [49, 164] on span "Change image" at bounding box center [54, 161] width 71 height 14
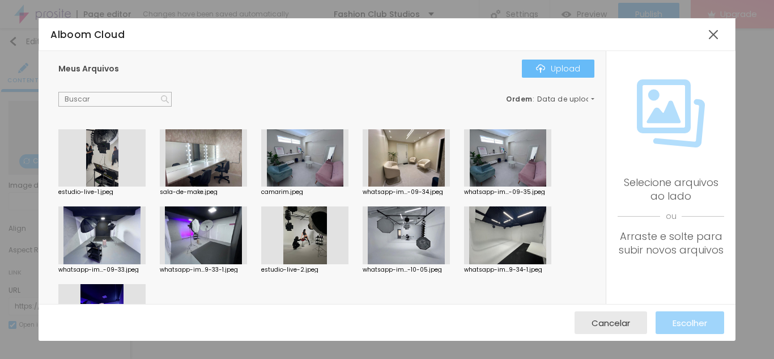
click at [545, 72] on img "button" at bounding box center [540, 68] width 9 height 9
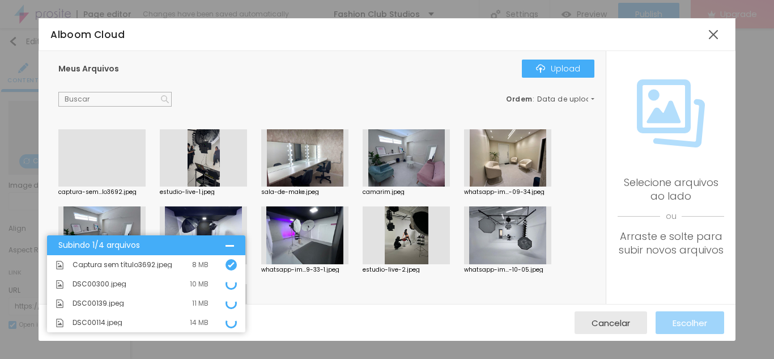
click at [112, 186] on div at bounding box center [101, 186] width 87 height 0
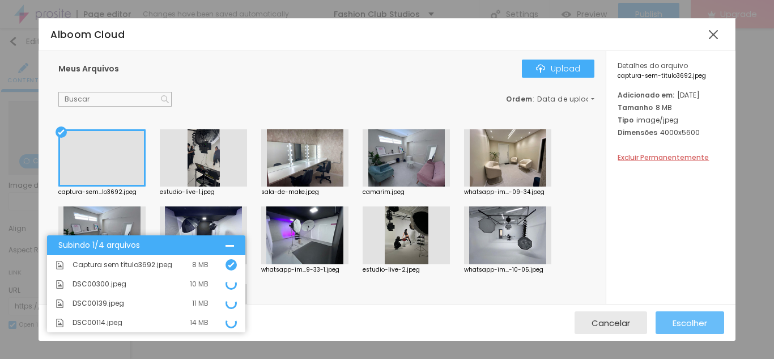
click at [711, 324] on button "Escolher" at bounding box center [690, 322] width 69 height 23
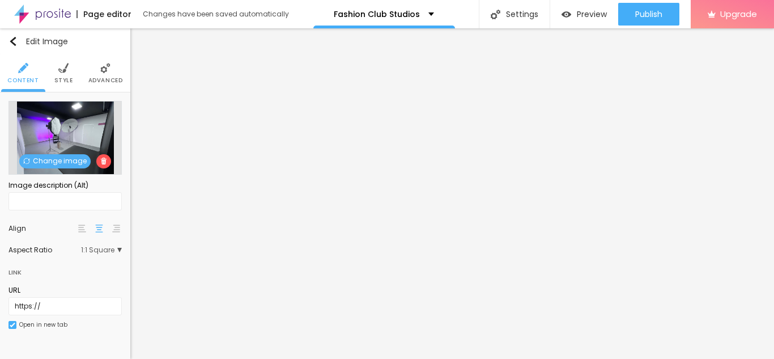
click at [40, 168] on span "Change image" at bounding box center [54, 161] width 71 height 14
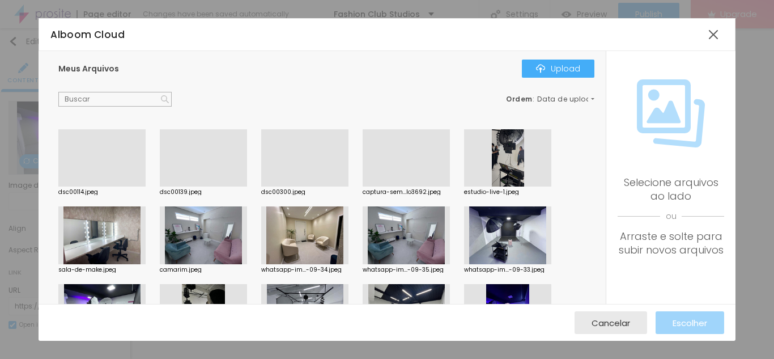
click at [317, 186] on div at bounding box center [304, 186] width 87 height 0
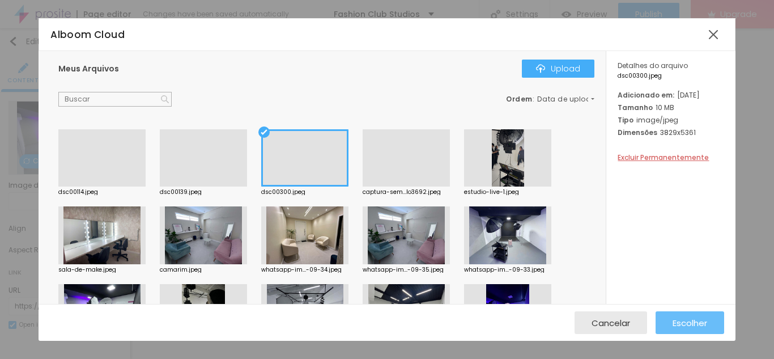
click at [680, 328] on span "Escolher" at bounding box center [690, 323] width 35 height 10
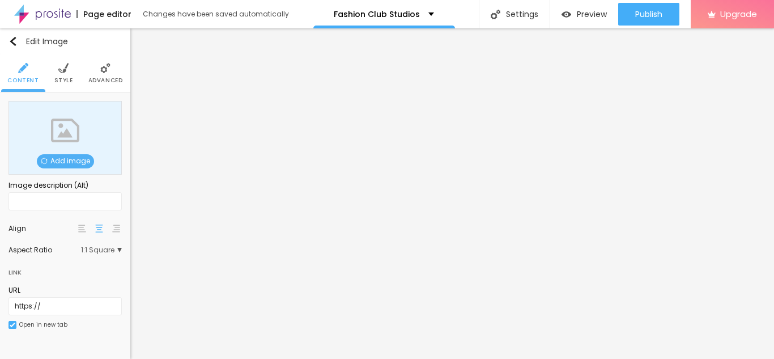
click at [60, 161] on span "Add image" at bounding box center [65, 161] width 57 height 14
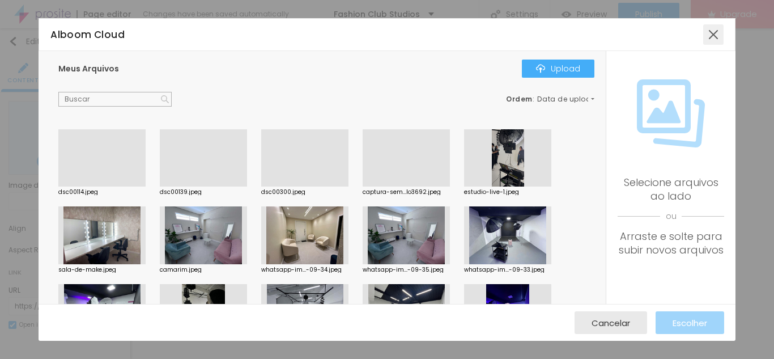
click at [718, 36] on div at bounding box center [713, 34] width 20 height 20
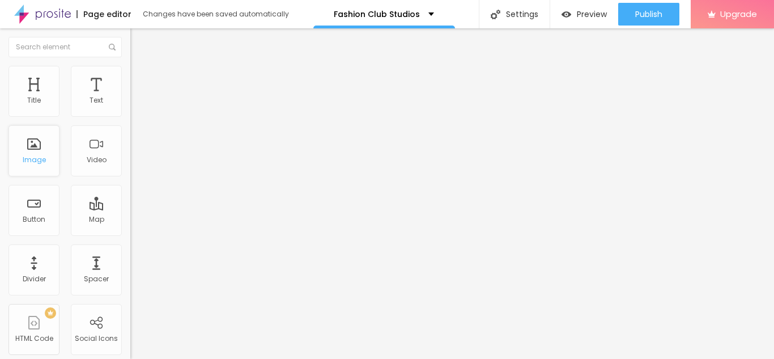
click at [44, 156] on div "Image" at bounding box center [34, 160] width 23 height 8
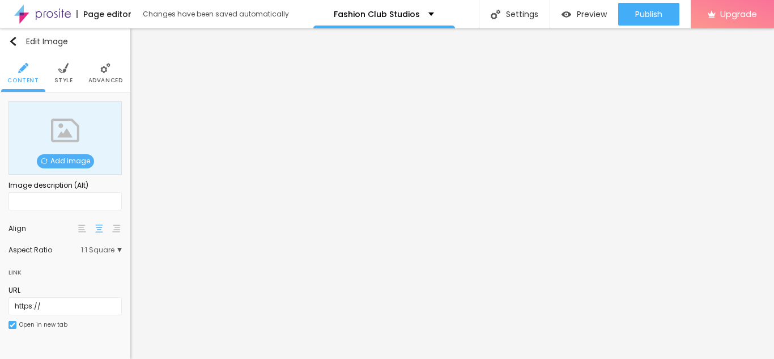
click at [82, 160] on span "Add image" at bounding box center [65, 161] width 57 height 14
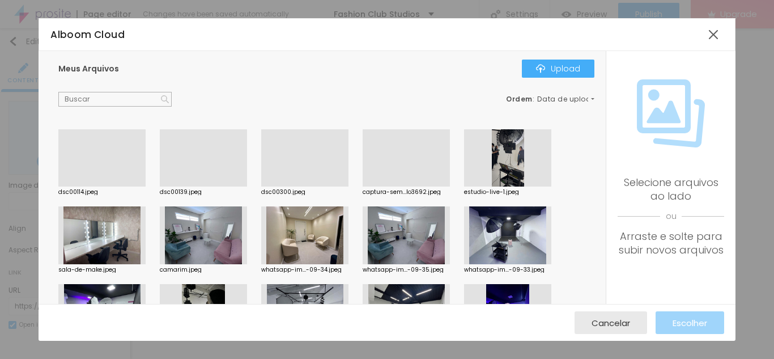
click at [209, 186] on div at bounding box center [203, 186] width 87 height 0
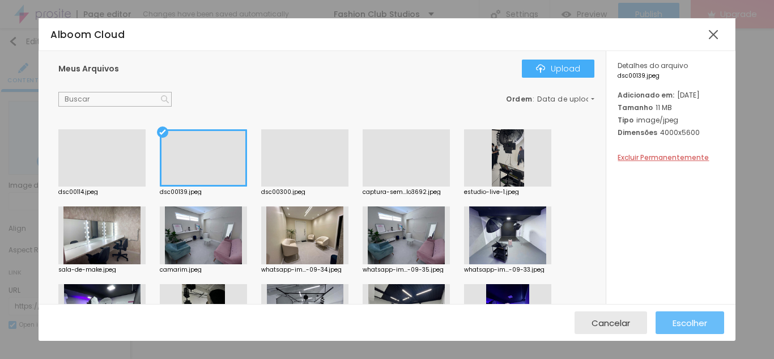
click at [673, 324] on span "Escolher" at bounding box center [690, 323] width 35 height 10
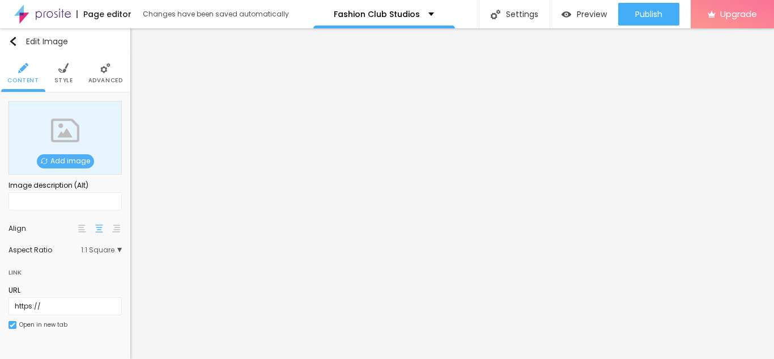
click at [72, 160] on span "Add image" at bounding box center [65, 161] width 57 height 14
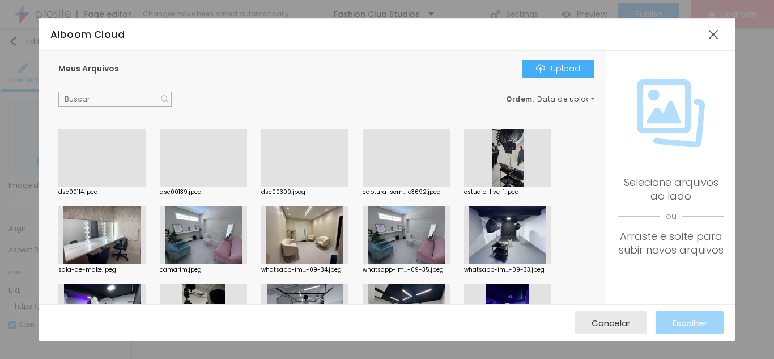
click at [211, 186] on div at bounding box center [203, 186] width 87 height 0
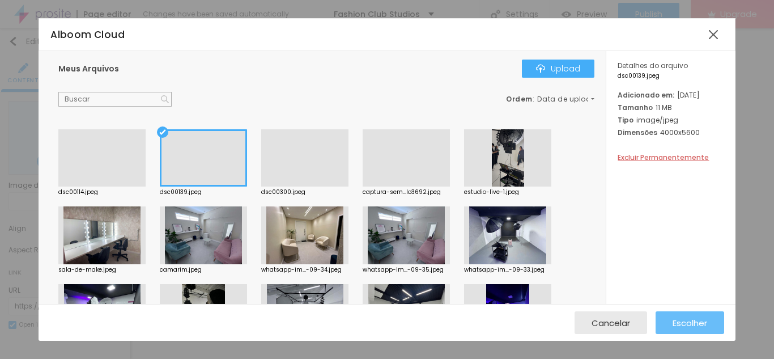
click at [710, 319] on button "Escolher" at bounding box center [690, 322] width 69 height 23
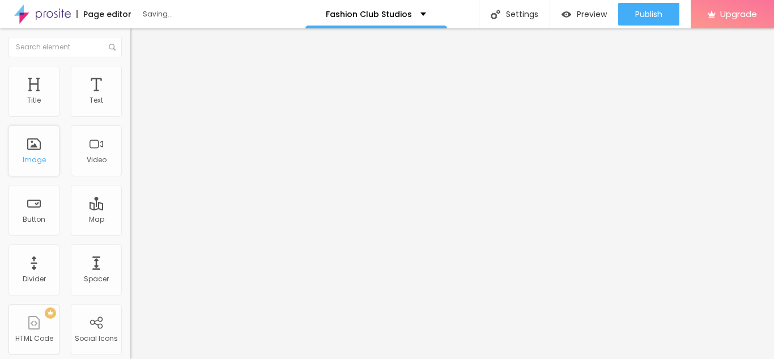
click at [36, 152] on div "Image" at bounding box center [34, 150] width 51 height 51
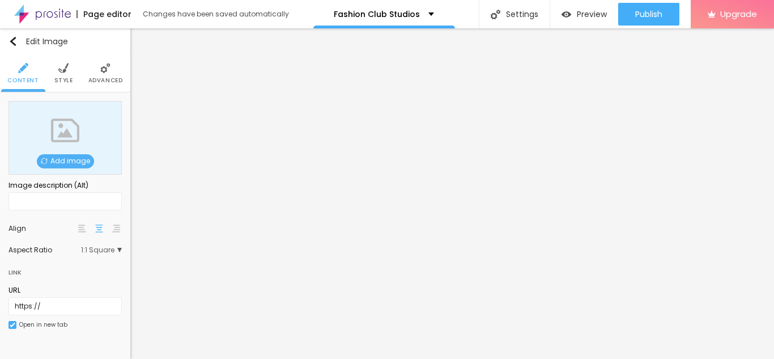
click at [67, 164] on span "Add image" at bounding box center [65, 161] width 57 height 14
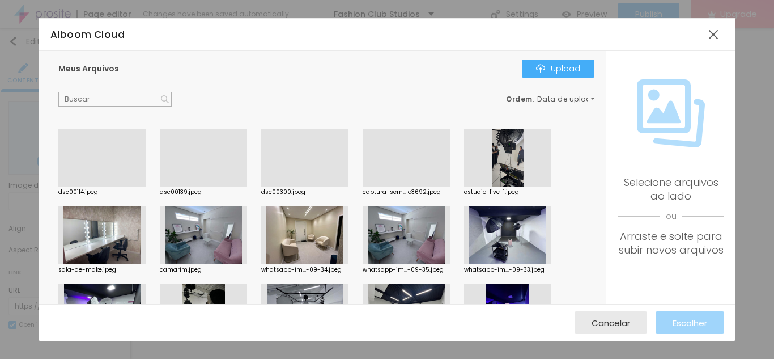
click at [105, 186] on div at bounding box center [101, 186] width 87 height 0
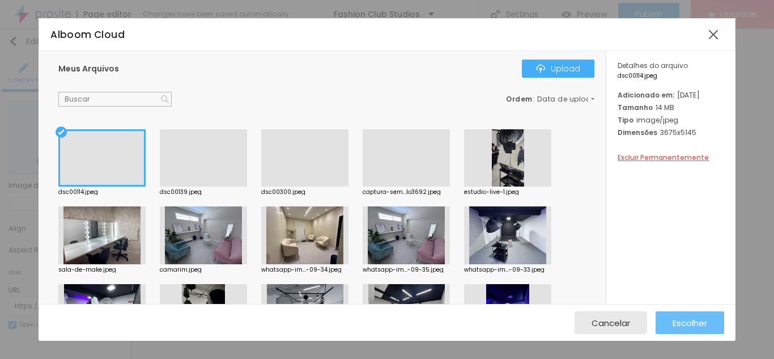
click at [664, 327] on button "Escolher" at bounding box center [690, 322] width 69 height 23
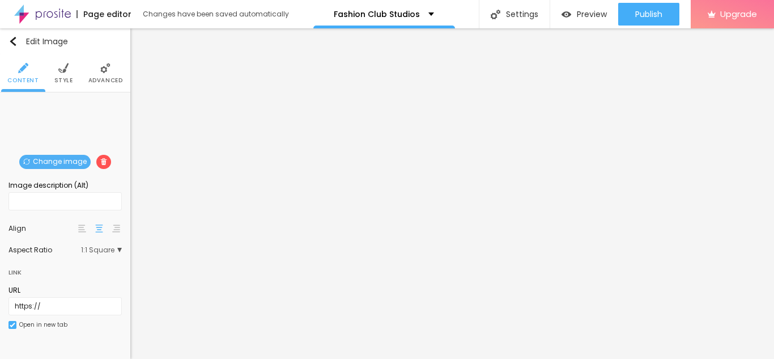
click at [71, 156] on span "Change image" at bounding box center [54, 162] width 71 height 14
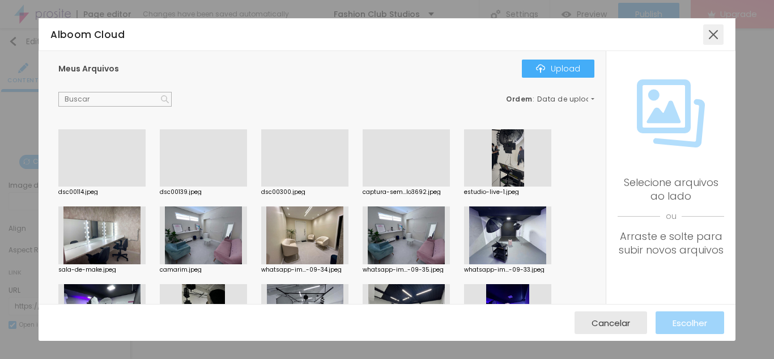
click at [711, 33] on div at bounding box center [713, 34] width 20 height 20
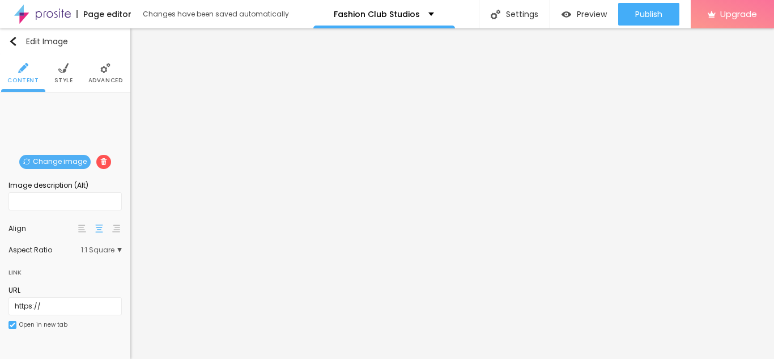
click at [50, 162] on span "Change image" at bounding box center [54, 162] width 71 height 14
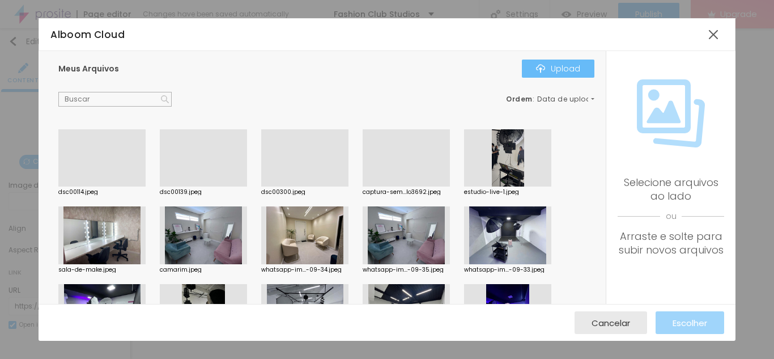
click at [537, 70] on img "button" at bounding box center [540, 68] width 9 height 9
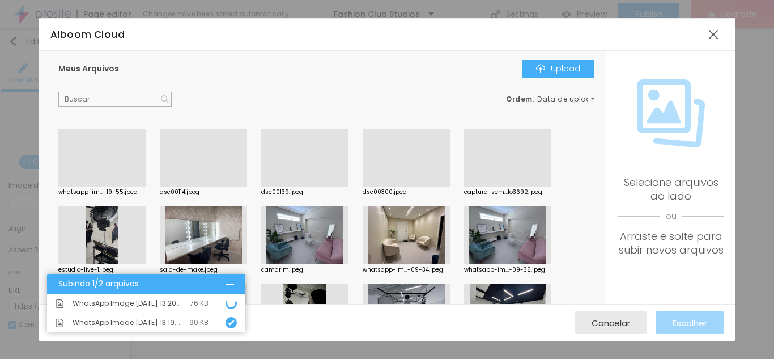
click at [132, 186] on div at bounding box center [101, 186] width 87 height 0
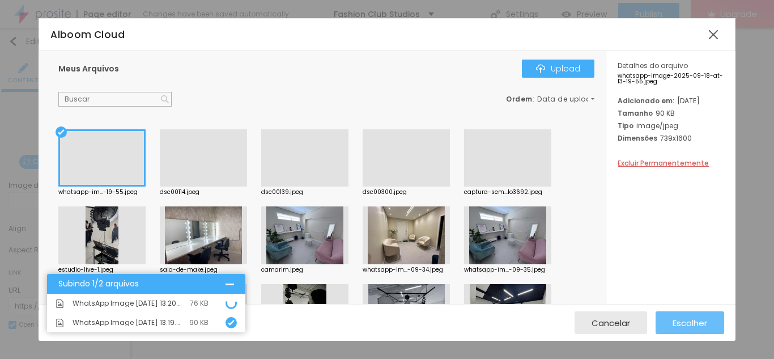
click at [718, 320] on button "Escolher" at bounding box center [690, 322] width 69 height 23
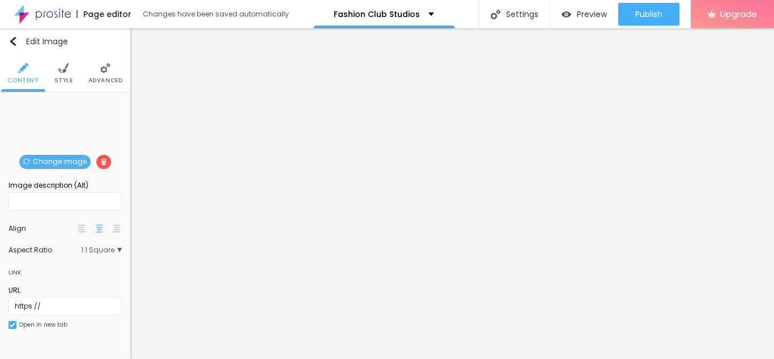
click at [69, 159] on span "Change image" at bounding box center [54, 162] width 71 height 14
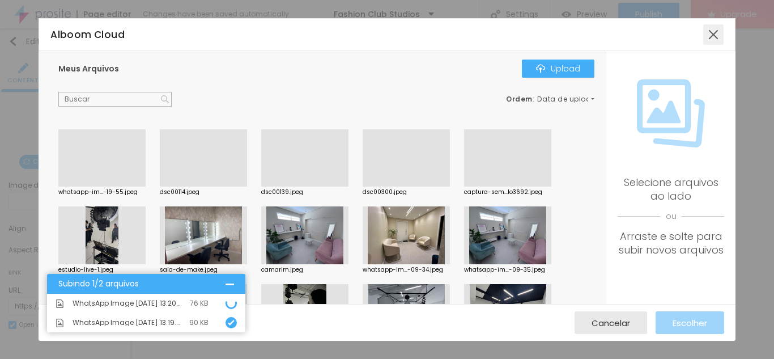
click at [710, 37] on div at bounding box center [713, 34] width 20 height 20
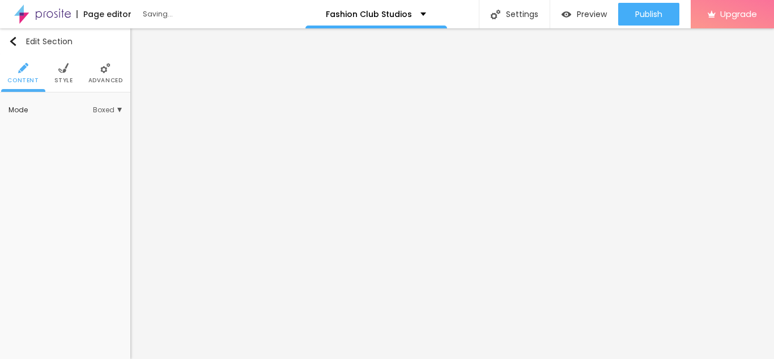
click at [70, 83] on span "Style" at bounding box center [63, 81] width 19 height 6
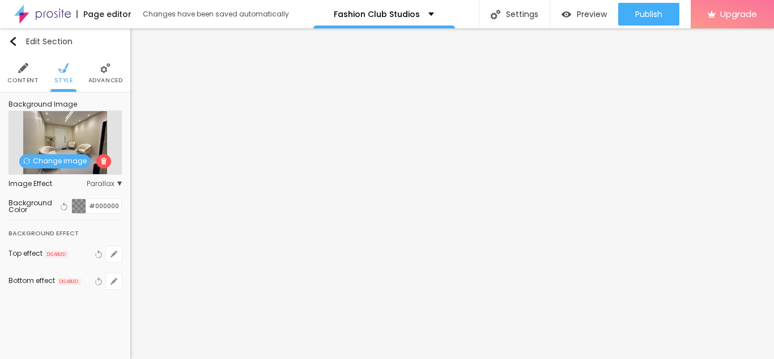
click at [78, 160] on span "Change image" at bounding box center [54, 161] width 71 height 14
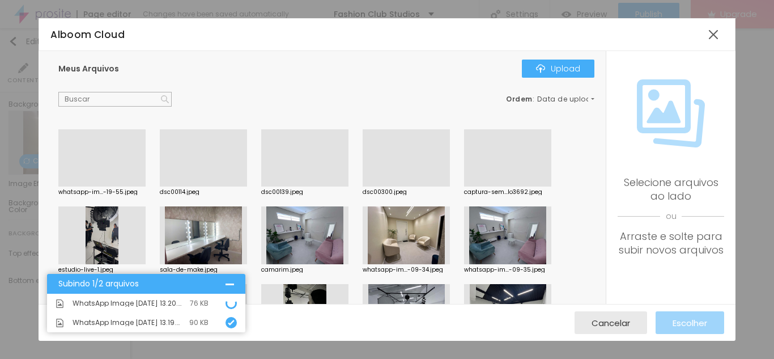
click at [494, 186] on div at bounding box center [507, 186] width 87 height 0
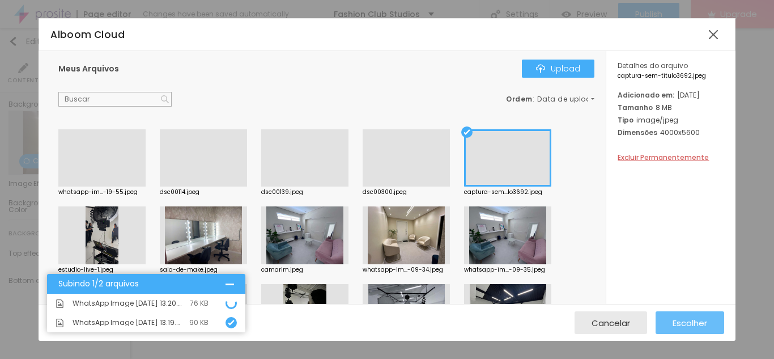
click at [670, 322] on button "Escolher" at bounding box center [690, 322] width 69 height 23
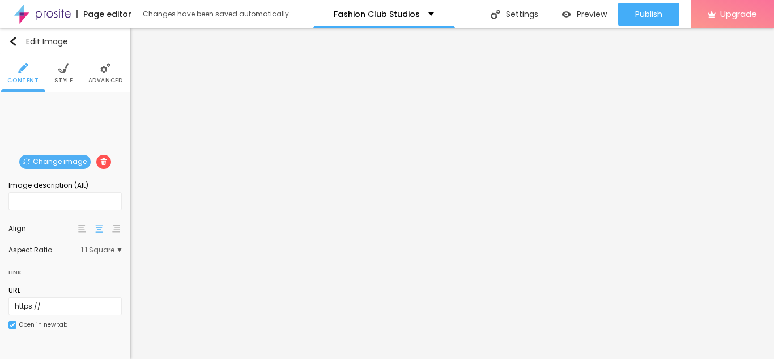
click at [46, 164] on span "Change image" at bounding box center [54, 162] width 71 height 14
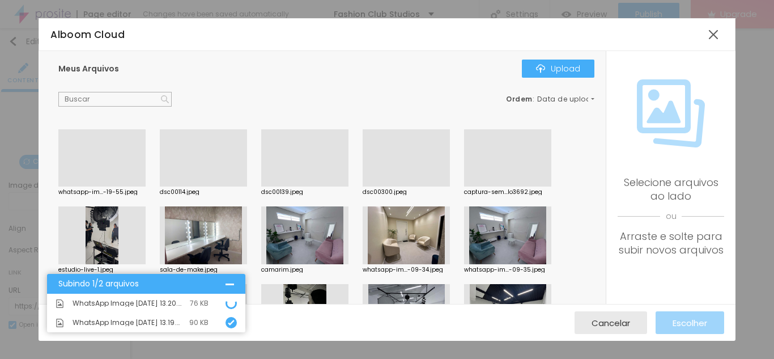
click at [230, 303] on icon at bounding box center [231, 303] width 16 height 16
click at [228, 291] on div "Subindo 1/2 arquivos" at bounding box center [146, 284] width 198 height 20
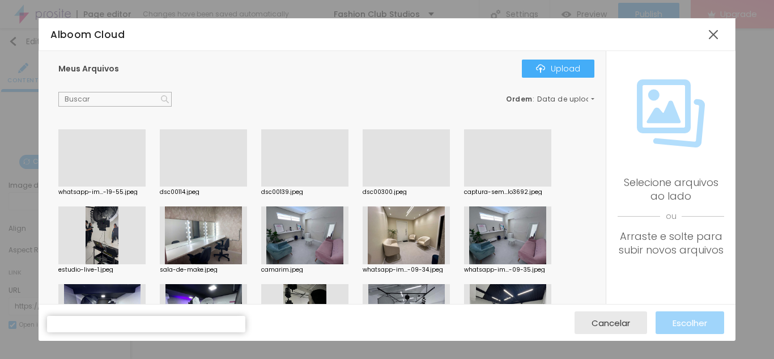
click at [56, 324] on div at bounding box center [51, 328] width 9 height 9
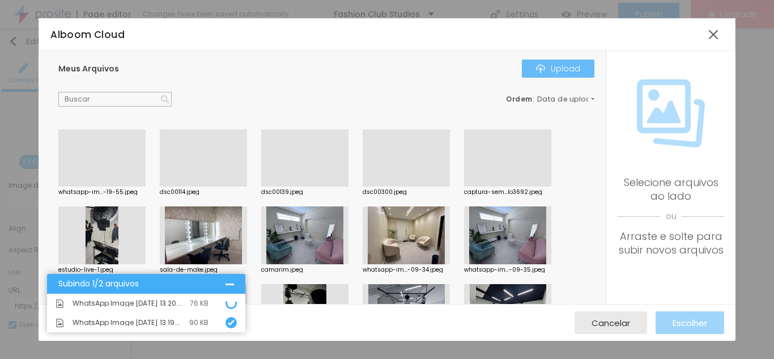
click at [540, 74] on button "Upload" at bounding box center [558, 69] width 73 height 18
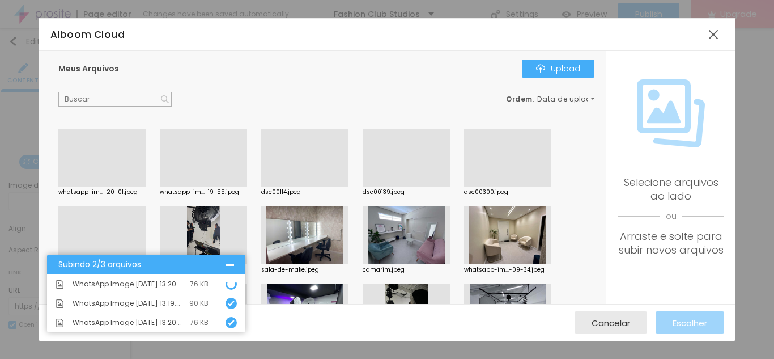
click at [97, 186] on div at bounding box center [101, 186] width 87 height 0
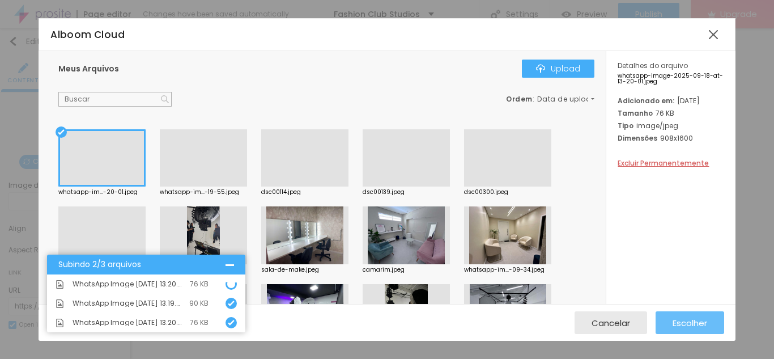
click at [694, 328] on span "Escolher" at bounding box center [690, 323] width 35 height 10
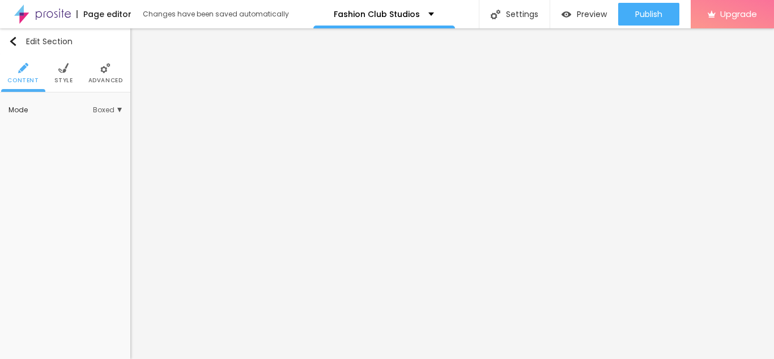
click at [65, 78] on span "Style" at bounding box center [63, 81] width 19 height 6
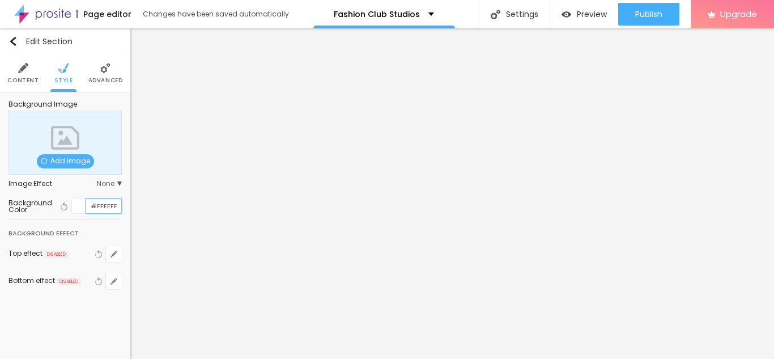
click at [103, 207] on input "#FFFFFF" at bounding box center [103, 206] width 35 height 14
type input "#2B2B2B"
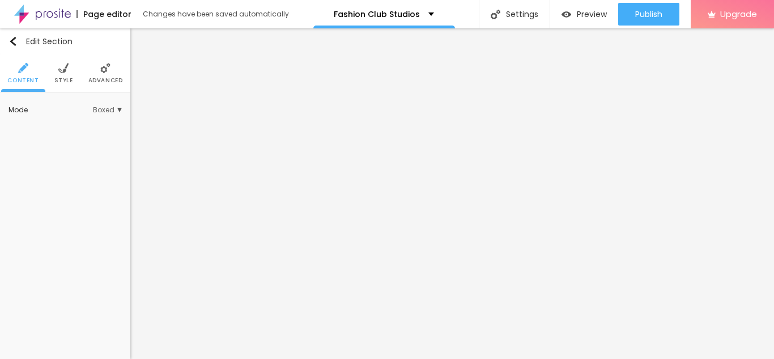
click at [68, 81] on span "Style" at bounding box center [63, 81] width 19 height 6
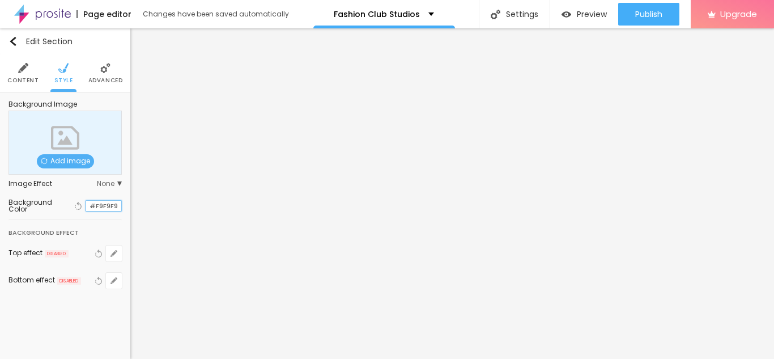
click at [112, 211] on input "#F9F9F9" at bounding box center [103, 206] width 35 height 11
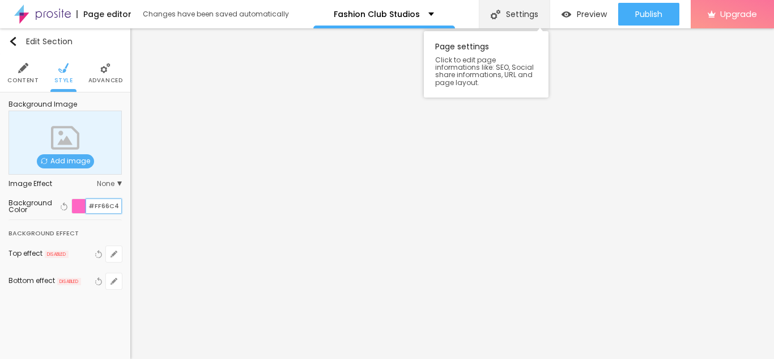
type input "#FF66C4"
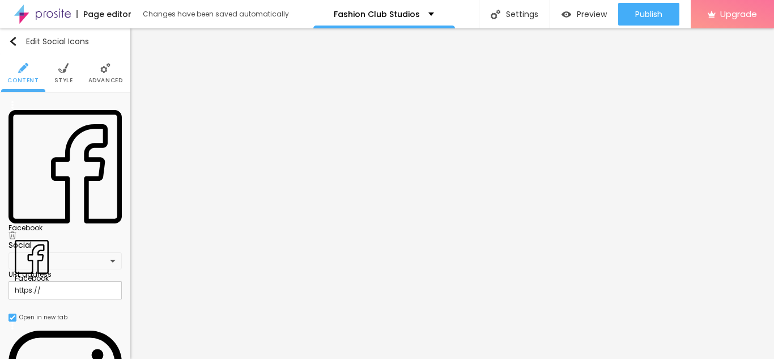
click at [109, 103] on div "Facebook" at bounding box center [65, 170] width 113 height 139
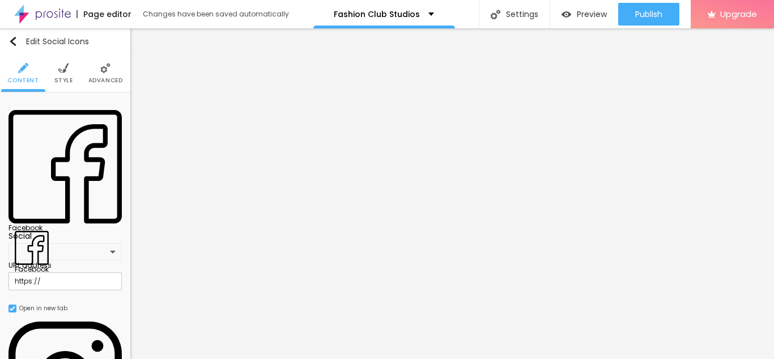
click at [22, 110] on img at bounding box center [65, 166] width 113 height 113
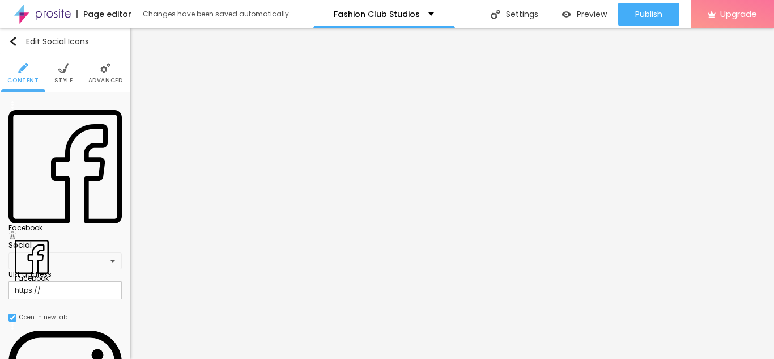
click at [22, 110] on img at bounding box center [65, 166] width 113 height 113
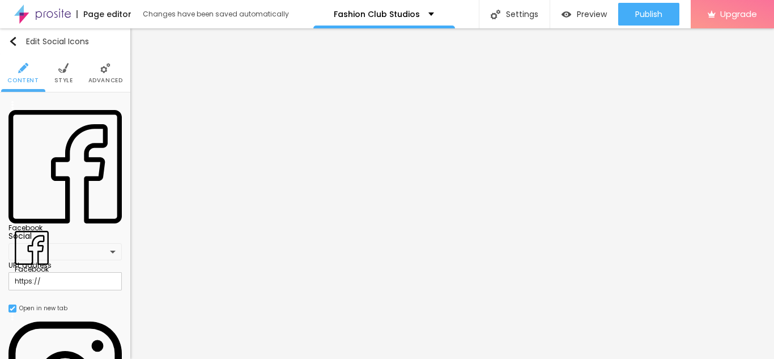
click at [48, 243] on div "Facebook" at bounding box center [65, 251] width 113 height 17
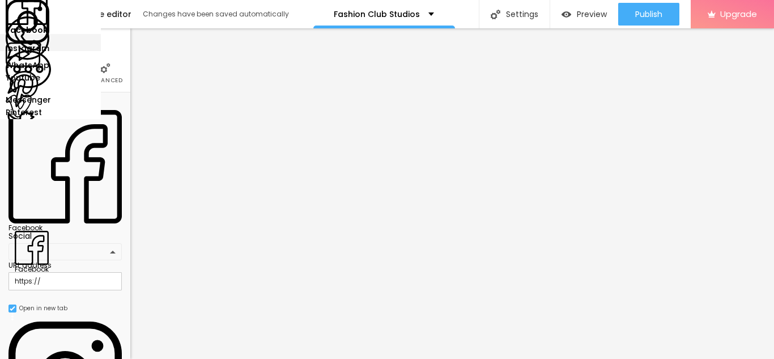
click at [49, 69] on div "WhatsApp" at bounding box center [28, 42] width 44 height 53
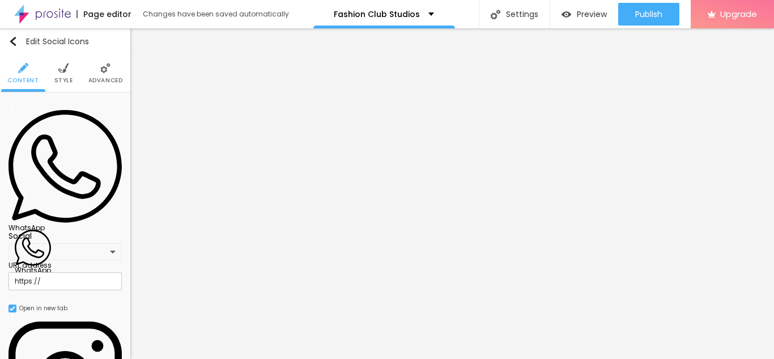
click at [85, 272] on input "https://" at bounding box center [65, 281] width 113 height 18
click at [71, 272] on input "https://" at bounding box center [65, 281] width 113 height 18
paste input "[DOMAIN_NAME][URL]"
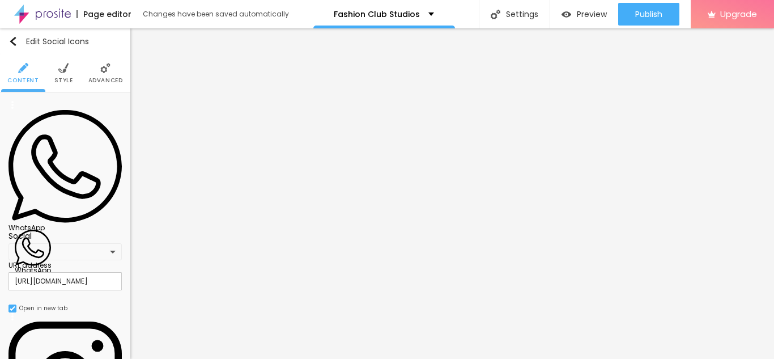
scroll to position [0, 14]
type input "[URL][DOMAIN_NAME]"
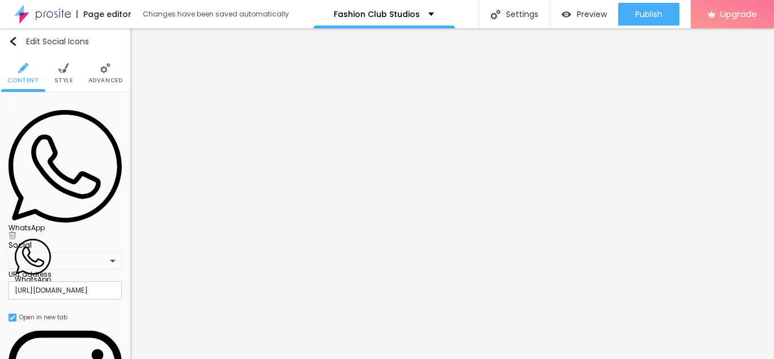
paste input "[DOMAIN_NAME][URL][DOMAIN_NAME]"
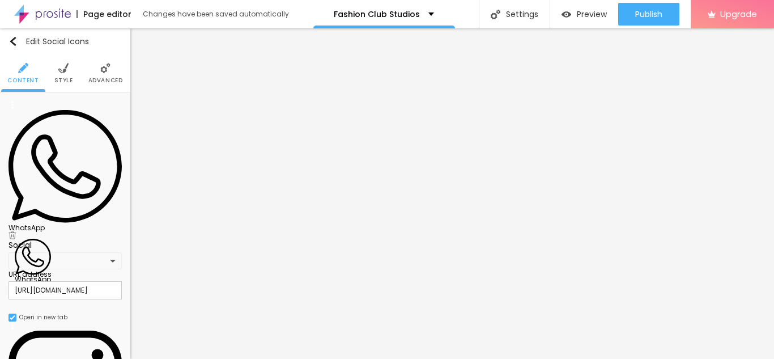
type input "[URL][DOMAIN_NAME][DOMAIN_NAME]"
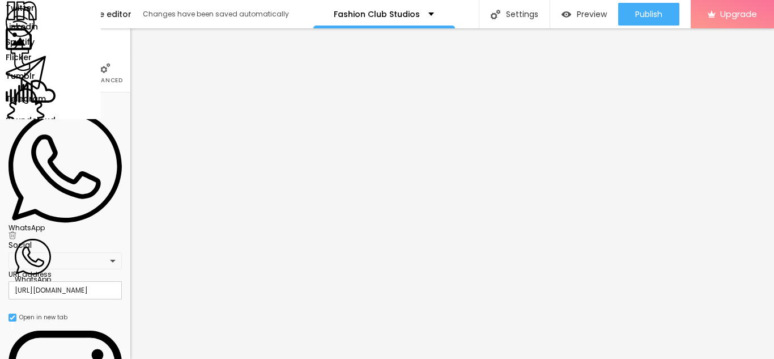
scroll to position [136, 0]
click at [33, 162] on div "Facebook Instagram WhatsApp Youtube Messenger Pinterest Vimeo Twitter Linkedin …" at bounding box center [387, 179] width 774 height 359
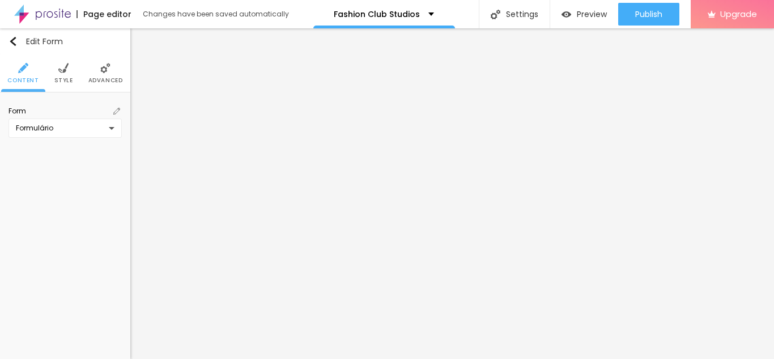
click at [101, 128] on div "Formulário" at bounding box center [62, 128] width 93 height 9
click at [101, 128] on div "Contact Formulário Create new form" at bounding box center [387, 179] width 774 height 359
click at [66, 79] on span "Style" at bounding box center [63, 81] width 19 height 6
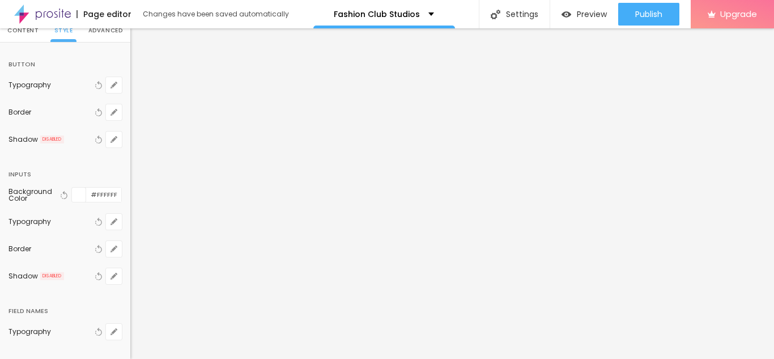
scroll to position [53, 0]
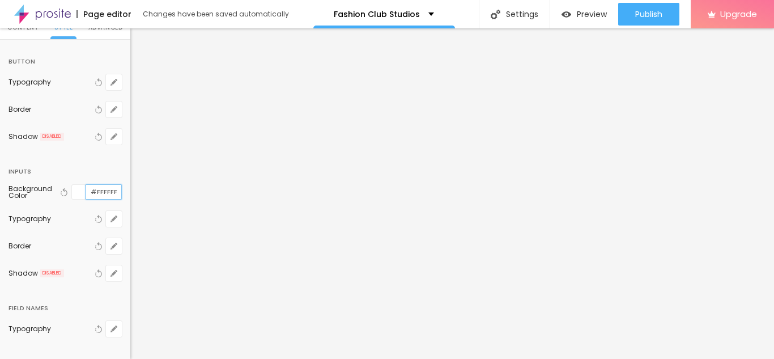
click at [108, 190] on input "#FFFFFF" at bounding box center [103, 192] width 35 height 14
type input "#F2F8F0"
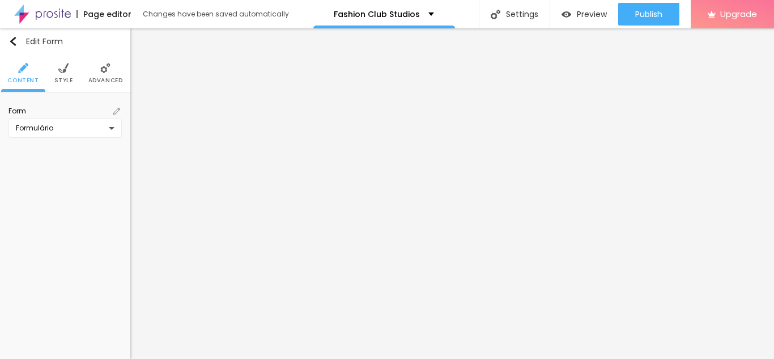
click at [116, 113] on img at bounding box center [116, 111] width 7 height 7
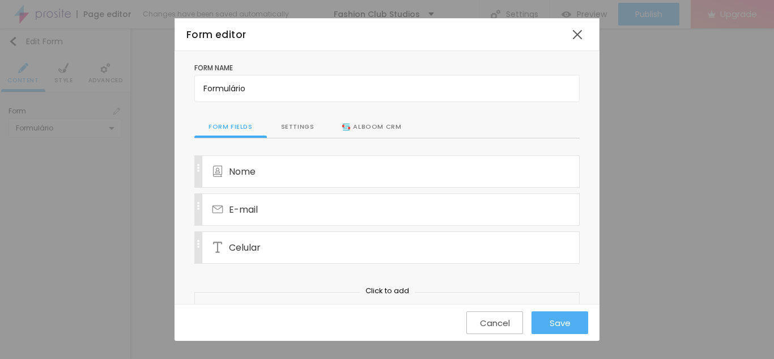
click at [290, 128] on div "Settings" at bounding box center [298, 127] width 62 height 22
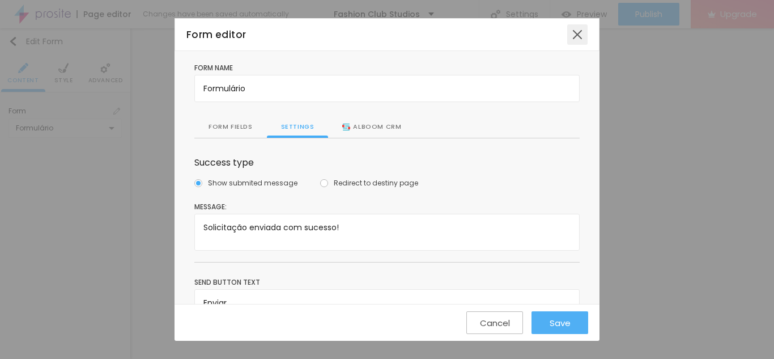
click at [567, 36] on div at bounding box center [577, 34] width 20 height 20
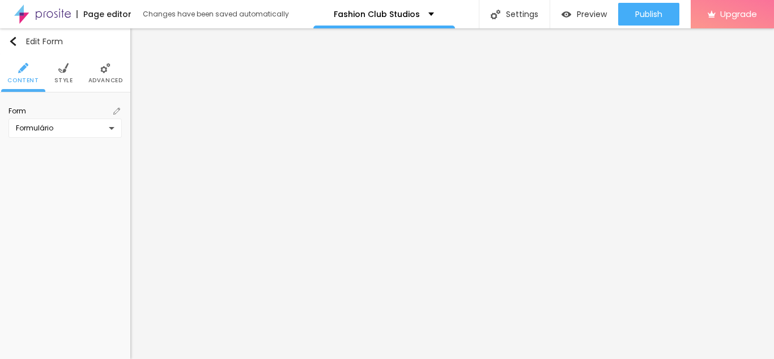
click at [66, 70] on img at bounding box center [63, 68] width 10 height 10
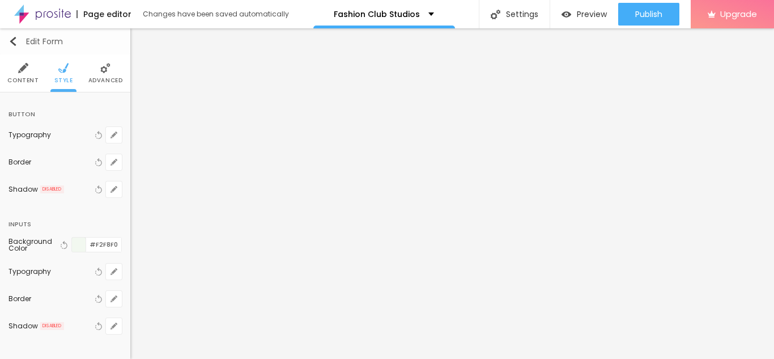
click at [10, 43] on img "button" at bounding box center [13, 41] width 9 height 9
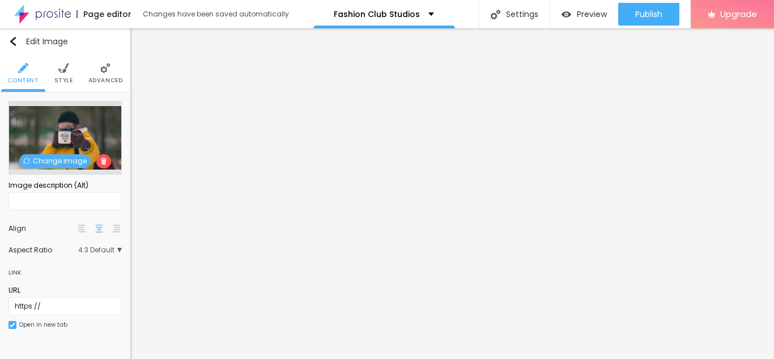
click at [81, 167] on span "Change image" at bounding box center [54, 161] width 71 height 14
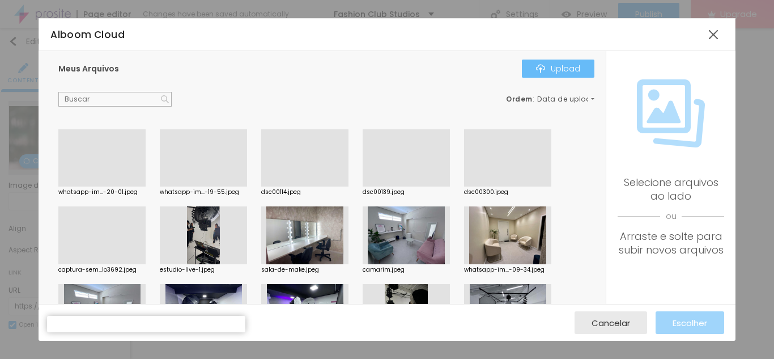
click at [541, 75] on button "Upload" at bounding box center [558, 69] width 73 height 18
click at [587, 61] on button "Upload" at bounding box center [558, 69] width 73 height 18
click at [710, 40] on div at bounding box center [713, 34] width 20 height 20
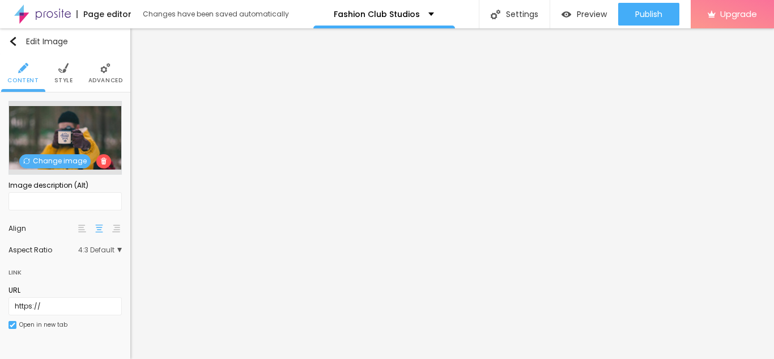
click at [44, 160] on span "Change image" at bounding box center [54, 161] width 71 height 14
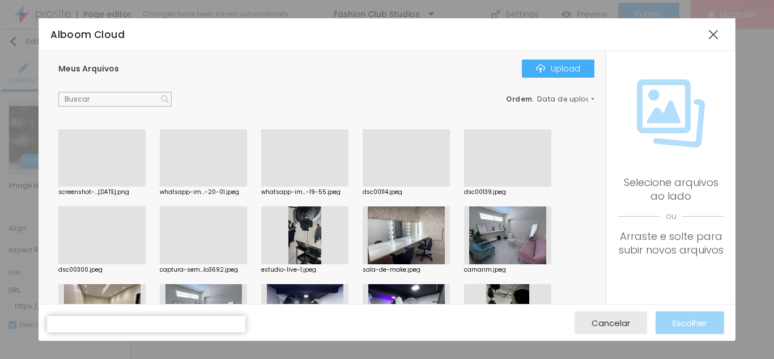
click at [103, 186] on div at bounding box center [101, 186] width 87 height 0
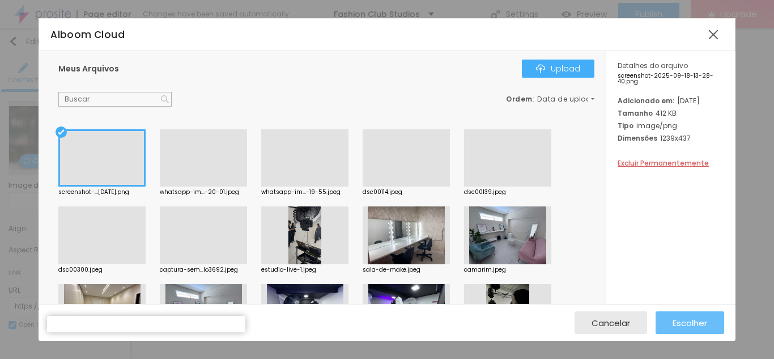
click at [673, 326] on span "Escolher" at bounding box center [690, 323] width 35 height 10
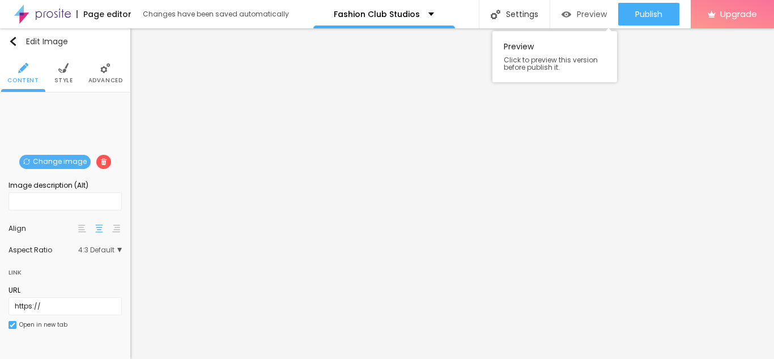
click at [578, 18] on span "Preview" at bounding box center [592, 14] width 30 height 9
